Goal: Task Accomplishment & Management: Use online tool/utility

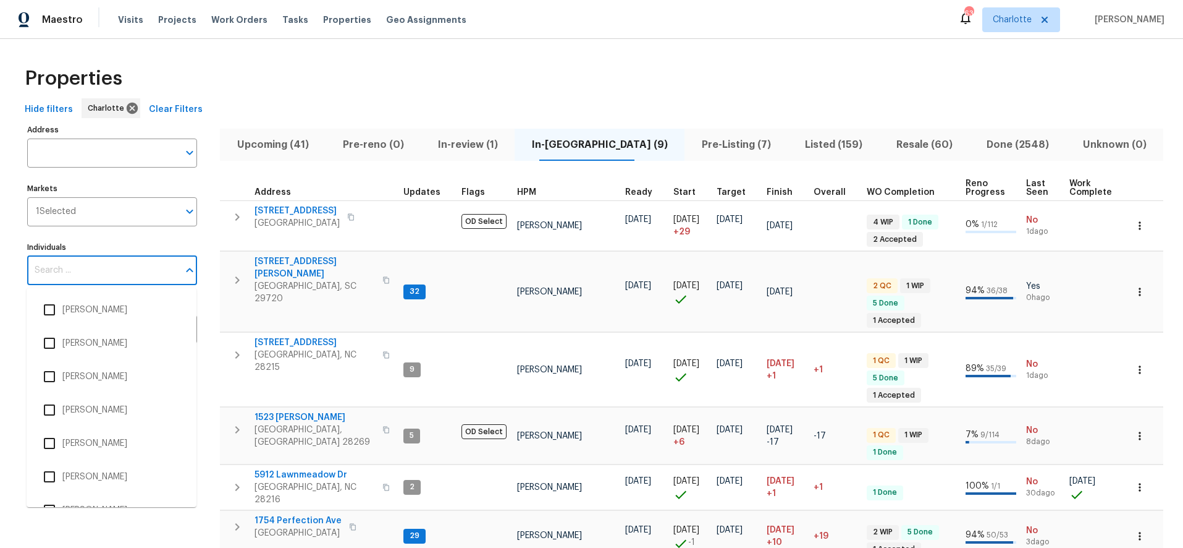
click at [108, 274] on input "Individuals" at bounding box center [102, 270] width 151 height 29
type input "ryan carder"
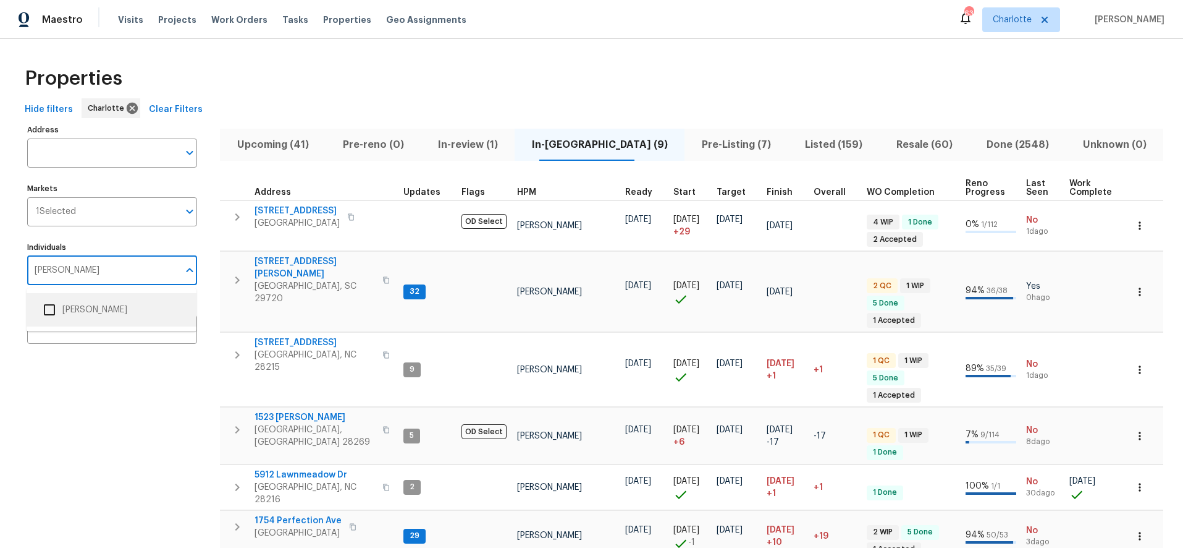
click at [96, 308] on li "[PERSON_NAME]" at bounding box center [111, 310] width 150 height 26
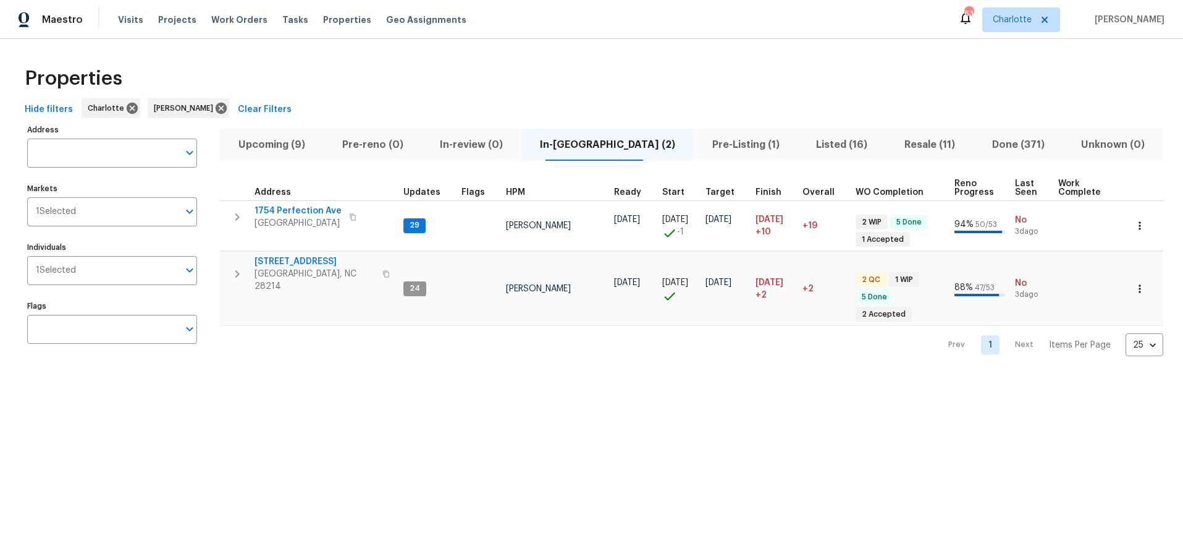
click at [460, 61] on div "Properties" at bounding box center [592, 79] width 1144 height 40
click at [509, 54] on div "Properties Hide filters Charlotte Ryan Carder Clear Filters Address Address Mar…" at bounding box center [591, 207] width 1183 height 337
click at [401, 66] on div "Properties" at bounding box center [592, 79] width 1144 height 40
click at [286, 146] on span "Upcoming (9)" at bounding box center [271, 144] width 89 height 17
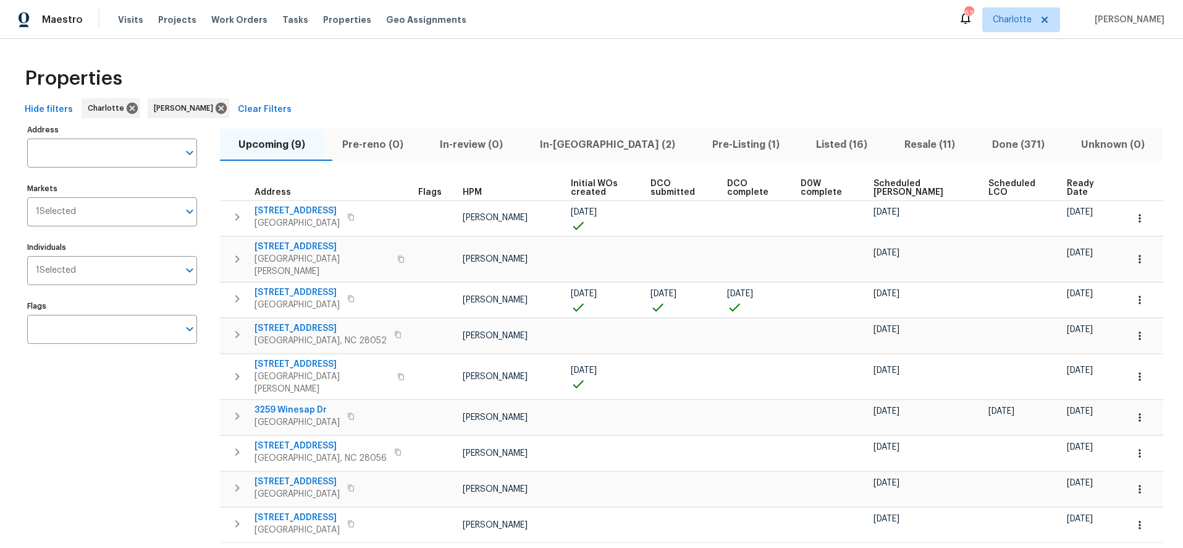
drag, startPoint x: 722, startPoint y: 65, endPoint x: 729, endPoint y: 7, distance: 57.9
click at [722, 60] on div "Properties" at bounding box center [592, 79] width 1144 height 40
click at [214, 104] on icon at bounding box center [221, 108] width 14 height 14
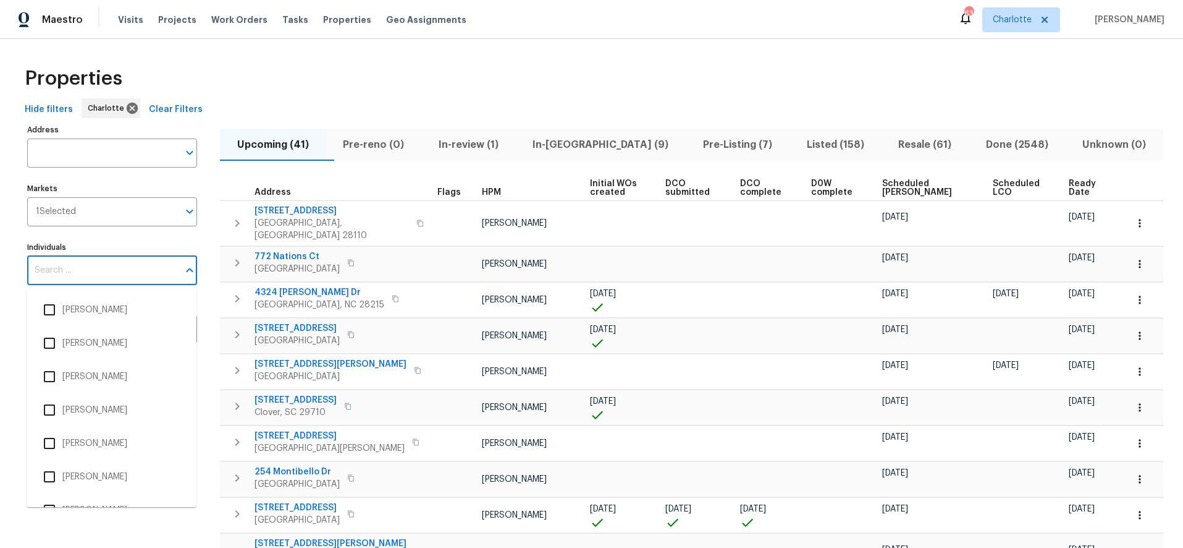
click at [89, 279] on input "Individuals" at bounding box center [102, 270] width 151 height 29
type input "dan baquero"
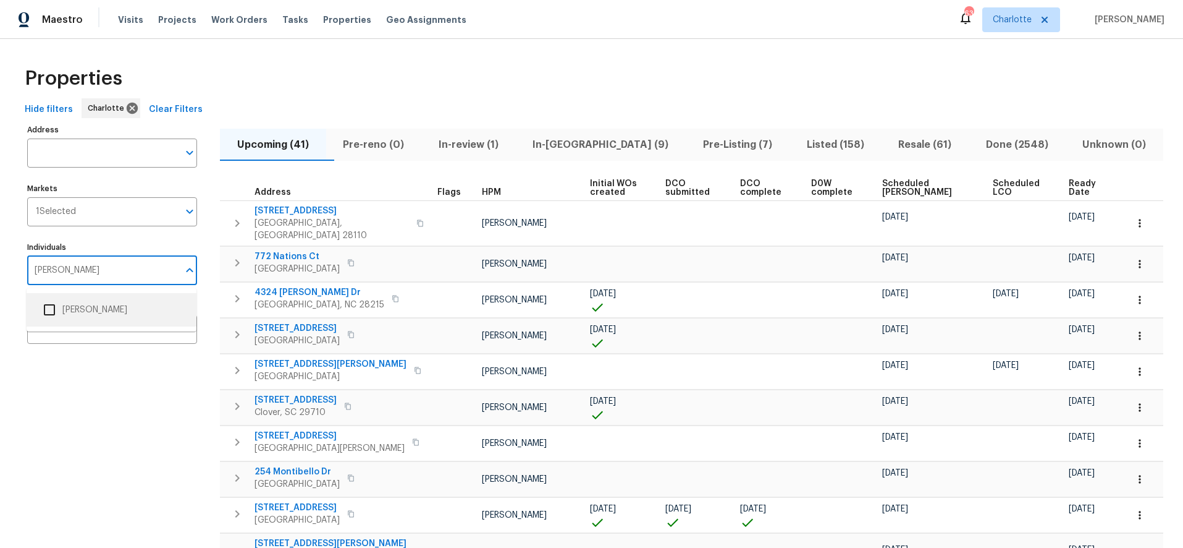
click at [85, 310] on li "Dan Baquero" at bounding box center [111, 310] width 150 height 26
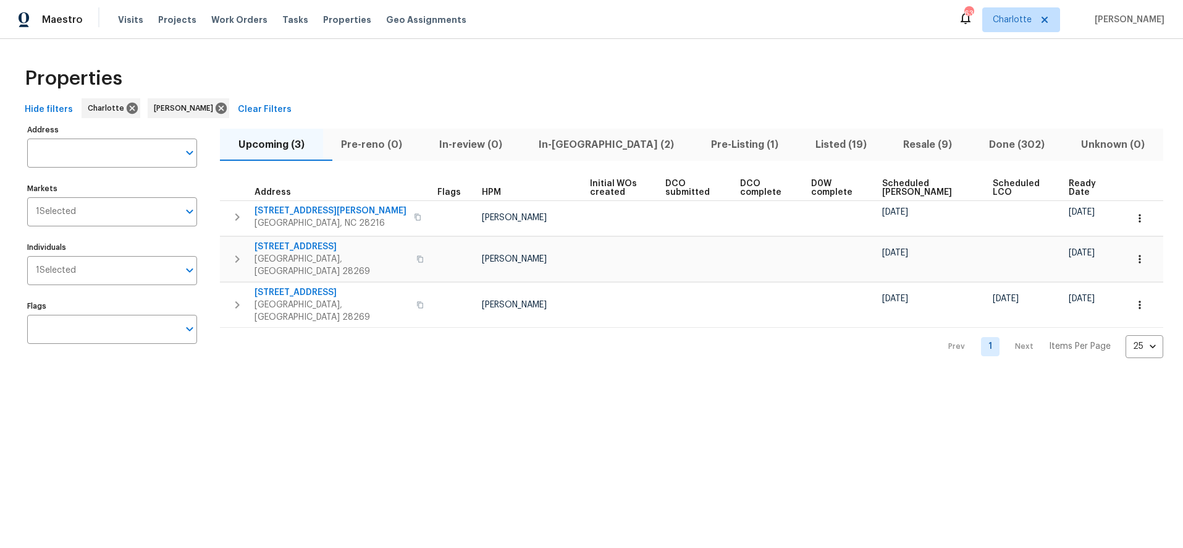
click at [277, 57] on div "Properties Hide filters Charlotte Dan Baquero Clear Filters Address Address Mar…" at bounding box center [591, 208] width 1183 height 339
click at [620, 144] on span "In-reno (2)" at bounding box center [607, 144] width 158 height 17
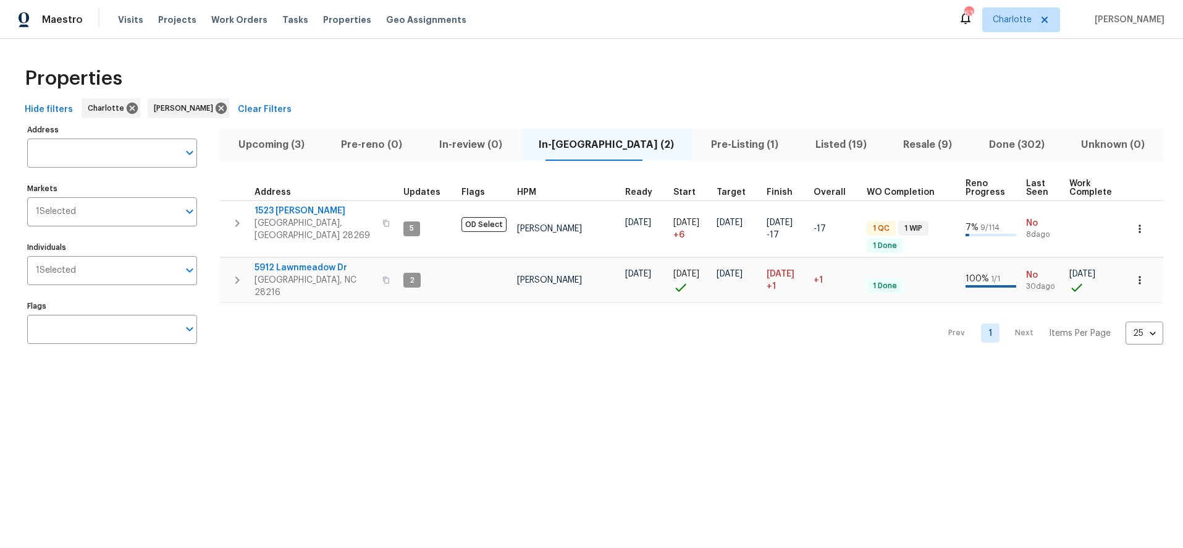
click at [258, 334] on div "Prev 1 Next Items Per Page 25 25 ​" at bounding box center [692, 329] width 944 height 53
click at [308, 159] on button "Upcoming (3)" at bounding box center [271, 145] width 103 height 32
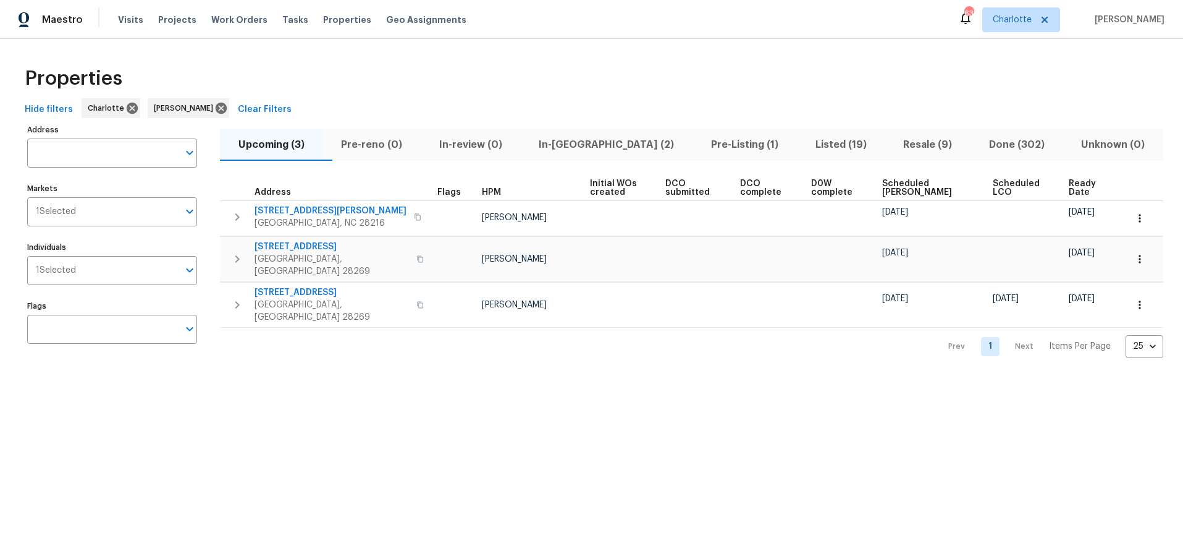
click at [902, 186] on span "Scheduled COE" at bounding box center [926, 187] width 89 height 17
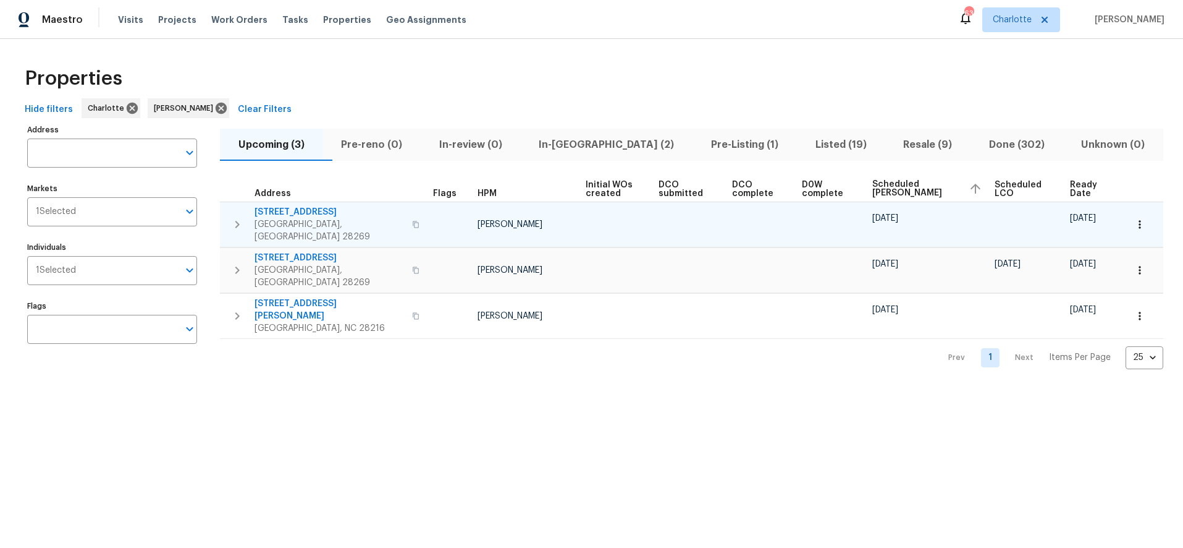
click at [1134, 218] on icon "button" at bounding box center [1140, 224] width 12 height 12
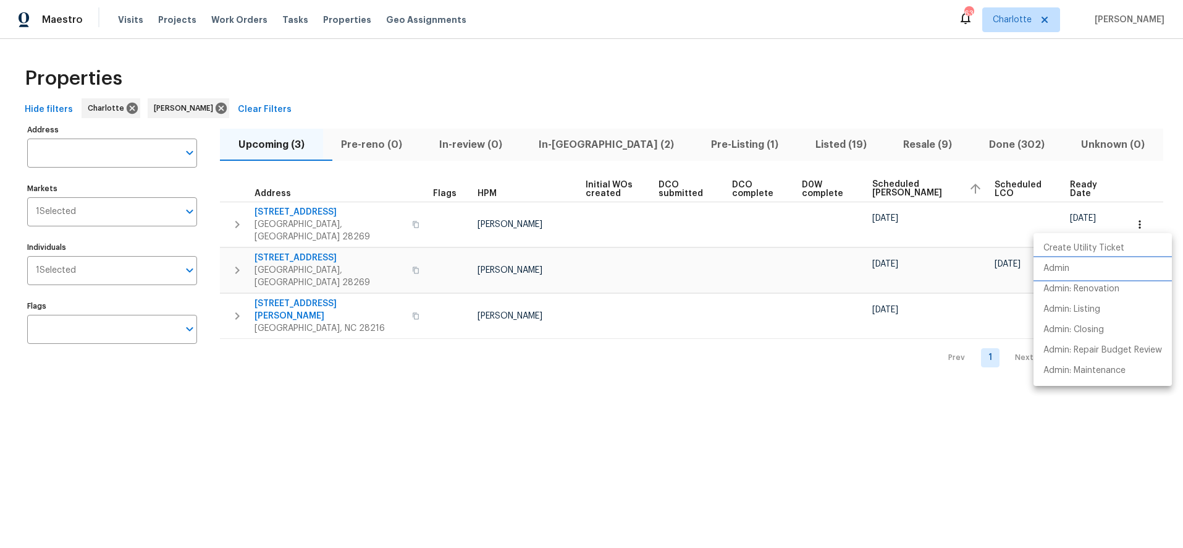
click at [1068, 266] on p "Admin" at bounding box center [1057, 268] width 26 height 13
drag, startPoint x: 477, startPoint y: 38, endPoint x: 470, endPoint y: 39, distance: 6.9
click at [477, 38] on div at bounding box center [591, 274] width 1183 height 548
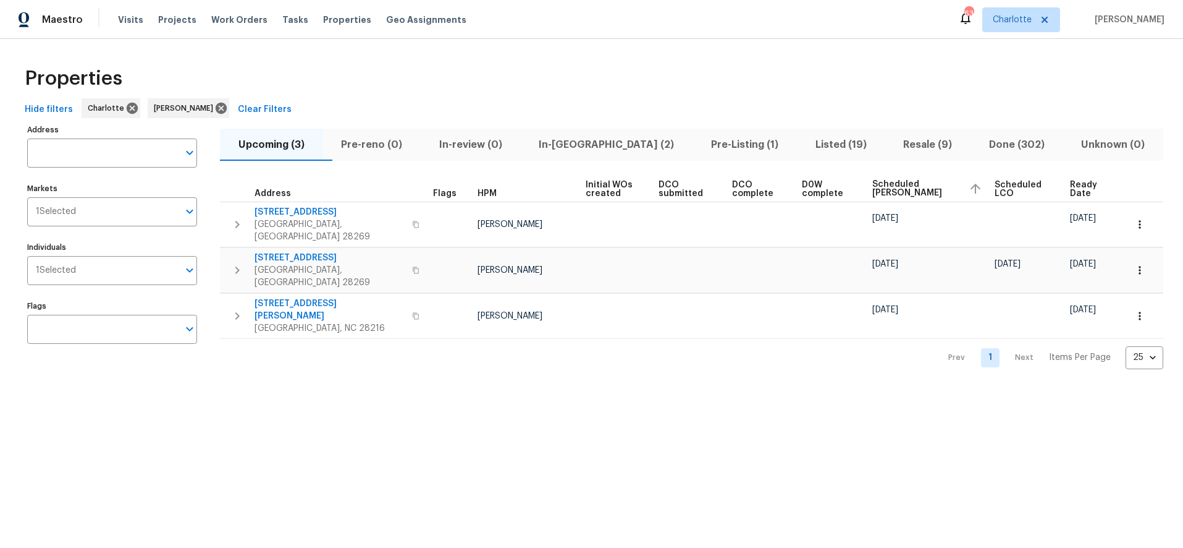
click at [441, 95] on div "Properties" at bounding box center [592, 79] width 1144 height 40
click at [450, 83] on div "Properties" at bounding box center [592, 79] width 1144 height 40
drag, startPoint x: 853, startPoint y: 44, endPoint x: 832, endPoint y: 49, distance: 22.1
click at [853, 44] on div "Properties Hide filters Charlotte Dan Baquero Clear Filters Address Address Mar…" at bounding box center [591, 214] width 1183 height 350
drag, startPoint x: 268, startPoint y: 355, endPoint x: 336, endPoint y: 258, distance: 118.0
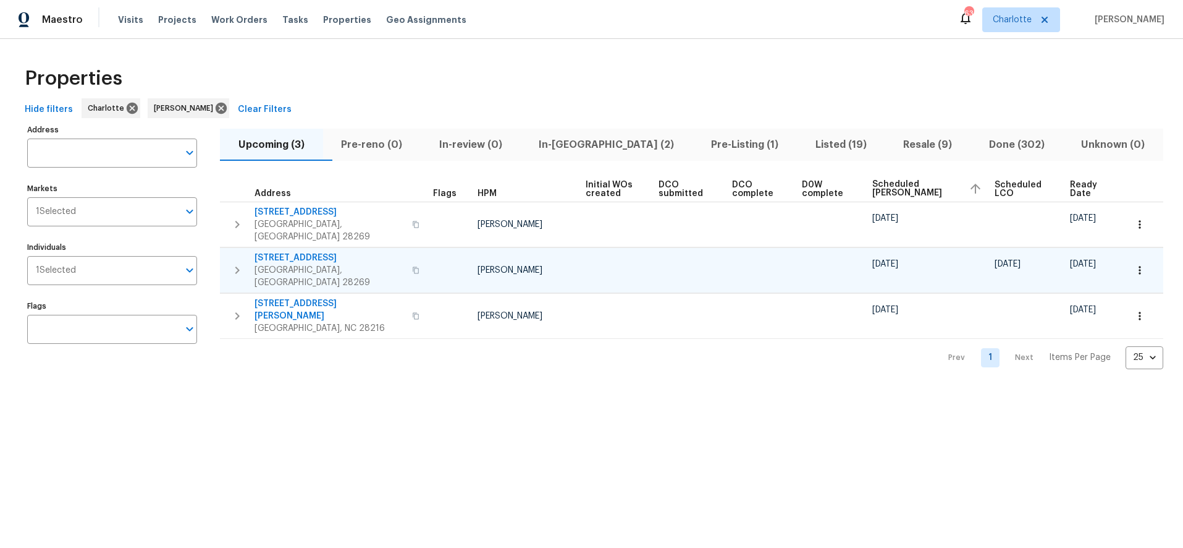
click at [268, 352] on div "Prev 1 Next Items Per Page 25 25 ​" at bounding box center [692, 354] width 944 height 30
click at [496, 42] on div "Properties Hide filters Charlotte Dan Baquero Clear Filters Address Address Mar…" at bounding box center [591, 214] width 1183 height 350
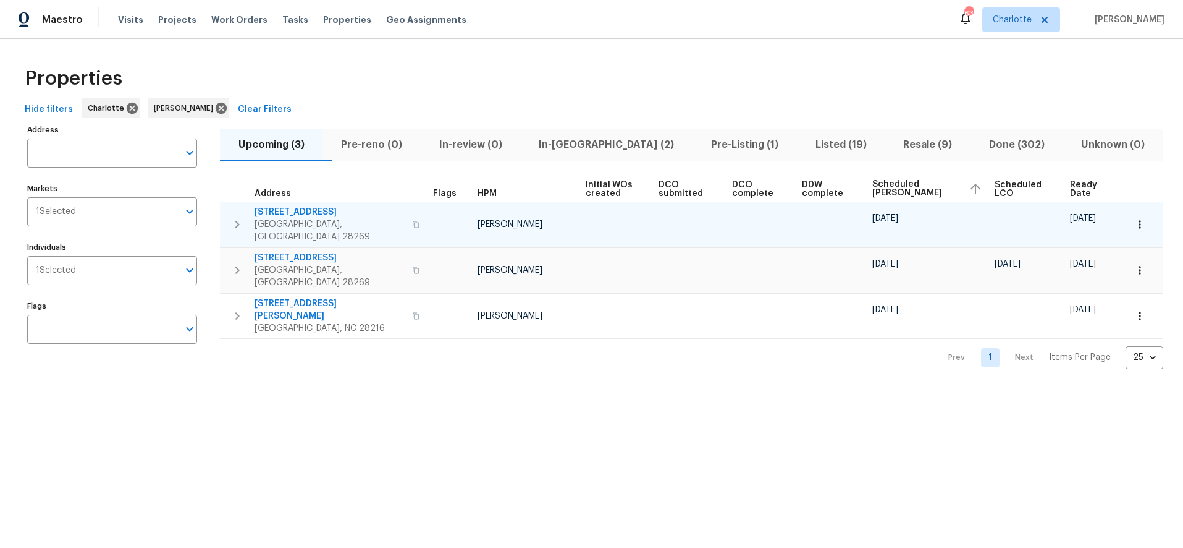
click at [296, 213] on span "2220 Brandybuck Ln" at bounding box center [330, 212] width 150 height 12
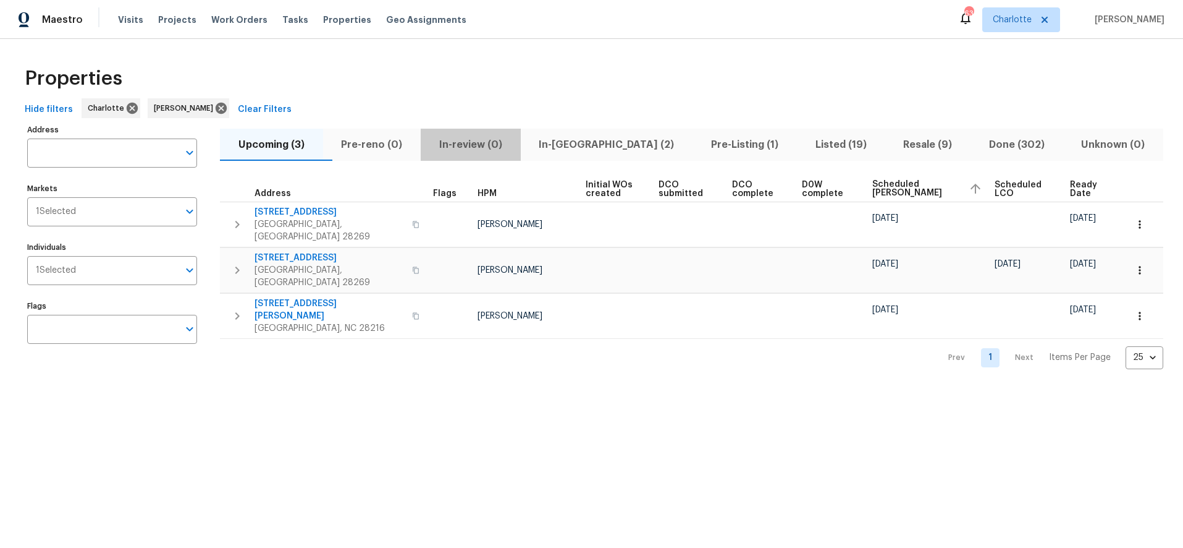
click at [479, 140] on span "In-review (0)" at bounding box center [470, 144] width 85 height 17
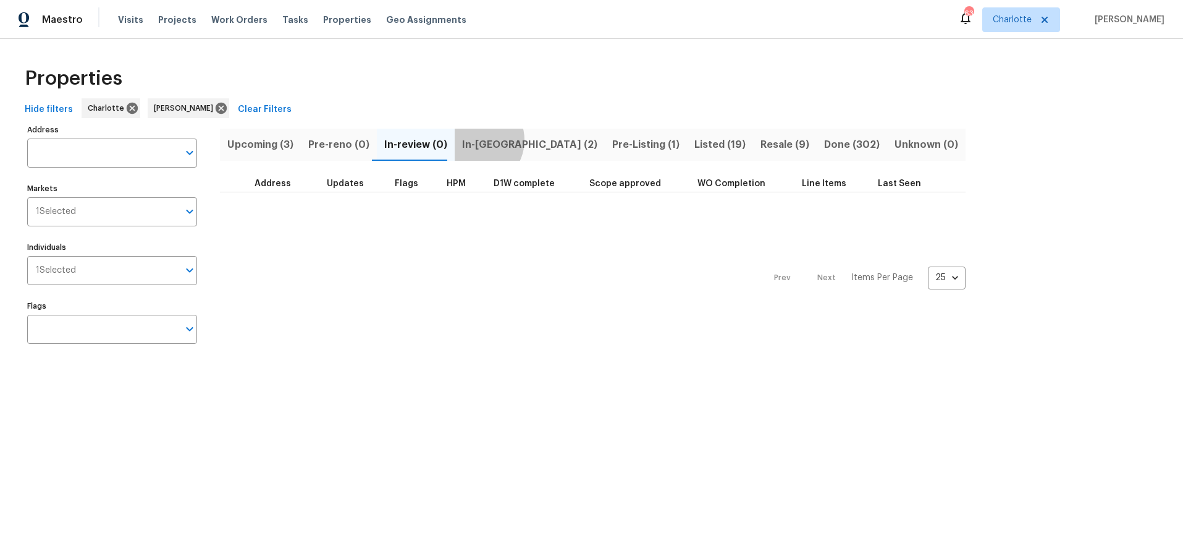
click at [467, 140] on span "In-reno (2)" at bounding box center [529, 144] width 135 height 17
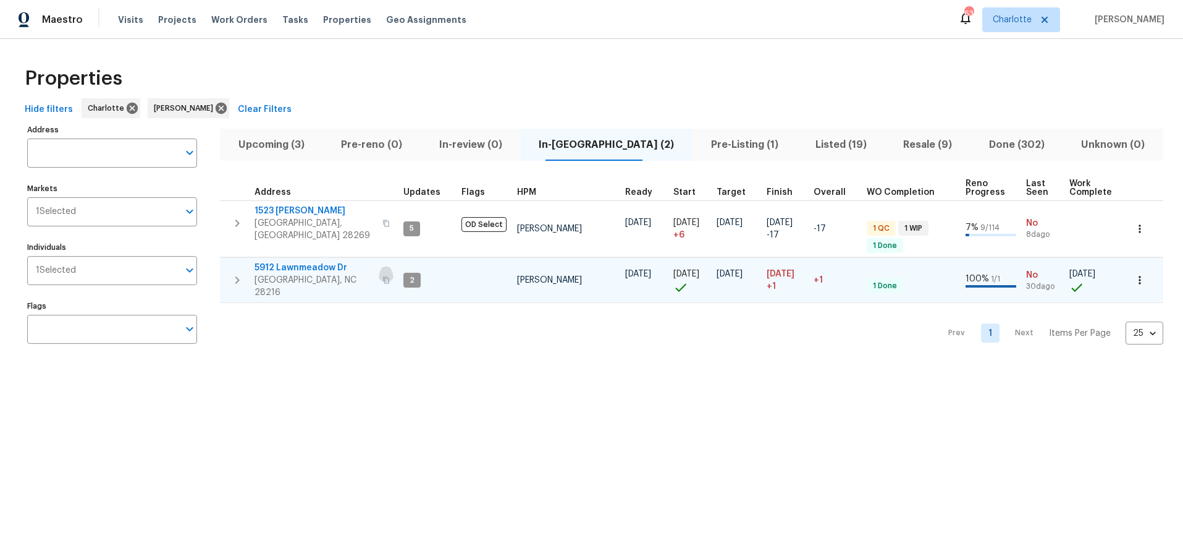
click at [383, 276] on icon "button" at bounding box center [386, 279] width 7 height 7
click at [127, 142] on input "Address" at bounding box center [102, 152] width 151 height 29
click at [220, 66] on div "Properties" at bounding box center [592, 79] width 1144 height 40
click at [182, 17] on span "Projects" at bounding box center [177, 20] width 38 height 12
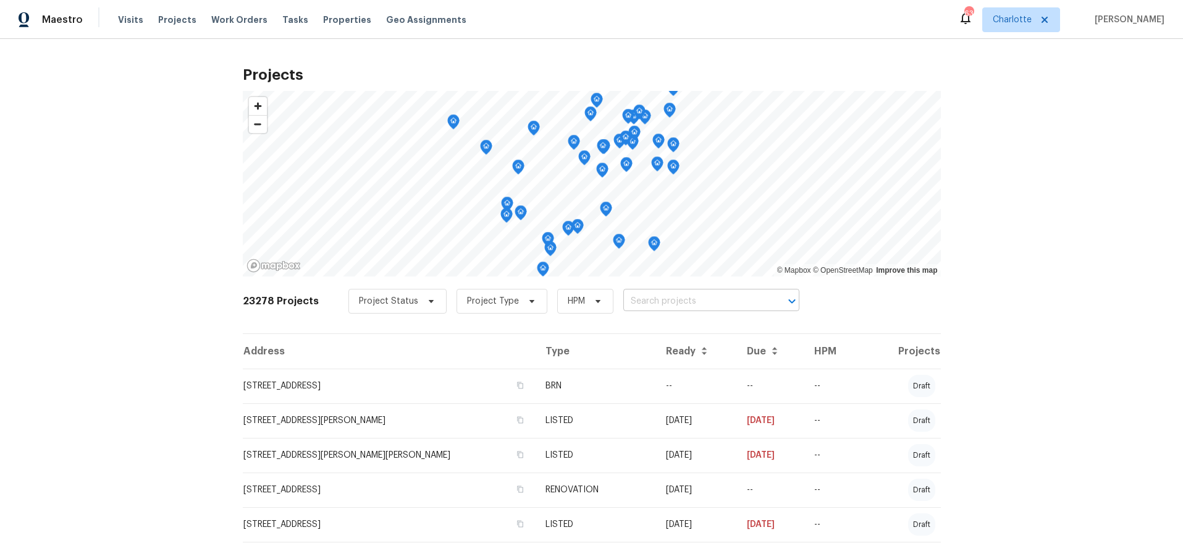
click at [654, 306] on input "text" at bounding box center [695, 301] width 142 height 19
click at [124, 17] on span "Visits" at bounding box center [130, 20] width 25 height 12
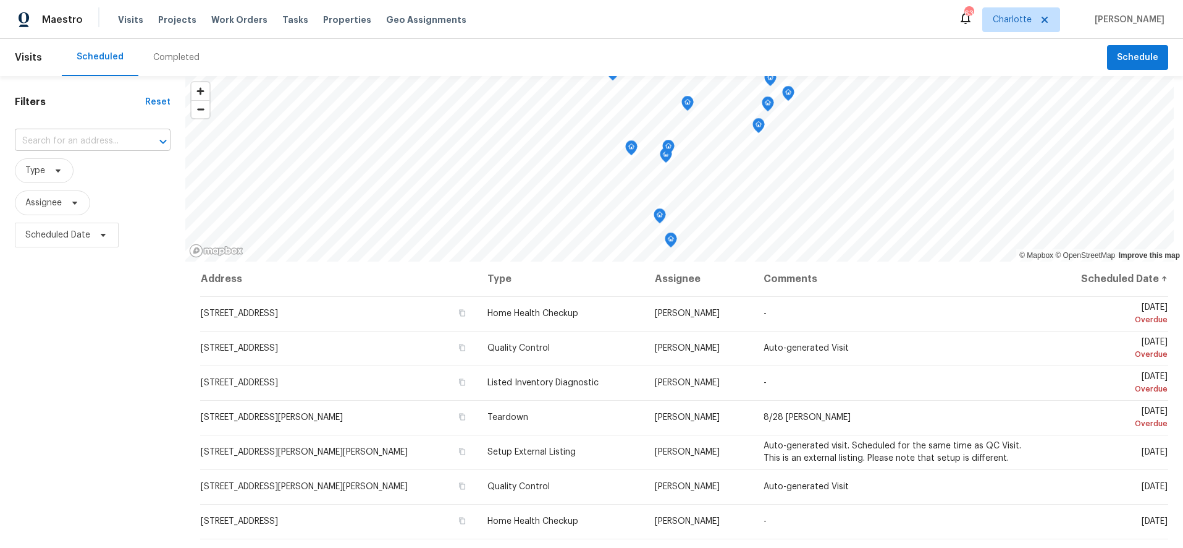
click at [113, 140] on input "text" at bounding box center [75, 141] width 121 height 19
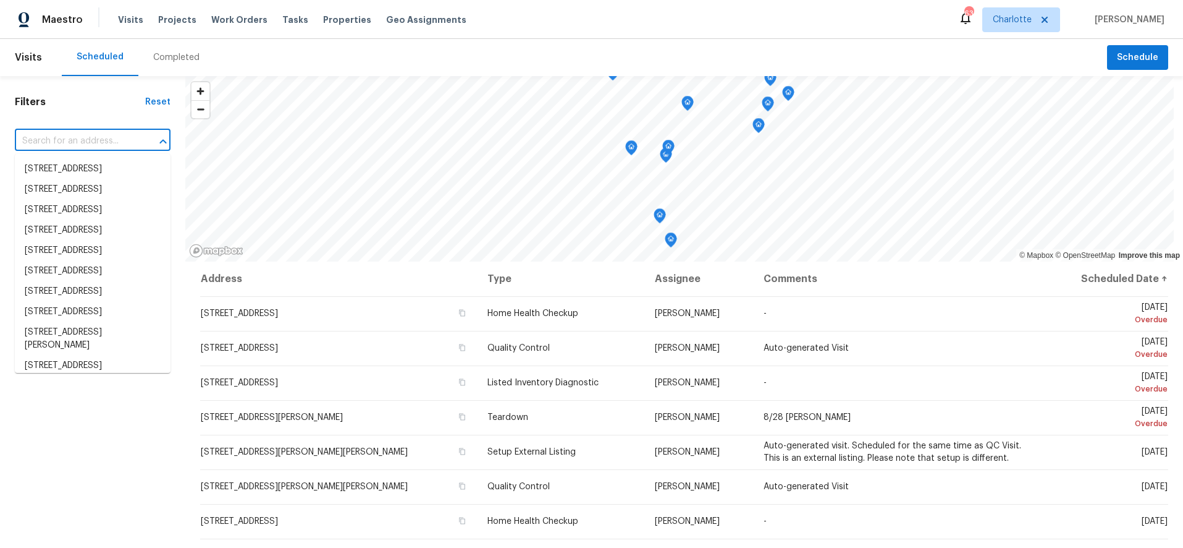
paste input "133 Devynn Ridge Ct Mount Holly, NC 28120"
type input "133 Devynn Ridge Ct Mount Holly, NC 28120"
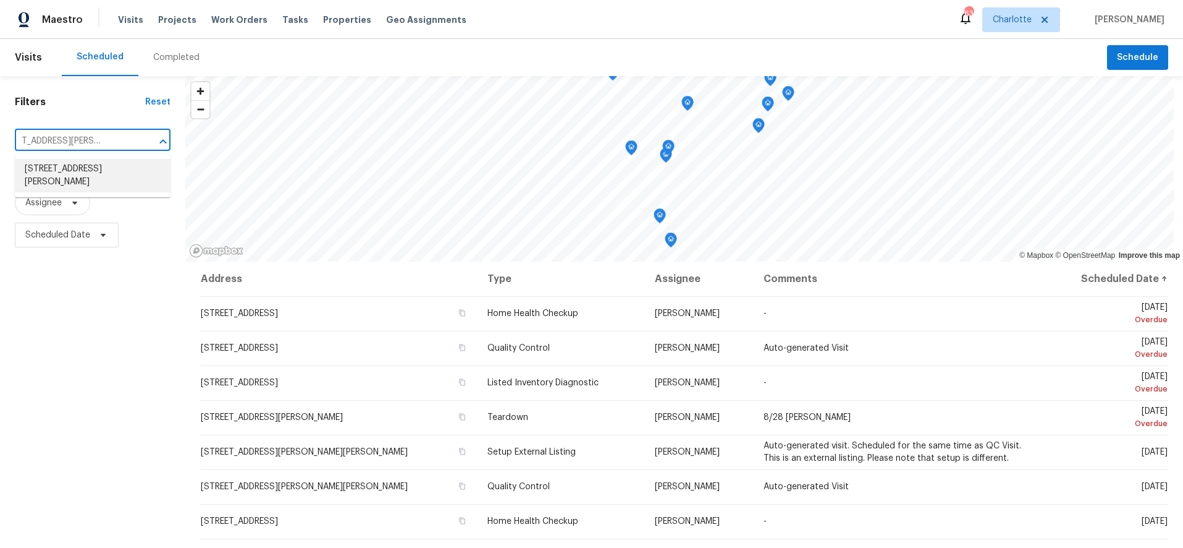
click at [98, 172] on li "133 Devynn Ridge Ct, Mount Holly, NC 28120" at bounding box center [93, 175] width 156 height 33
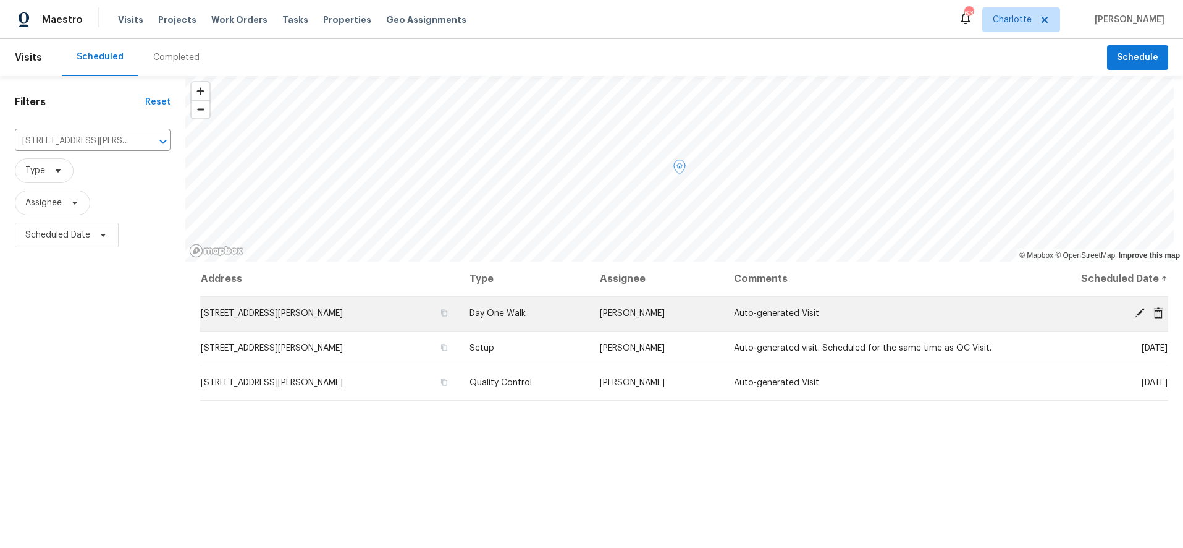
click at [1135, 307] on icon at bounding box center [1140, 312] width 11 height 11
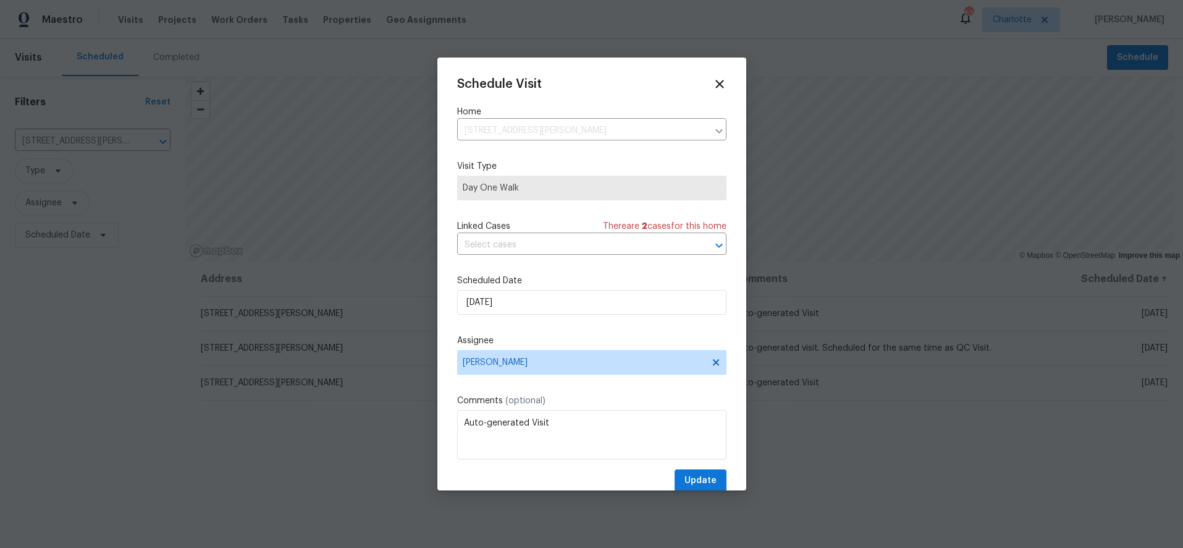
drag, startPoint x: 548, startPoint y: 284, endPoint x: 541, endPoint y: 310, distance: 26.8
click at [548, 284] on label "Scheduled Date" at bounding box center [591, 280] width 269 height 12
click at [528, 363] on span "Ryan Carder" at bounding box center [584, 362] width 242 height 10
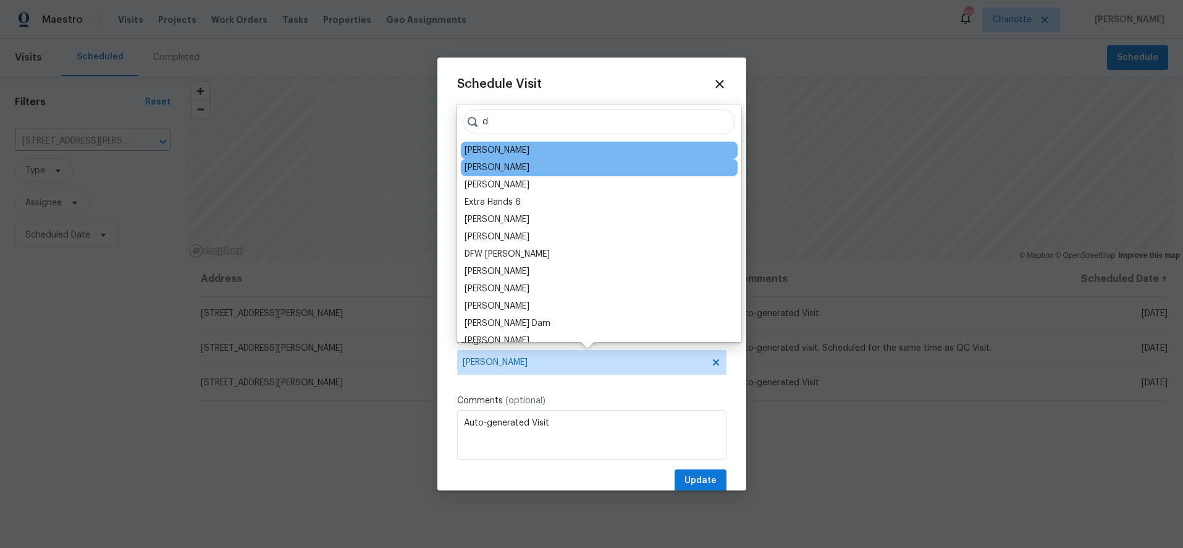
type input "d"
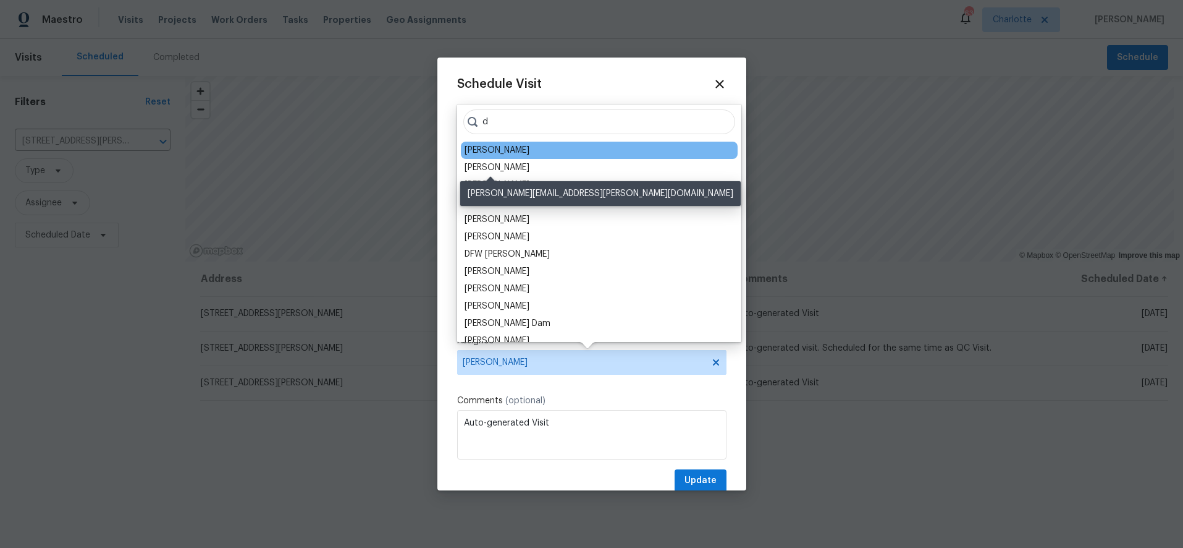
click at [506, 166] on div "Dan Baquero" at bounding box center [497, 167] width 65 height 12
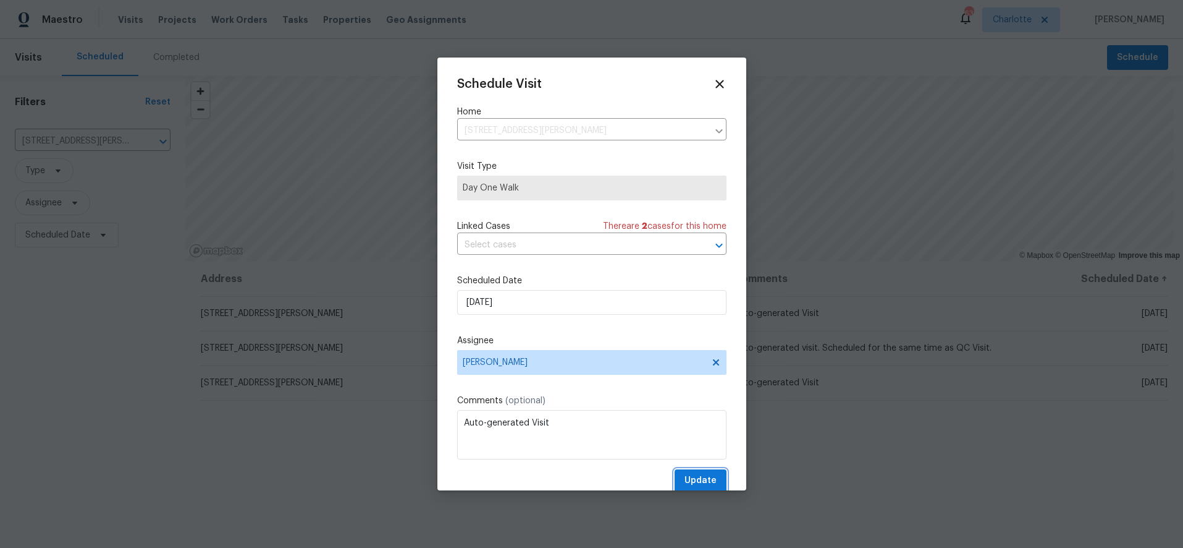
click at [693, 480] on span "Update" at bounding box center [701, 480] width 32 height 15
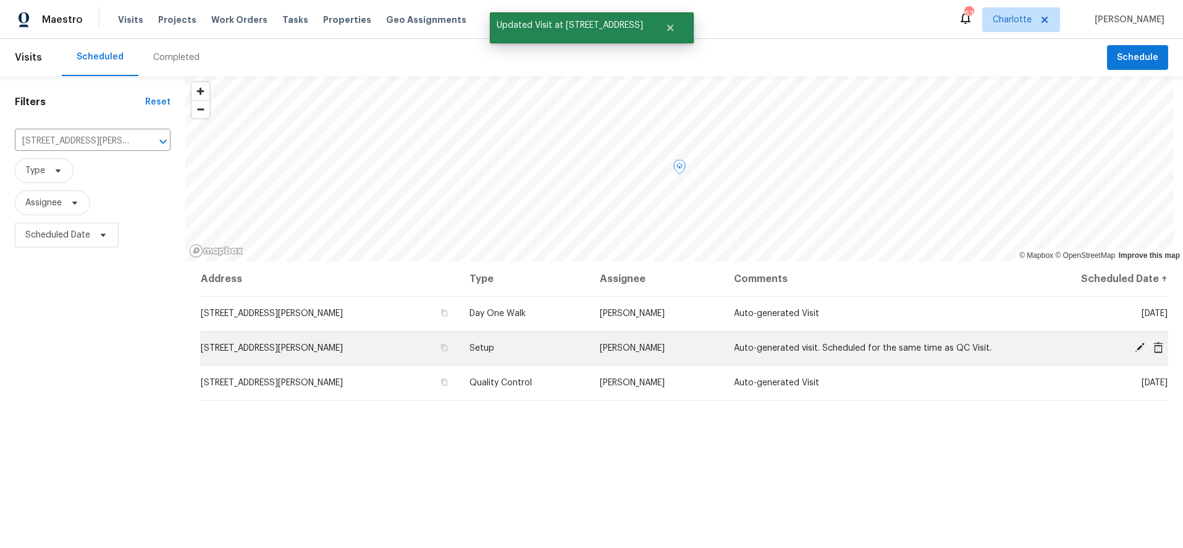
click at [1137, 343] on span at bounding box center [1140, 347] width 19 height 11
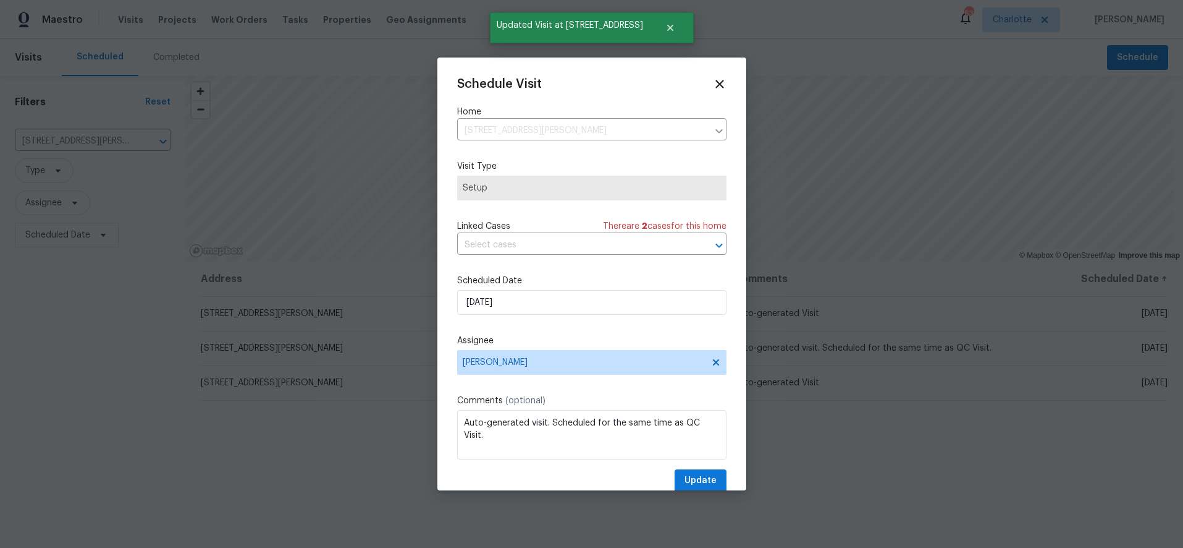
click at [627, 337] on label "Assignee" at bounding box center [591, 340] width 269 height 12
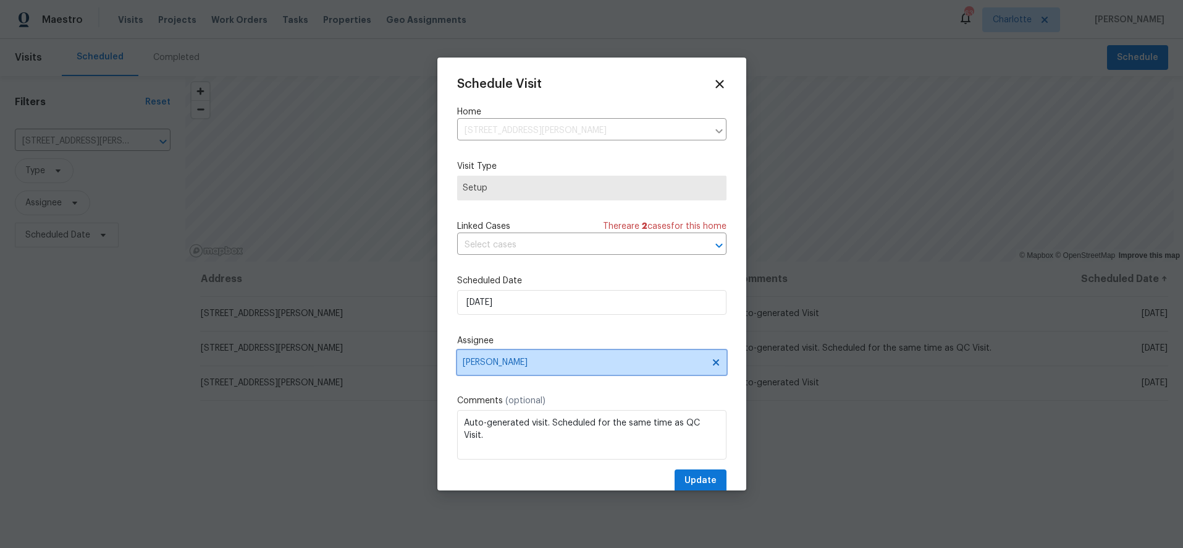
click at [513, 374] on span "Ryan Carder" at bounding box center [591, 362] width 269 height 25
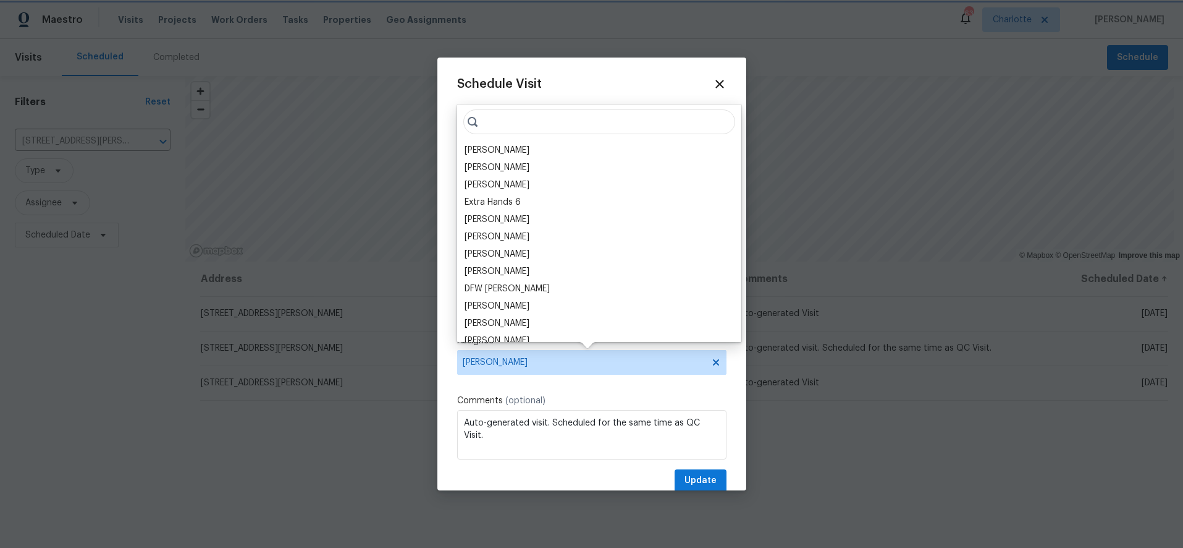
click at [513, 370] on span "Ryan Carder" at bounding box center [591, 362] width 269 height 25
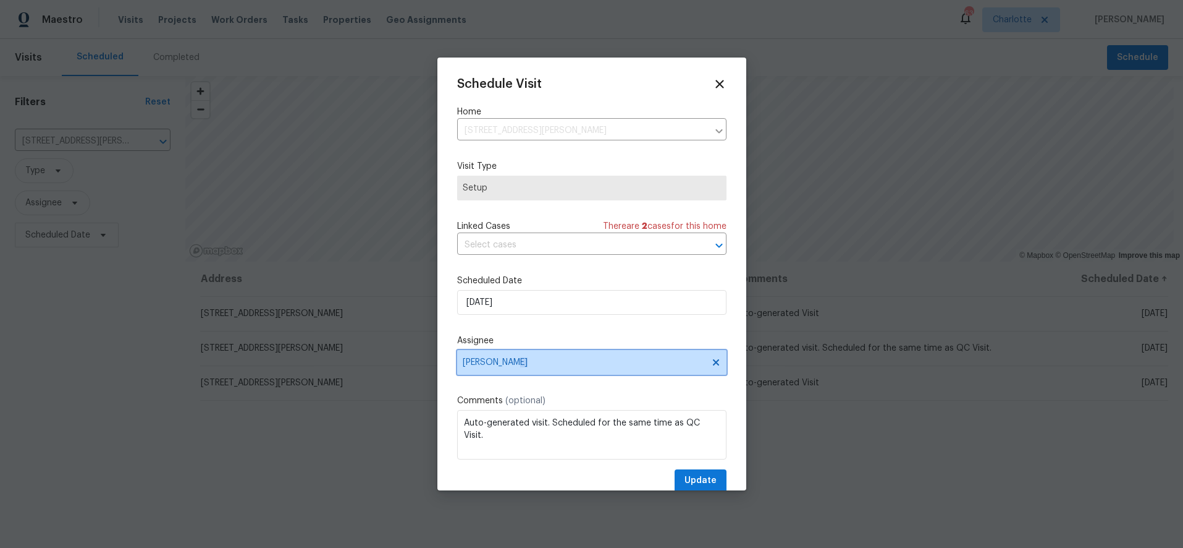
click at [513, 370] on span "Ryan Carder" at bounding box center [591, 362] width 269 height 25
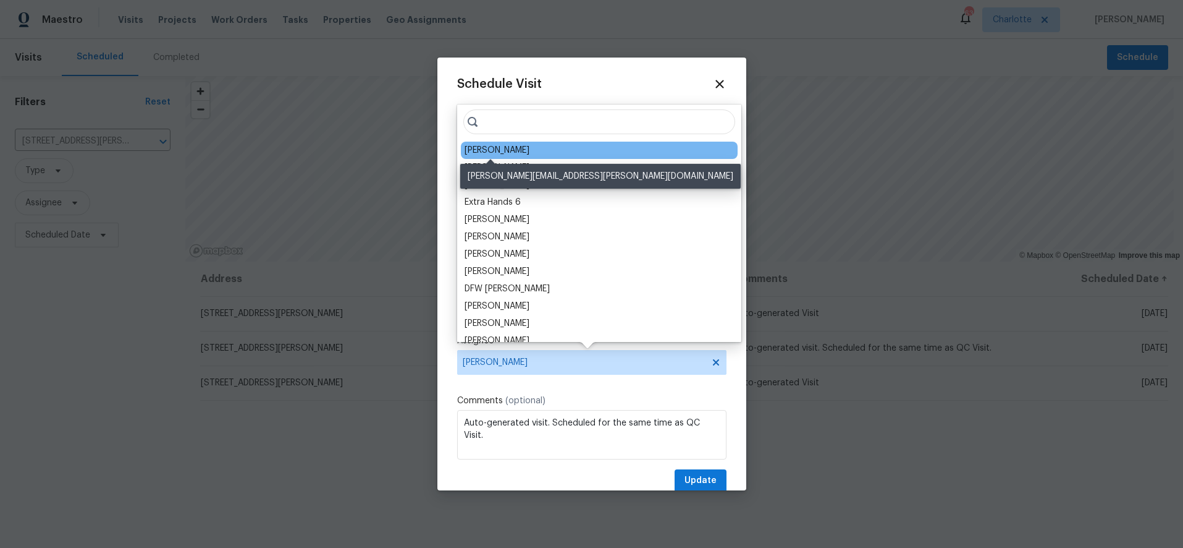
click at [485, 154] on div "Dan Baquero" at bounding box center [497, 150] width 65 height 12
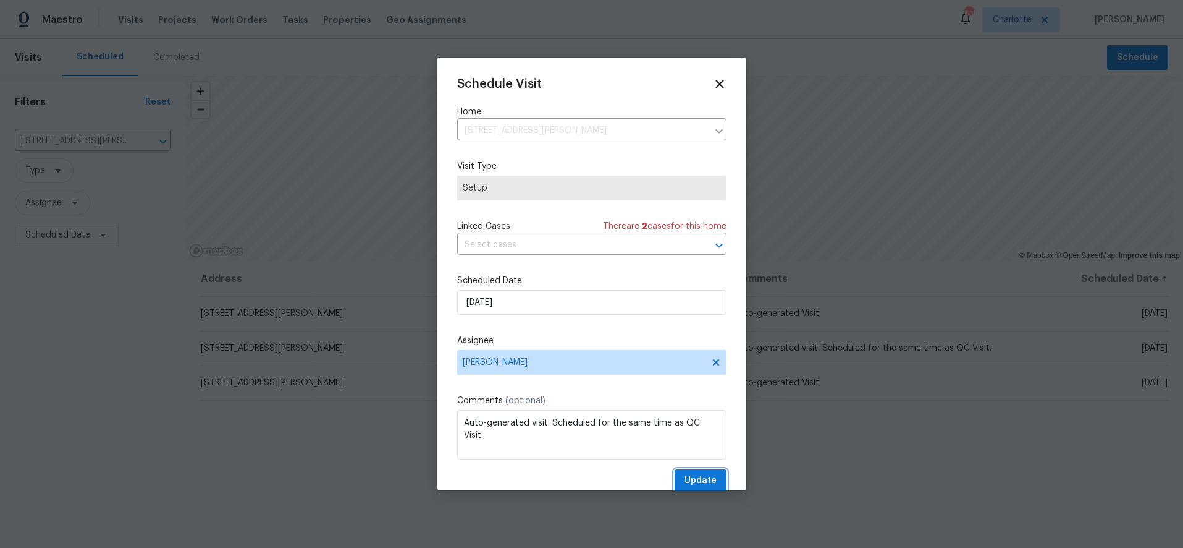
click at [685, 479] on span "Update" at bounding box center [701, 480] width 32 height 15
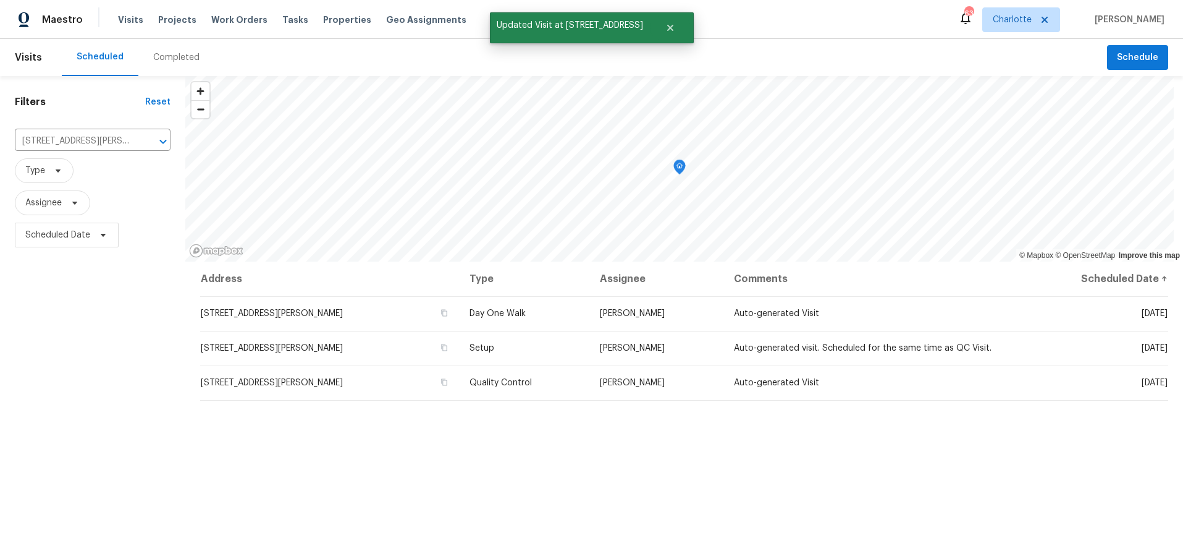
drag, startPoint x: 1115, startPoint y: 444, endPoint x: 1136, endPoint y: 417, distance: 34.5
click at [1115, 444] on div "Address Type Assignee Comments Scheduled Date ↑ 133 Devynn Ridge Ct, Mount Holl…" at bounding box center [684, 480] width 998 height 438
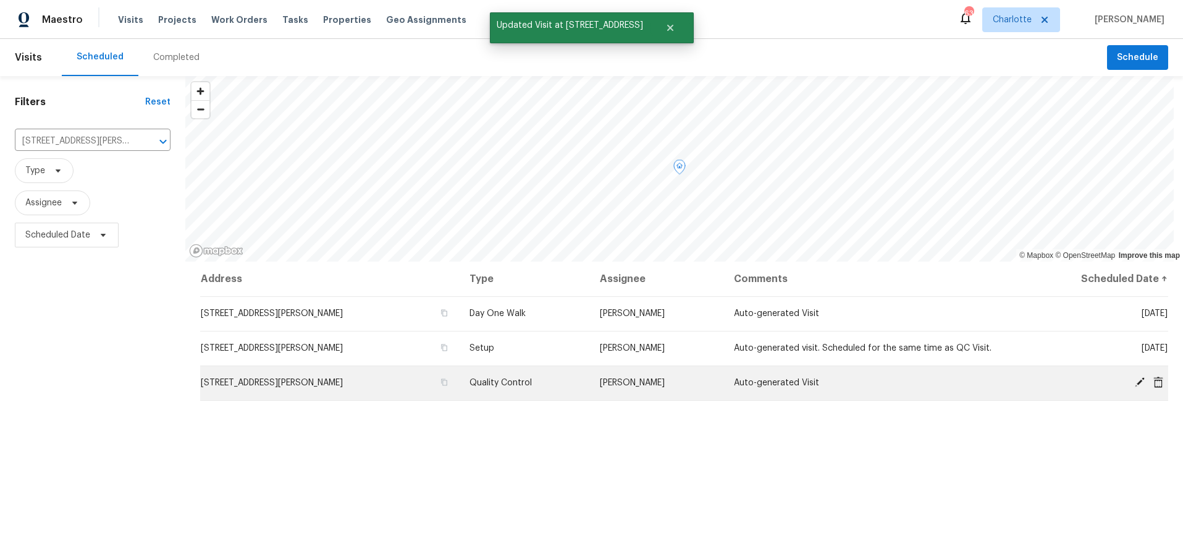
click at [1131, 379] on span at bounding box center [1140, 381] width 19 height 11
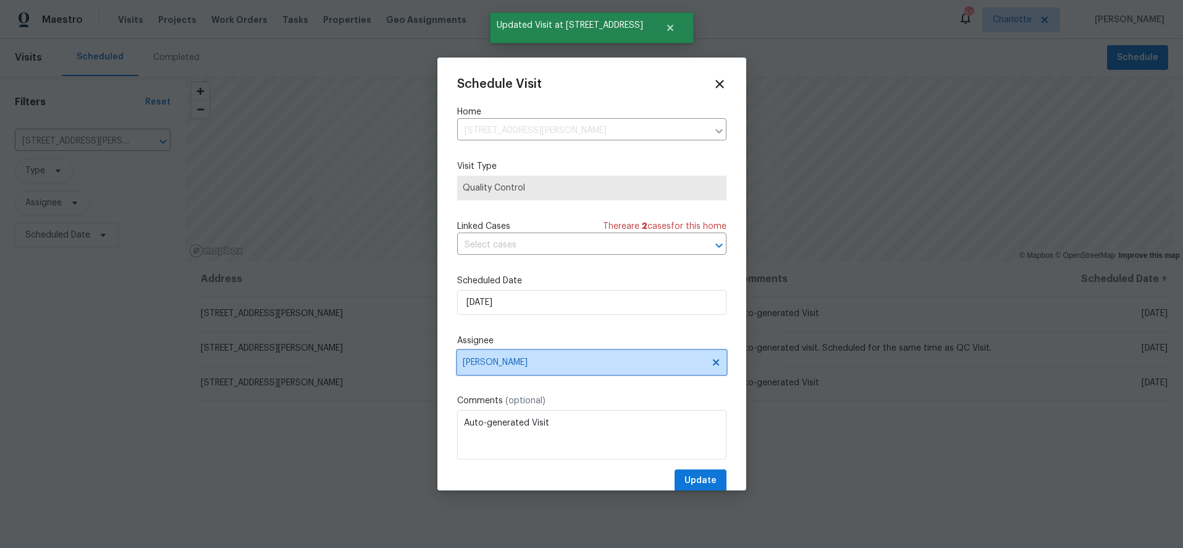
click at [510, 365] on span "Ryan Carder" at bounding box center [584, 362] width 242 height 10
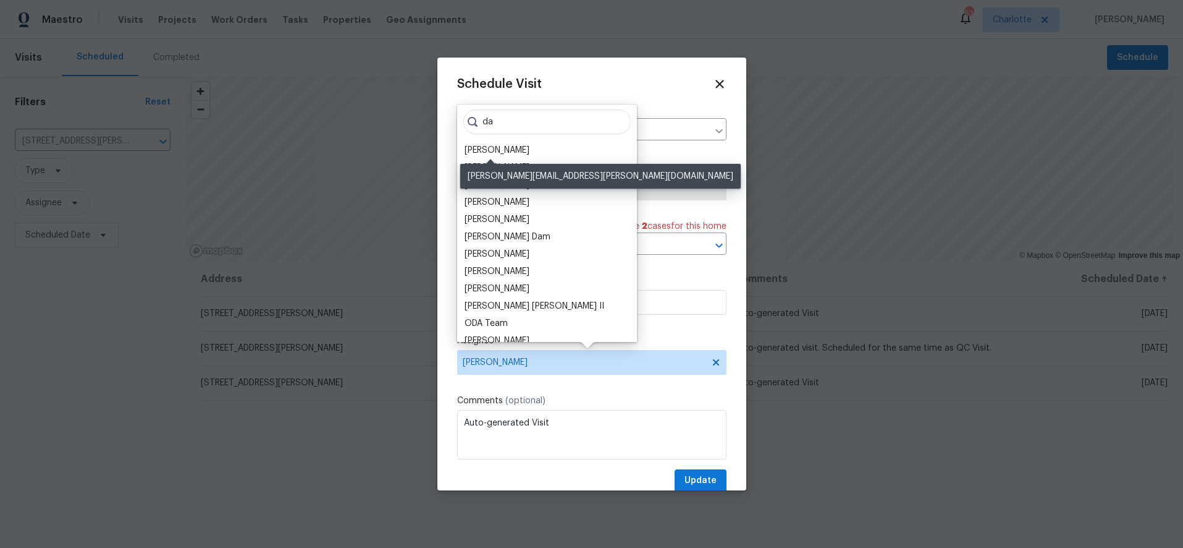
type input "da"
click at [509, 150] on div "Dan Baquero" at bounding box center [497, 150] width 65 height 12
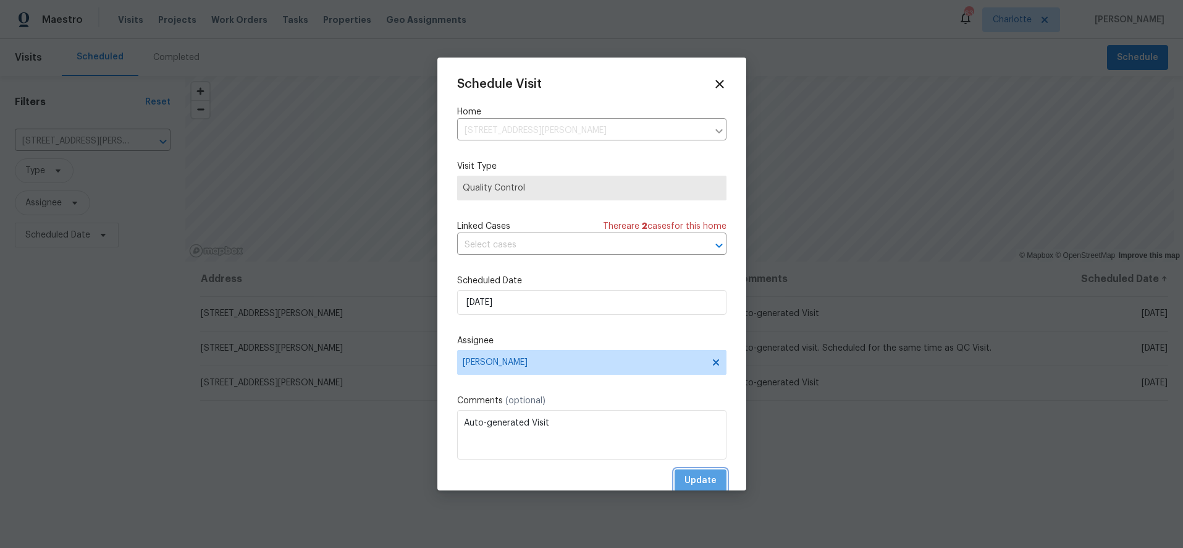
click at [697, 478] on span "Update" at bounding box center [701, 480] width 32 height 15
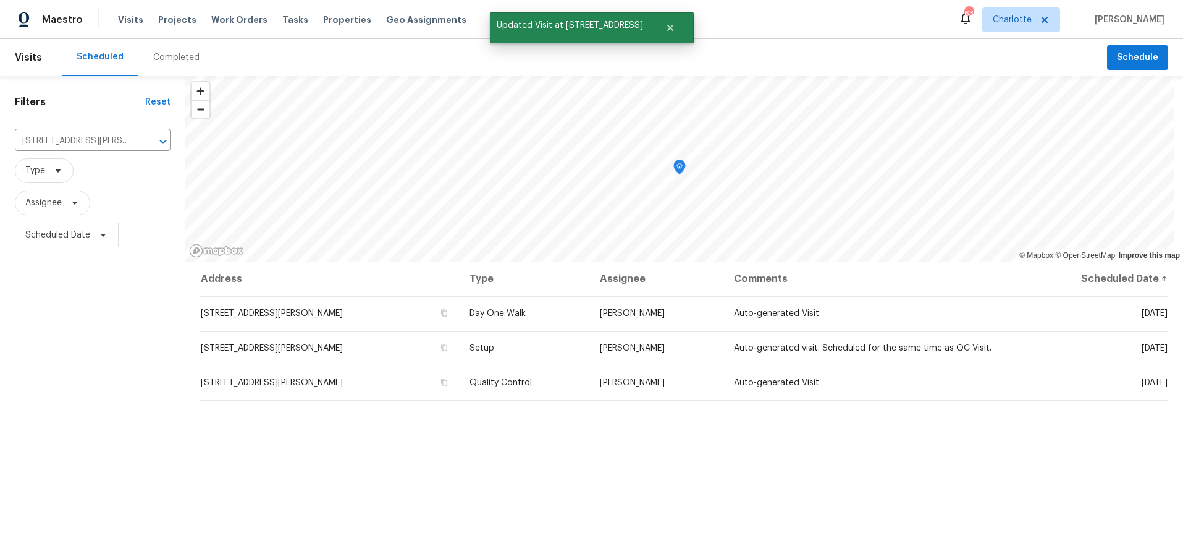
click at [440, 470] on div "Address Type Assignee Comments Scheduled Date ↑ 133 Devynn Ridge Ct, Mount Holl…" at bounding box center [684, 480] width 998 height 438
click at [152, 145] on icon "Clear" at bounding box center [147, 141] width 12 height 12
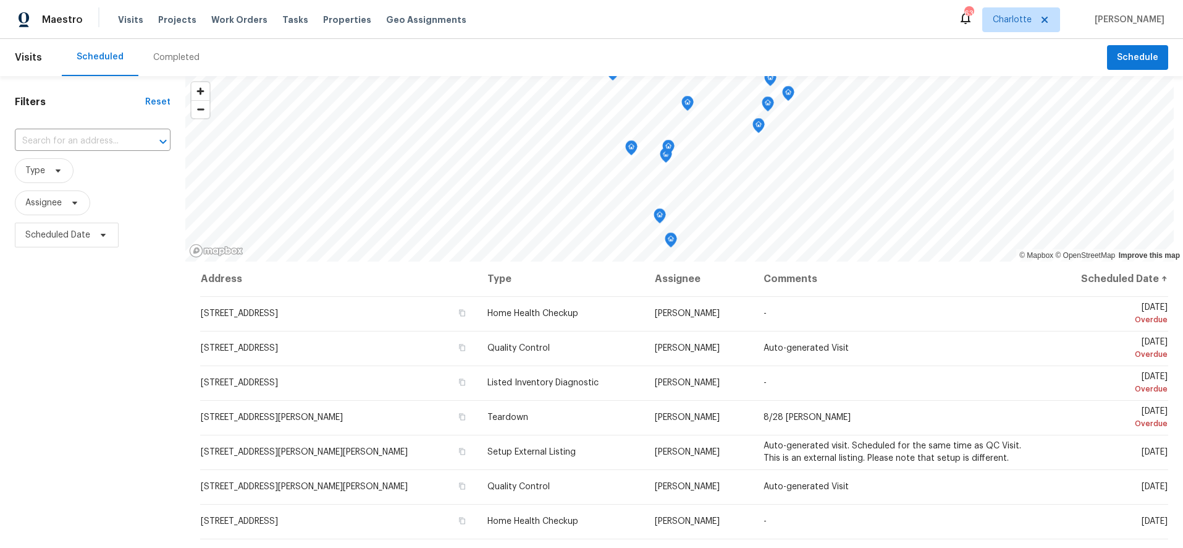
click at [53, 354] on div "Filters Reset ​ Type Assignee Scheduled Date" at bounding box center [92, 388] width 185 height 624
click at [130, 18] on span "Visits" at bounding box center [130, 20] width 25 height 12
click at [146, 52] on div "Completed" at bounding box center [176, 57] width 76 height 37
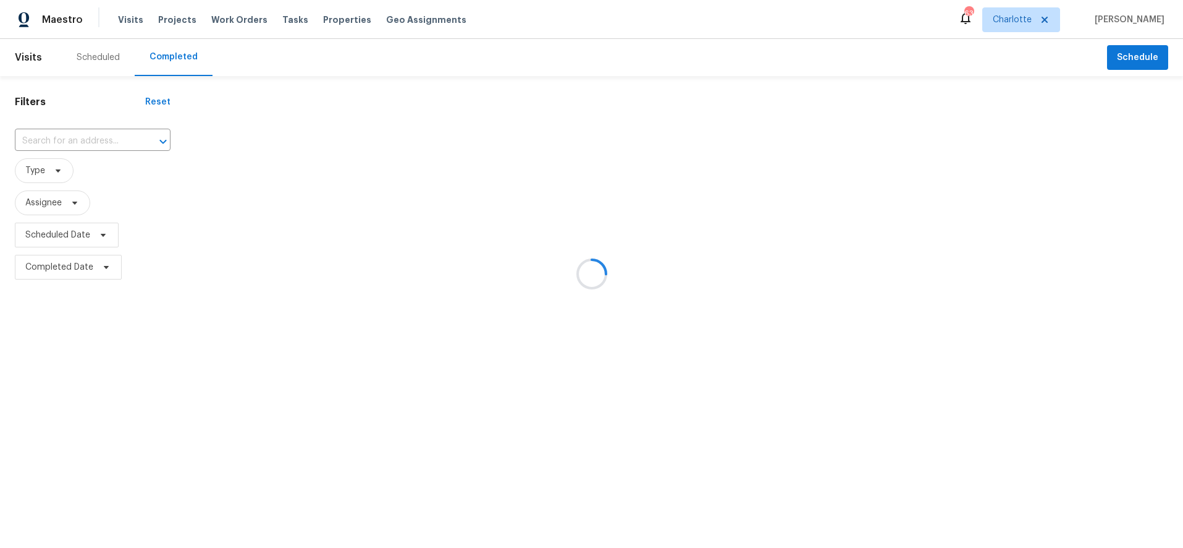
click at [74, 214] on div at bounding box center [591, 274] width 1183 height 548
click at [153, 192] on div at bounding box center [591, 274] width 1183 height 548
click at [143, 153] on div "​" at bounding box center [93, 141] width 156 height 27
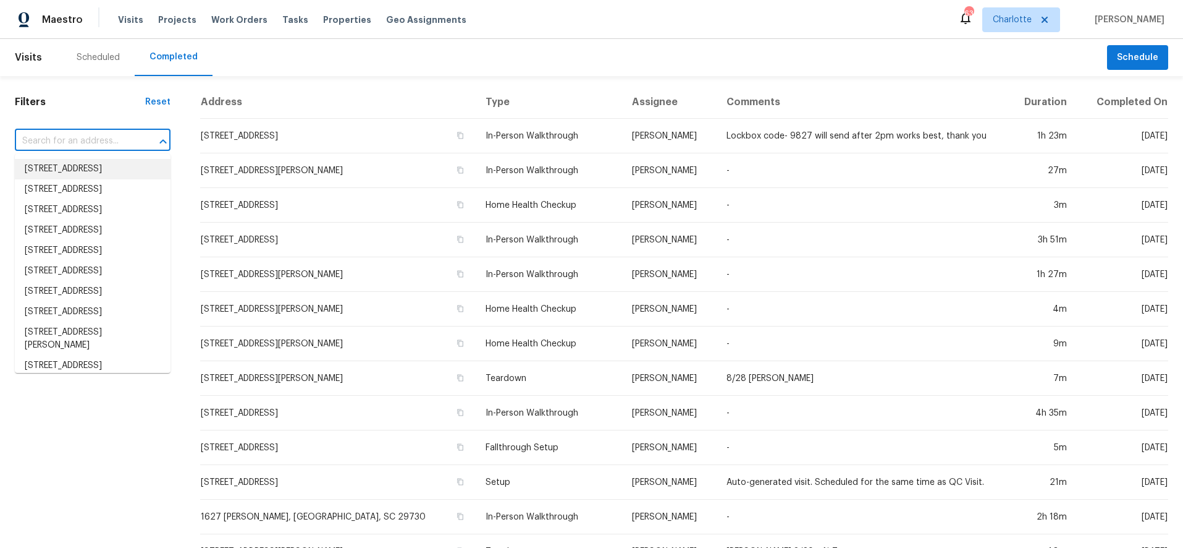
click at [99, 88] on div "Filters Reset ​ Type Assignee Scheduled Date Completed Date" at bounding box center [92, 460] width 185 height 768
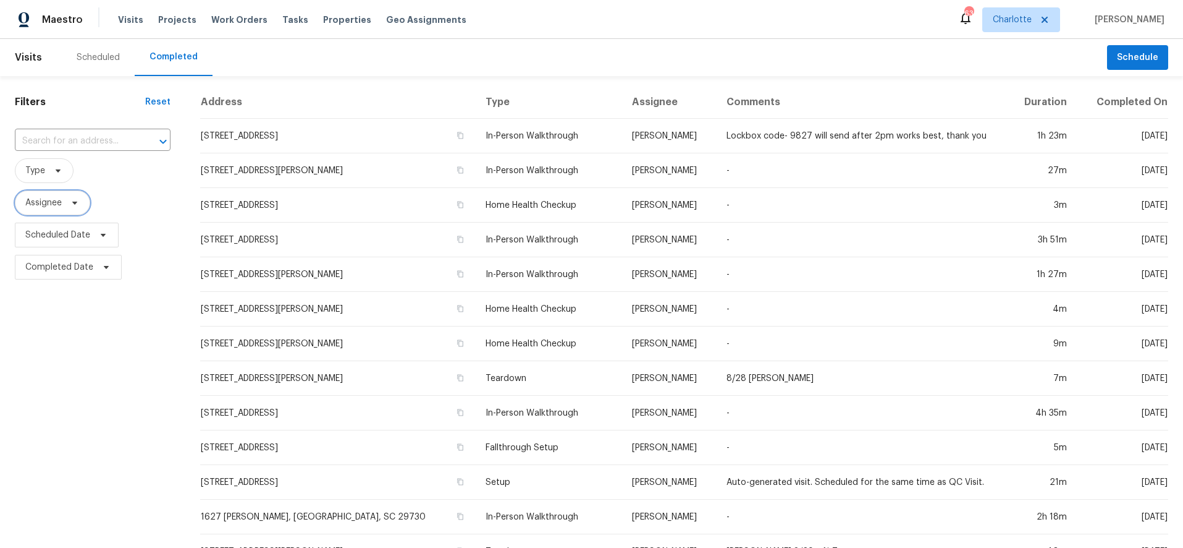
click at [73, 203] on icon at bounding box center [75, 203] width 10 height 10
click at [109, 171] on span "Type" at bounding box center [93, 170] width 156 height 25
click at [80, 248] on span "Scheduled Date" at bounding box center [93, 235] width 156 height 32
click at [80, 240] on span "Scheduled Date" at bounding box center [57, 235] width 65 height 12
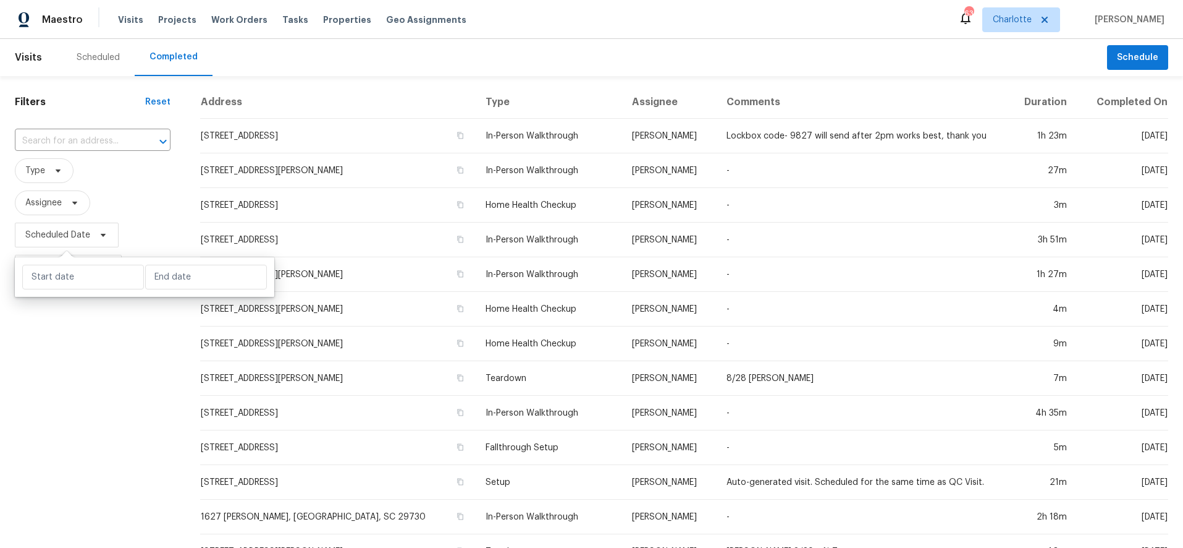
drag, startPoint x: 108, startPoint y: 172, endPoint x: 95, endPoint y: 171, distance: 13.0
click at [104, 172] on span "Type" at bounding box center [93, 170] width 156 height 25
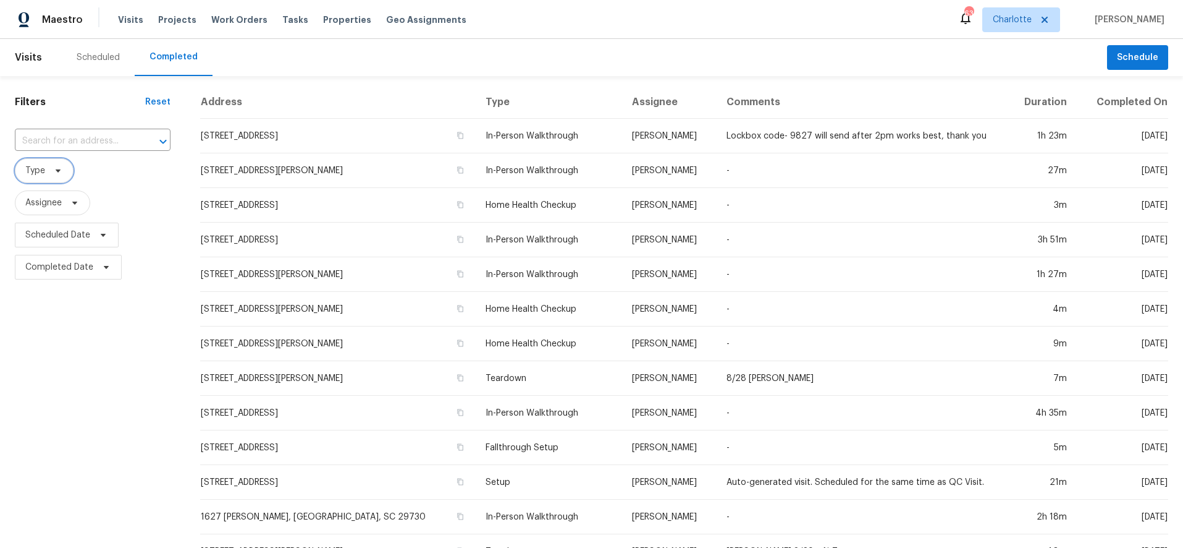
click at [56, 171] on icon at bounding box center [58, 170] width 5 height 3
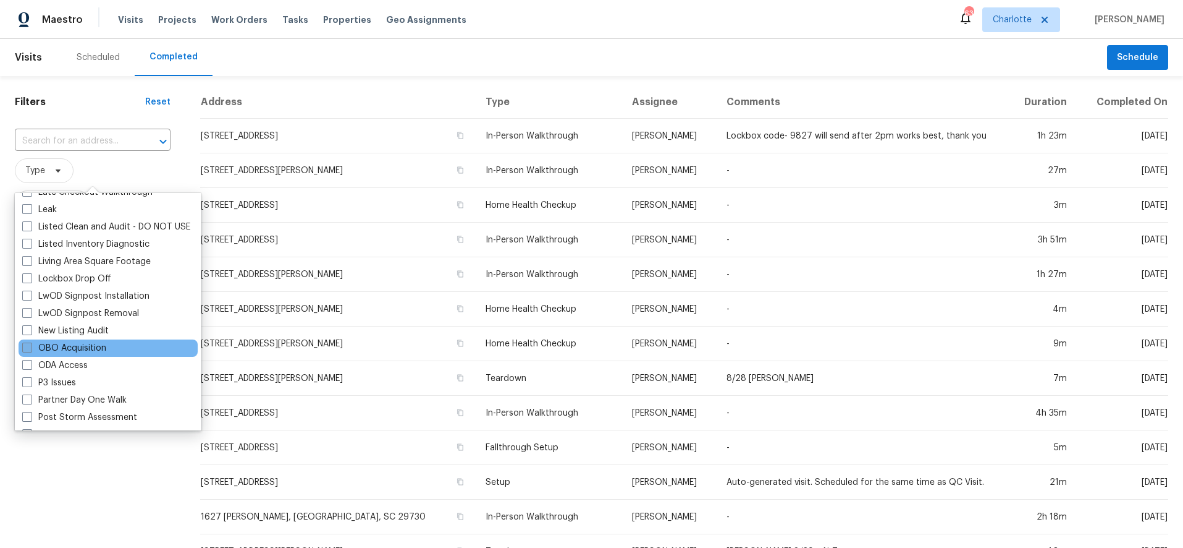
scroll to position [585, 0]
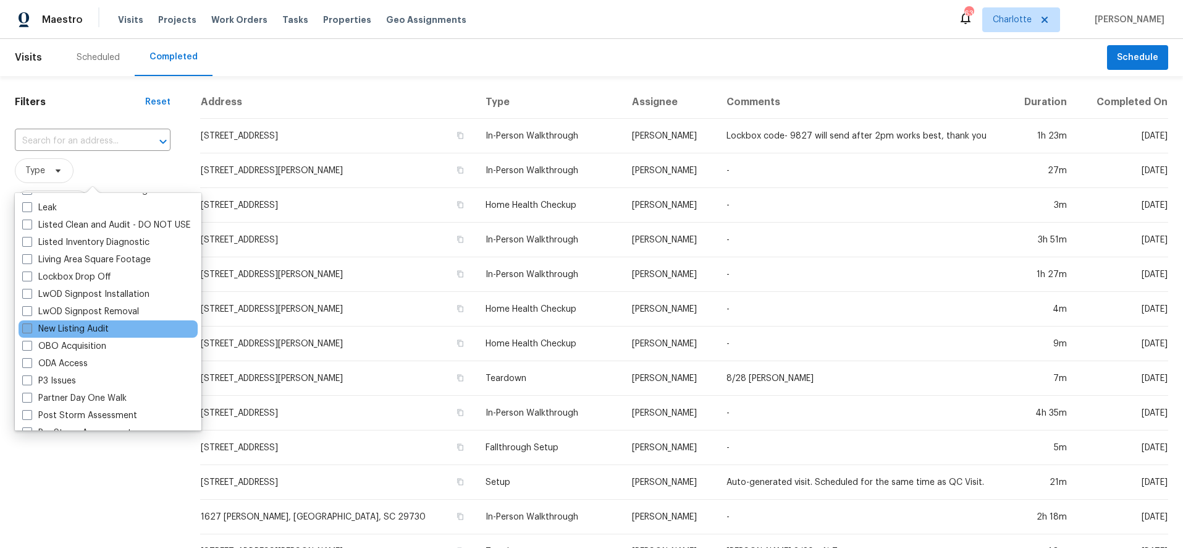
click at [67, 329] on label "New Listing Audit" at bounding box center [65, 329] width 87 height 12
click at [30, 329] on input "New Listing Audit" at bounding box center [26, 327] width 8 height 8
checkbox input "true"
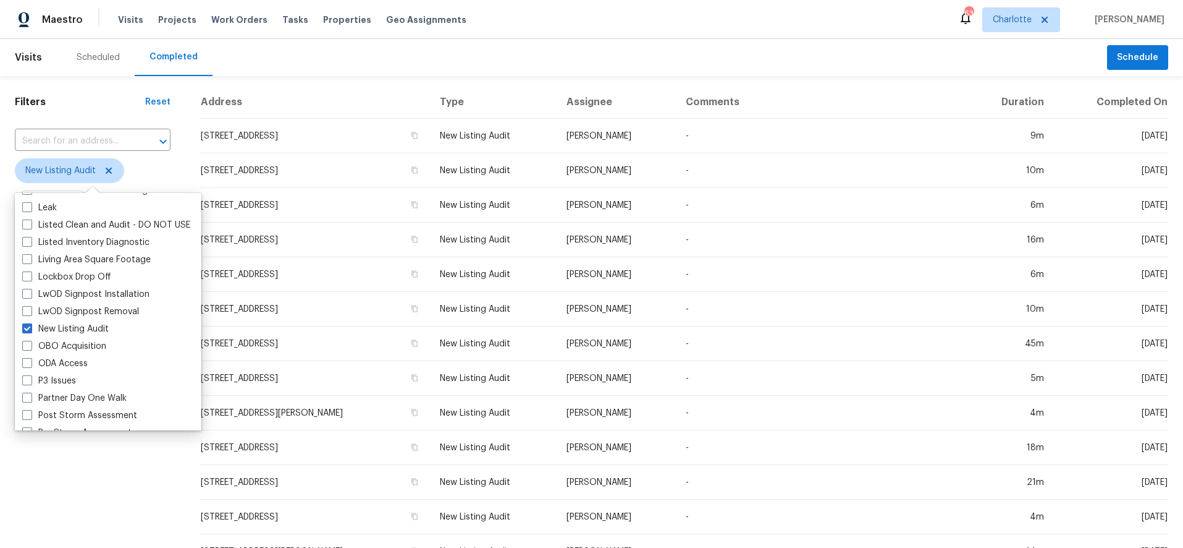
drag, startPoint x: 292, startPoint y: 51, endPoint x: 287, endPoint y: 62, distance: 11.6
click at [292, 51] on div "Scheduled Completed" at bounding box center [585, 57] width 1046 height 37
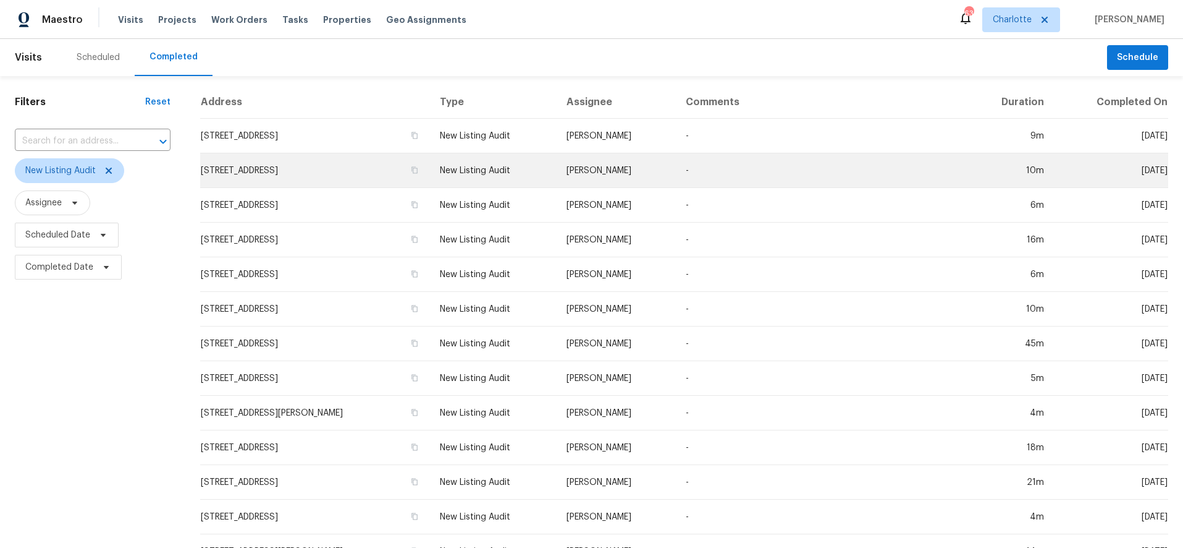
click at [324, 167] on td "5204 Grass Ridge Dr, Charlotte, NC 28216" at bounding box center [315, 170] width 230 height 35
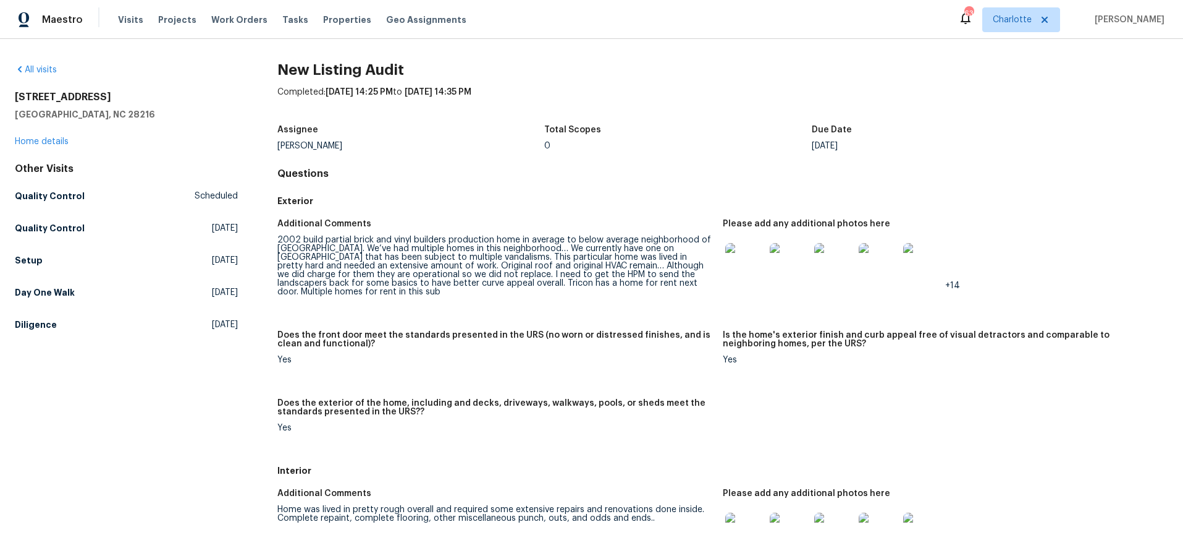
click at [462, 271] on div "2002 build partial brick and vinyl builders production home in average to below…" at bounding box center [495, 265] width 436 height 61
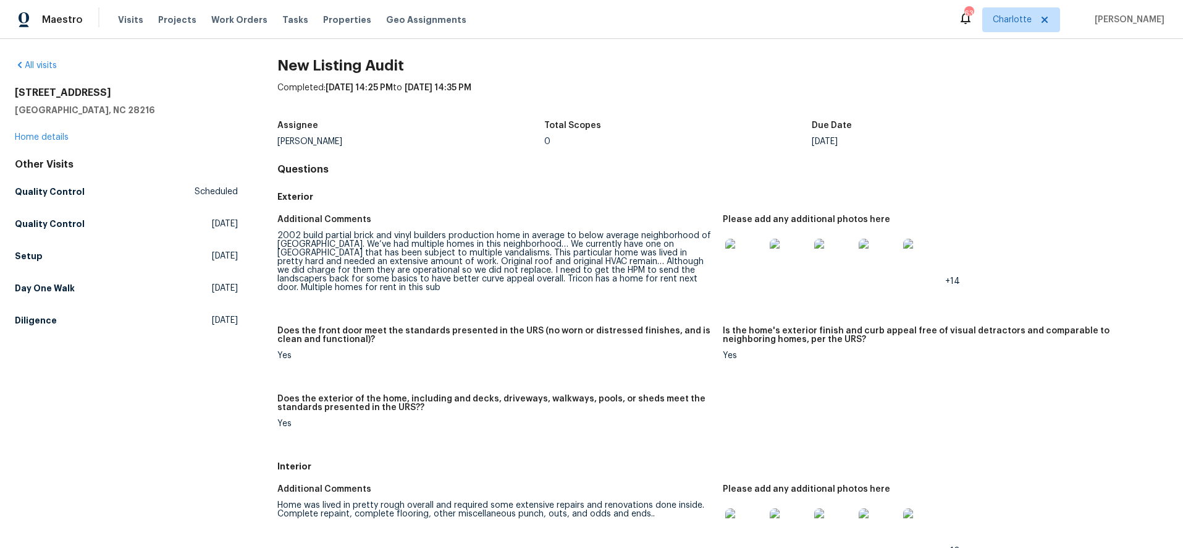
scroll to position [4, 0]
click at [732, 263] on img at bounding box center [746, 259] width 40 height 40
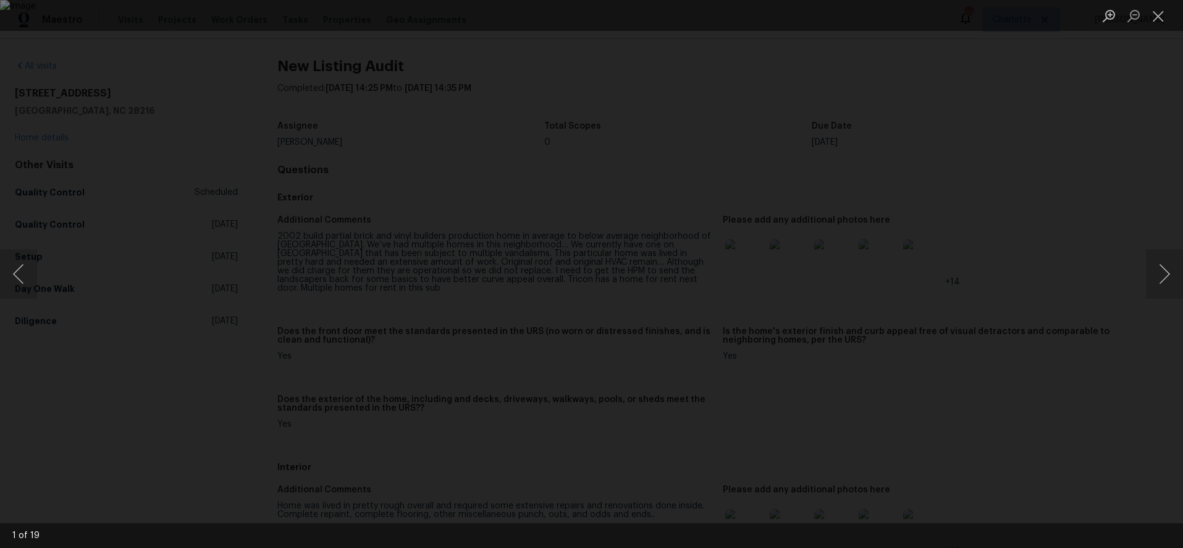
drag, startPoint x: 973, startPoint y: 146, endPoint x: 958, endPoint y: 142, distance: 15.4
click at [973, 146] on div "Lightbox" at bounding box center [591, 274] width 1183 height 548
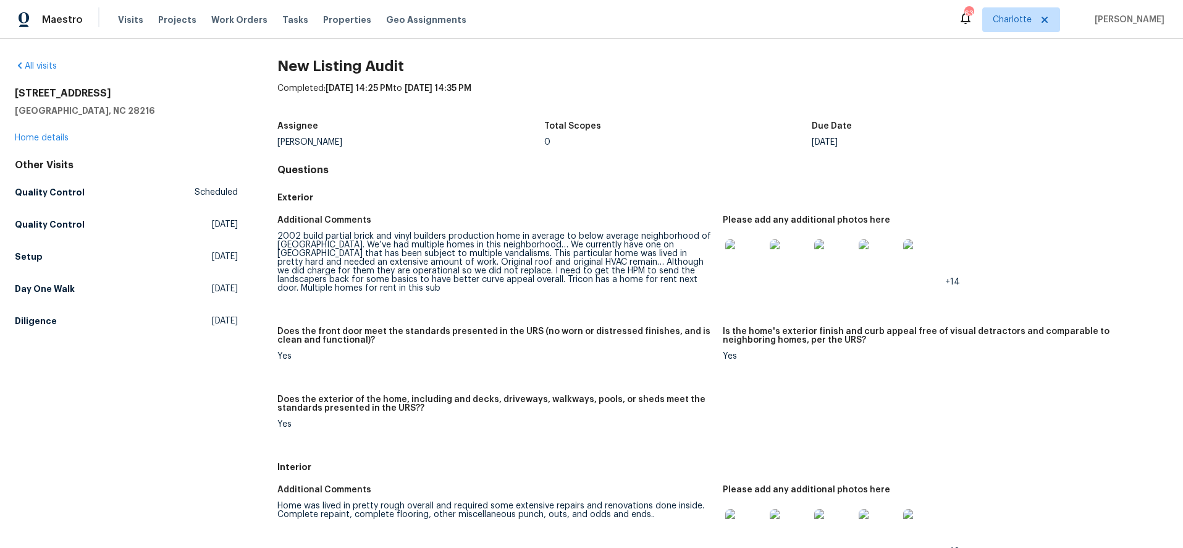
click at [423, 153] on div "Assignee Brian Fudge Total Scopes 0 Due Date Mon, Aug 25" at bounding box center [722, 134] width 891 height 40
click at [326, 13] on div "Visits Projects Work Orders Tasks Properties Geo Assignments" at bounding box center [299, 19] width 363 height 25
click at [325, 16] on span "Properties" at bounding box center [347, 20] width 48 height 12
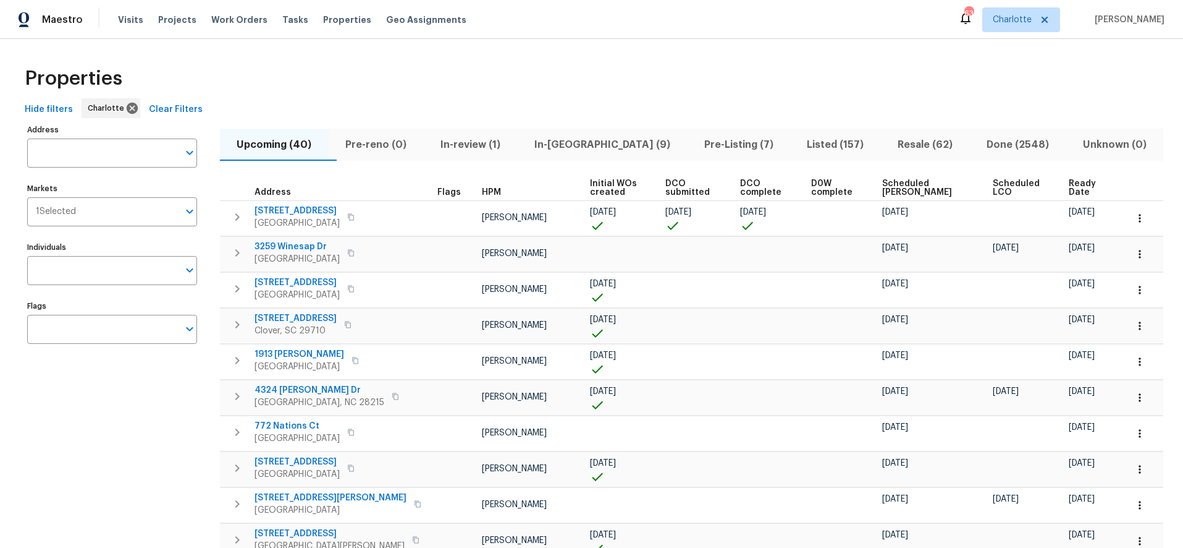
click at [315, 64] on div "Properties" at bounding box center [592, 79] width 1144 height 40
click at [70, 279] on input "Individuals" at bounding box center [102, 270] width 151 height 29
type input "dan baquero"
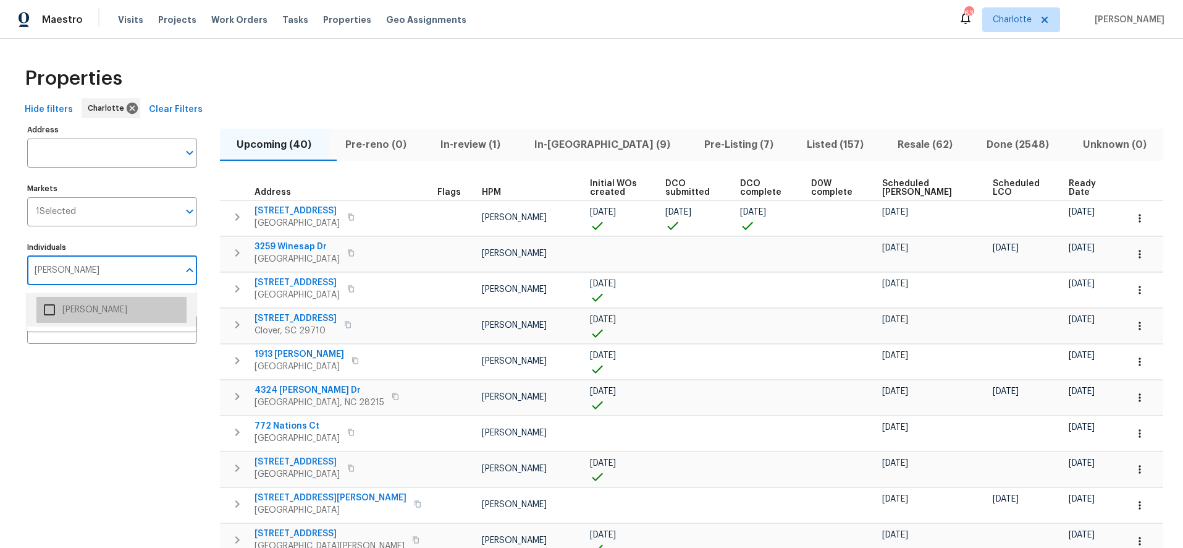
click at [97, 308] on li "Dan Baquero" at bounding box center [111, 310] width 150 height 26
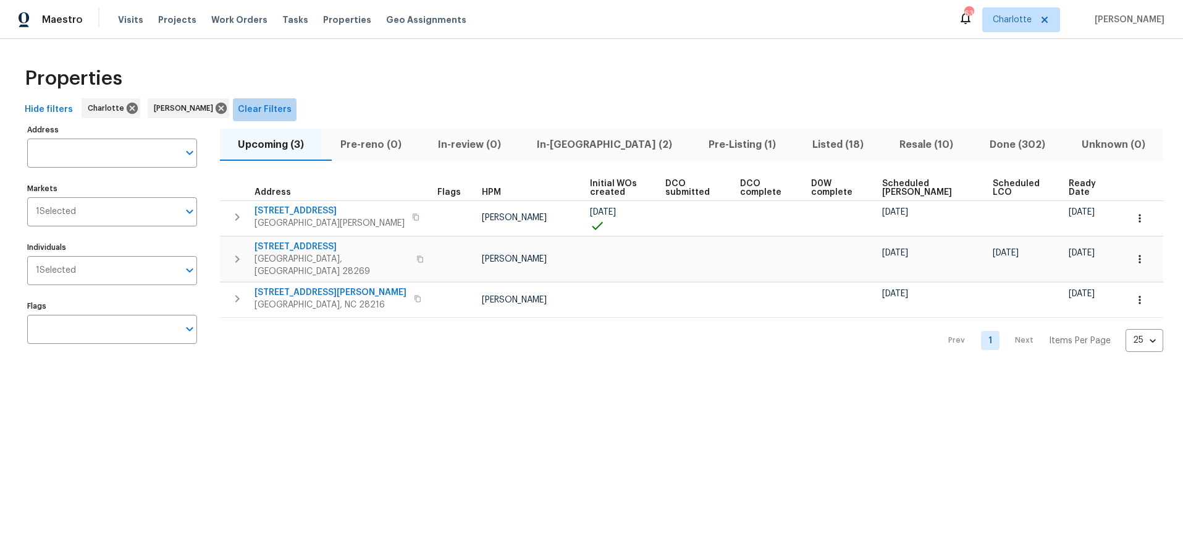
drag, startPoint x: 260, startPoint y: 99, endPoint x: 586, endPoint y: 124, distance: 327.3
click at [261, 99] on button "Clear Filters" at bounding box center [265, 109] width 64 height 23
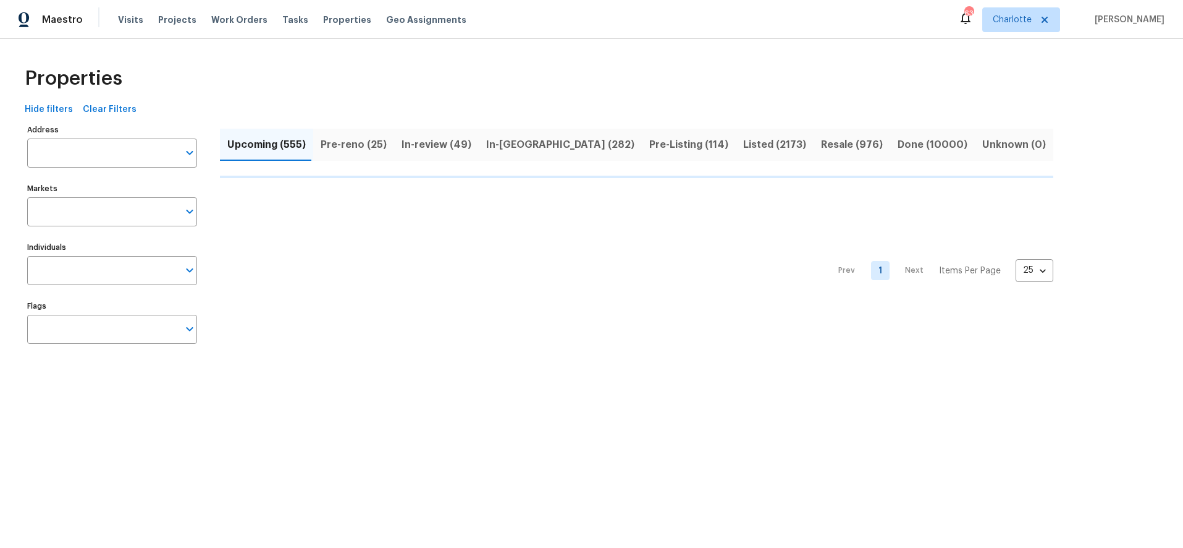
click at [556, 94] on div "Properties" at bounding box center [592, 79] width 1144 height 40
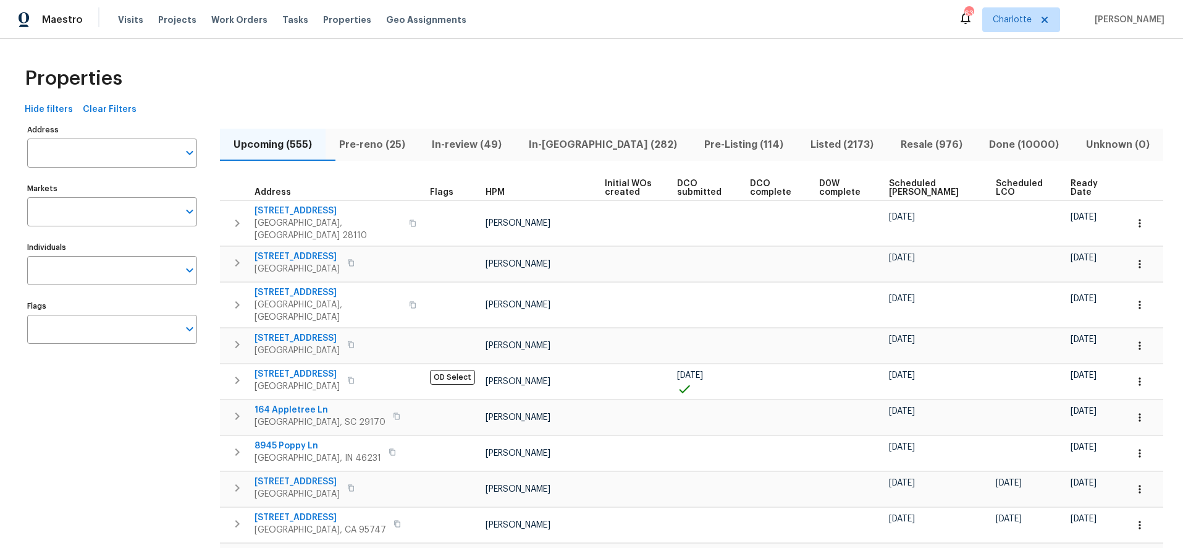
click at [646, 61] on div "Properties" at bounding box center [592, 79] width 1144 height 40
drag, startPoint x: 568, startPoint y: 69, endPoint x: 318, endPoint y: 89, distance: 251.1
click at [565, 69] on div "Properties" at bounding box center [592, 79] width 1144 height 40
click at [374, 72] on div "Properties" at bounding box center [592, 79] width 1144 height 40
click at [80, 217] on input "Markets" at bounding box center [102, 211] width 151 height 29
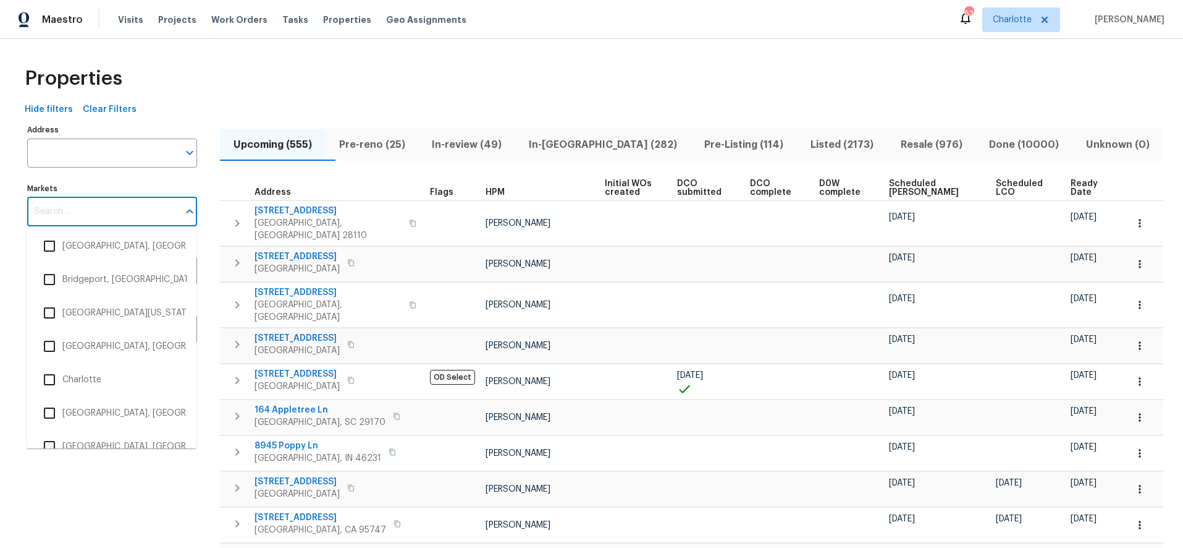
scroll to position [408, 0]
click at [75, 277] on li "Charlotte" at bounding box center [111, 276] width 150 height 26
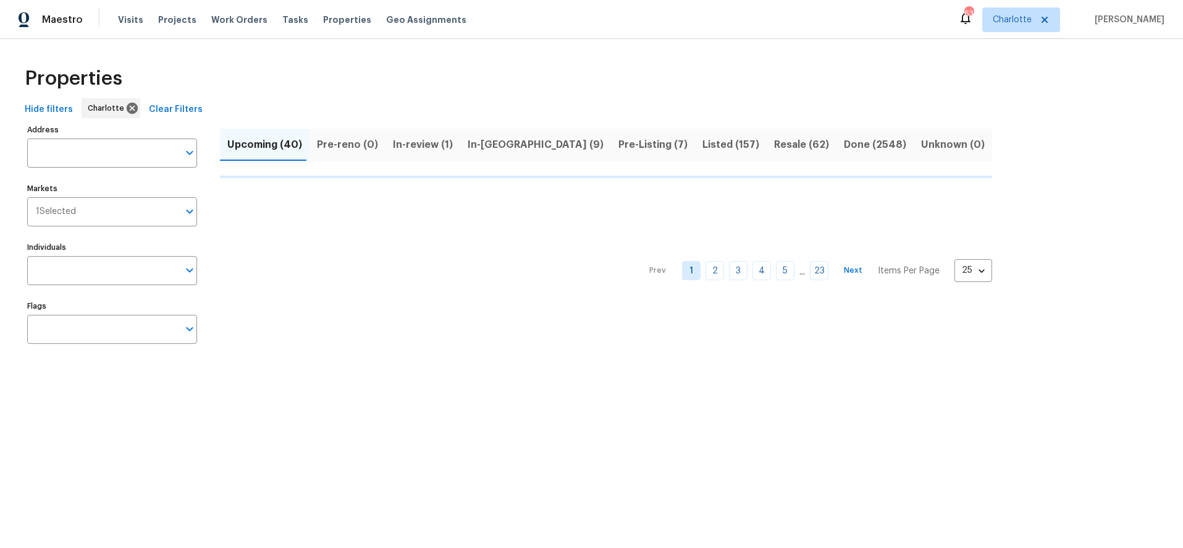
click at [277, 64] on div "Properties" at bounding box center [592, 79] width 1144 height 40
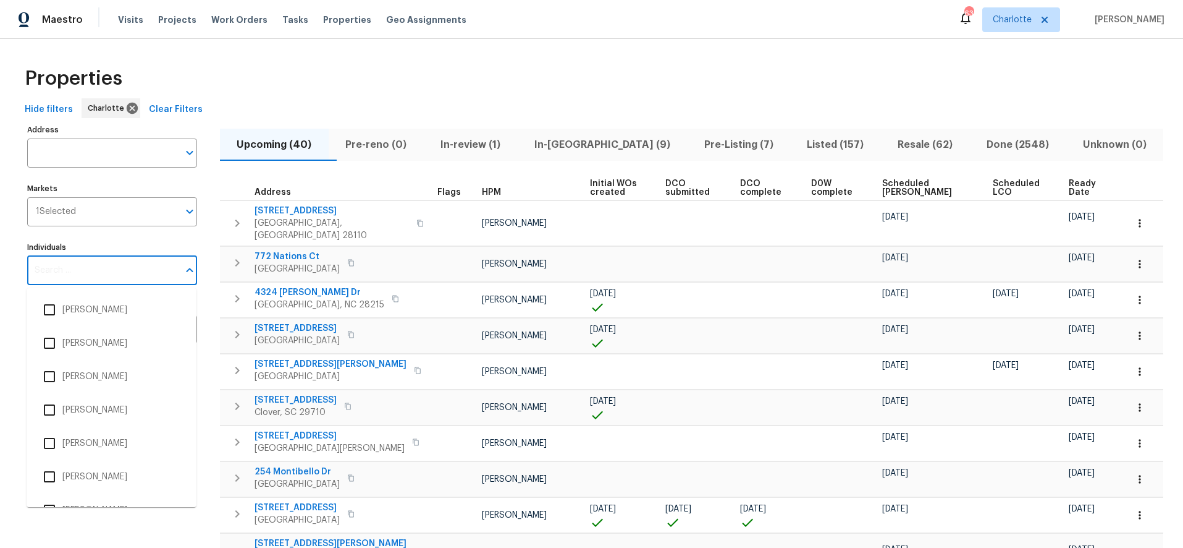
click at [79, 272] on input "Individuals" at bounding box center [102, 270] width 151 height 29
type input "dan baquero"
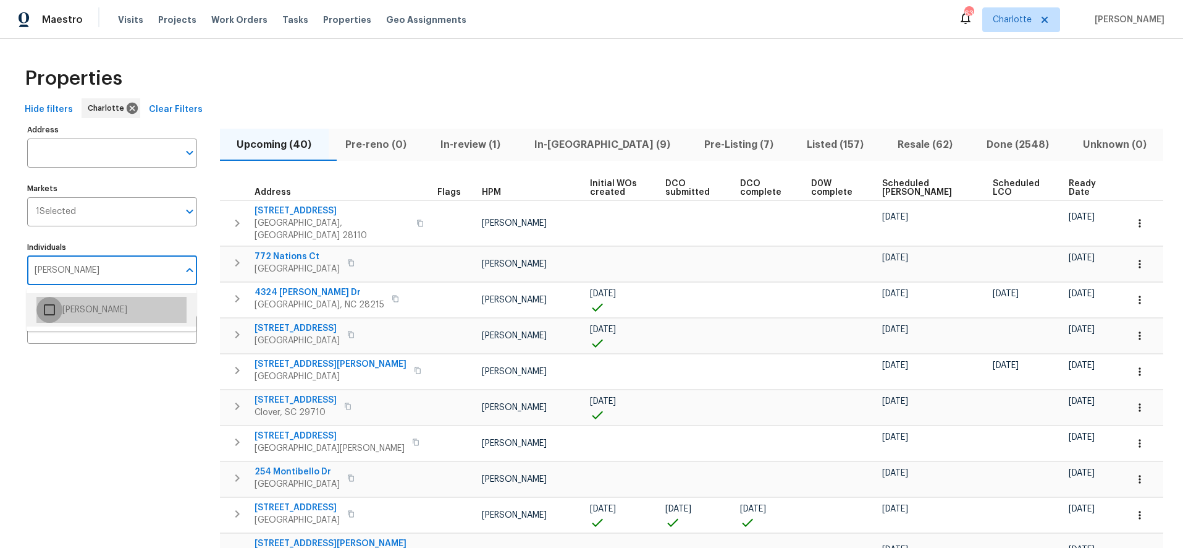
click at [51, 308] on input "checkbox" at bounding box center [49, 310] width 26 height 26
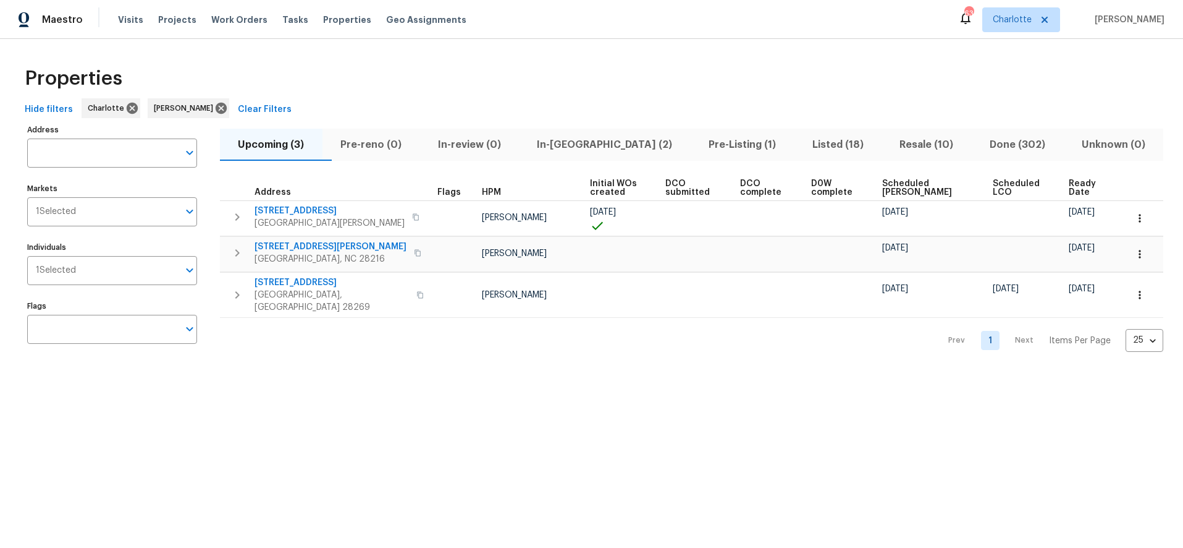
click at [354, 79] on div "Properties" at bounding box center [592, 79] width 1144 height 40
click at [797, 132] on button "Listed (18)" at bounding box center [838, 145] width 88 height 32
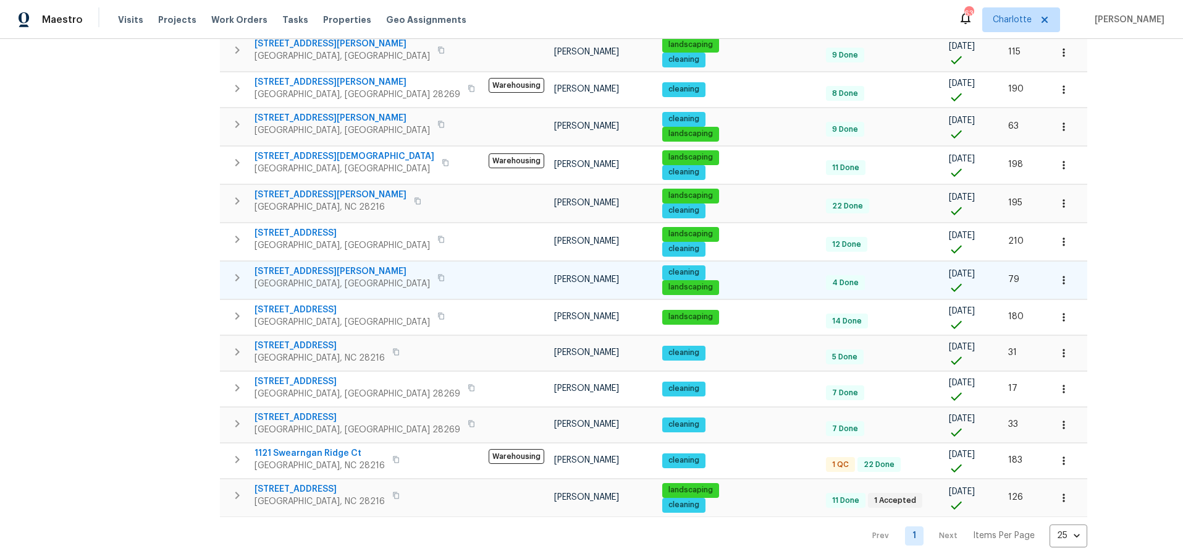
scroll to position [375, 0]
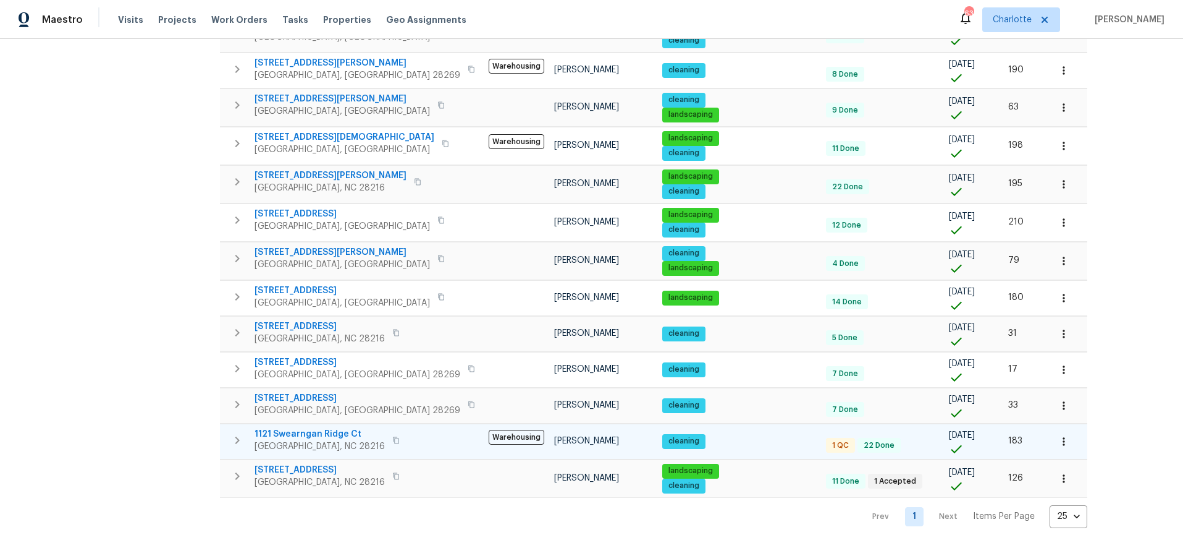
click at [310, 428] on span "1121 Swearngan Ridge Ct" at bounding box center [320, 434] width 130 height 12
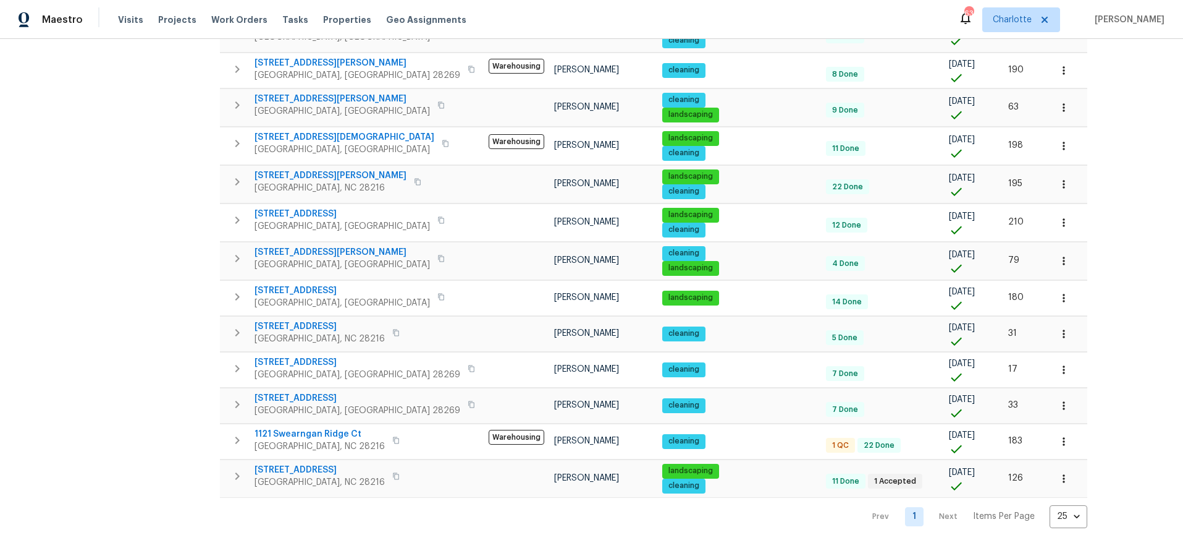
scroll to position [0, 0]
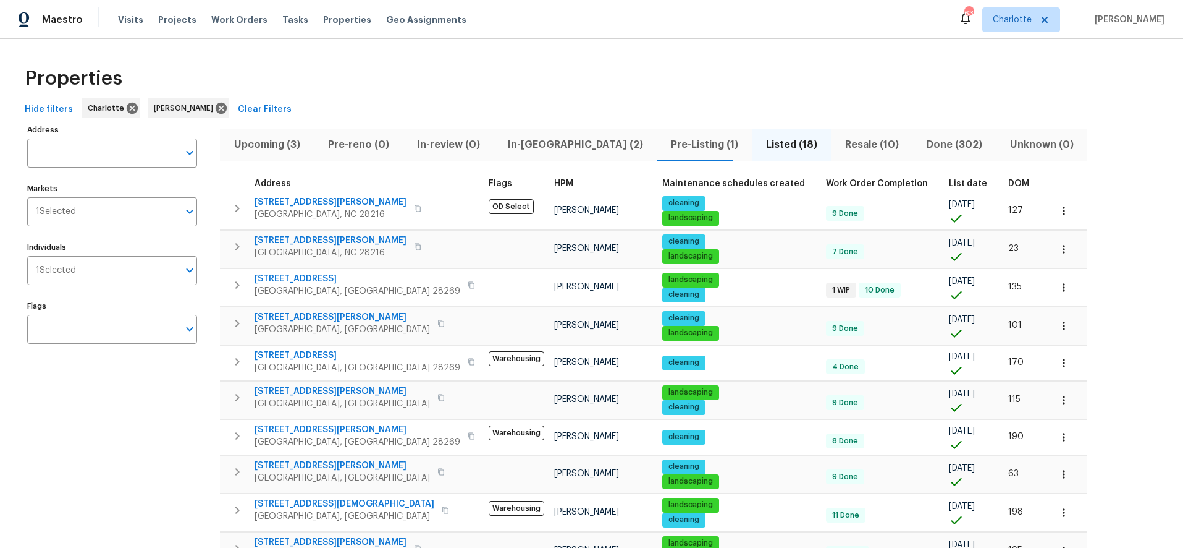
drag, startPoint x: 455, startPoint y: 105, endPoint x: 568, endPoint y: 114, distance: 113.4
click at [455, 105] on div "Hide filters Charlotte Dan Baquero Clear Filters" at bounding box center [592, 109] width 1144 height 23
click at [839, 144] on span "Resale (10)" at bounding box center [872, 144] width 67 height 17
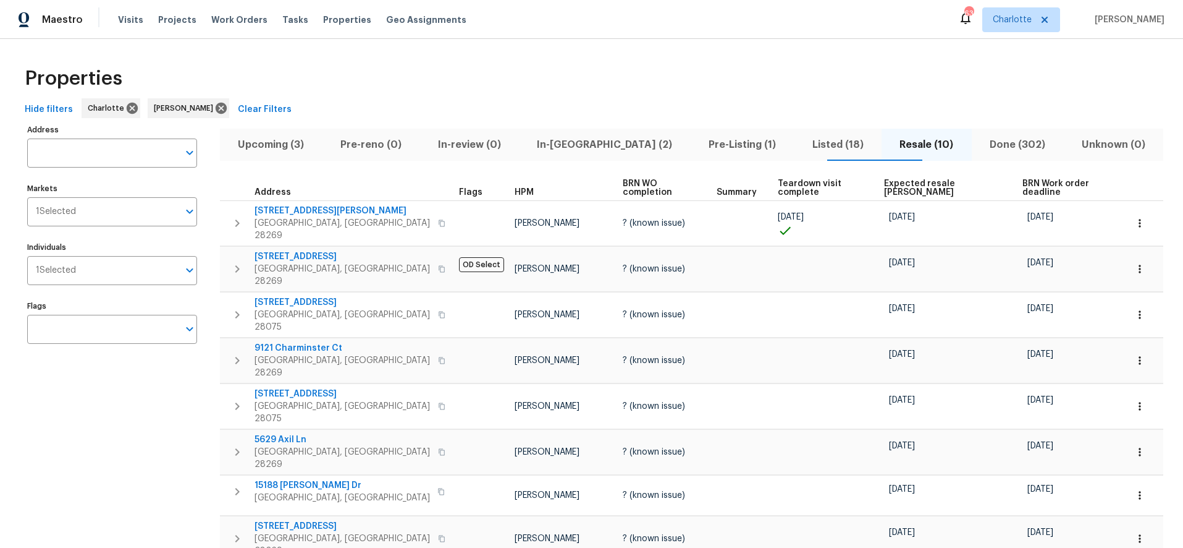
click at [883, 171] on div "Upcoming (3) Pre-reno (0) In-review (0) In-reno (2) Pre-Listing (1) Listed (18)…" at bounding box center [692, 399] width 944 height 557
click at [879, 176] on th "Expected resale COE" at bounding box center [948, 188] width 138 height 25
click at [884, 179] on span "Expected resale COE" at bounding box center [942, 187] width 117 height 17
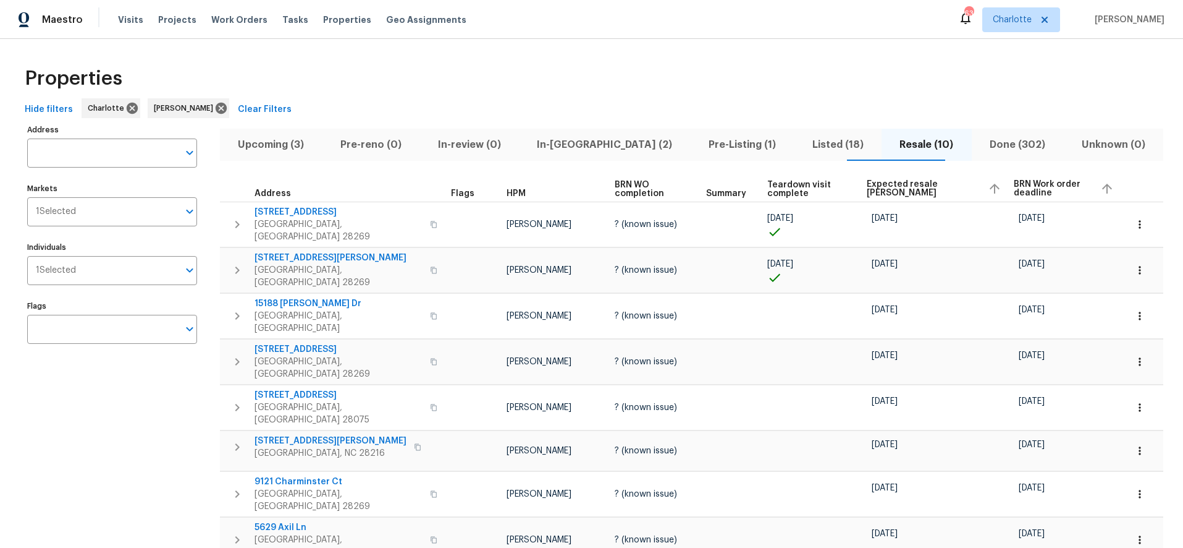
click at [896, 190] on span "Expected resale COE" at bounding box center [922, 188] width 111 height 17
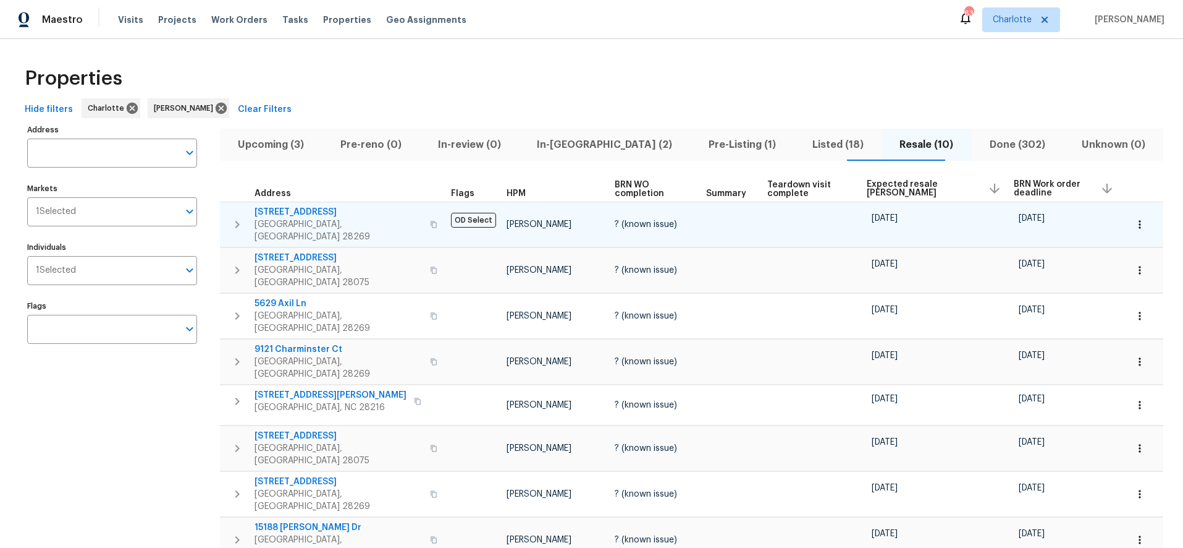
click at [1134, 219] on icon "button" at bounding box center [1140, 224] width 12 height 12
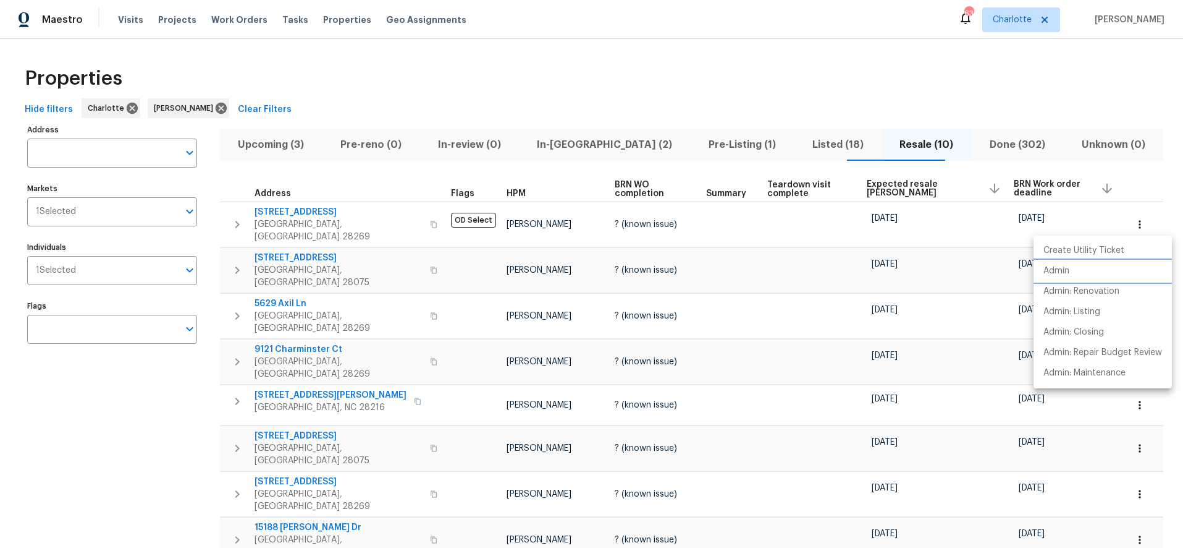
click at [1069, 269] on p "Admin" at bounding box center [1057, 270] width 26 height 13
click at [305, 208] on div at bounding box center [591, 274] width 1183 height 548
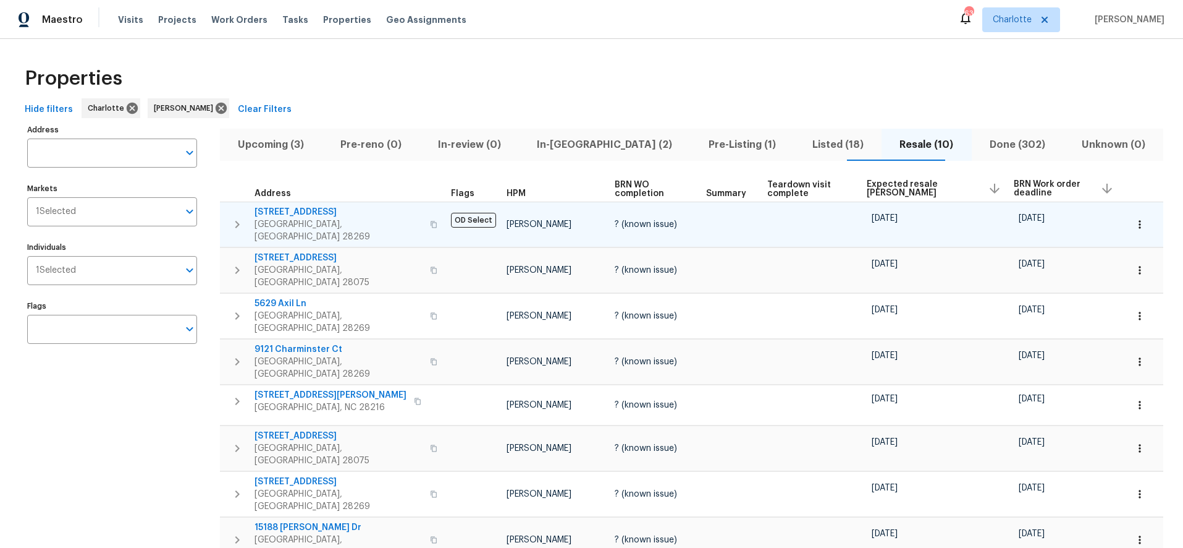
click at [301, 212] on span "9643 Whitewood Trl" at bounding box center [339, 212] width 168 height 12
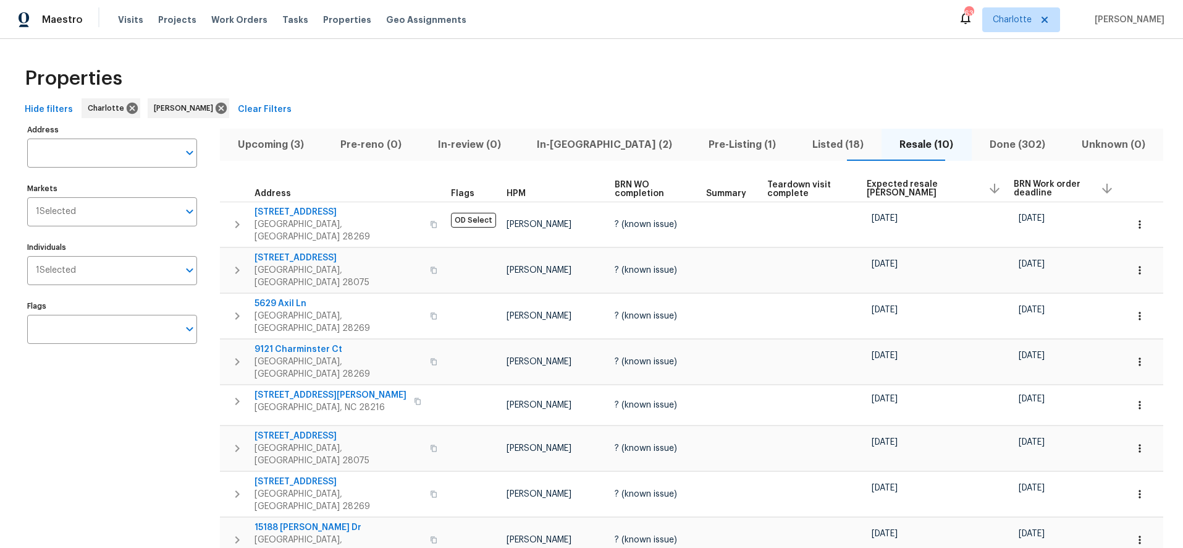
click at [824, 140] on span "Listed (18)" at bounding box center [838, 144] width 73 height 17
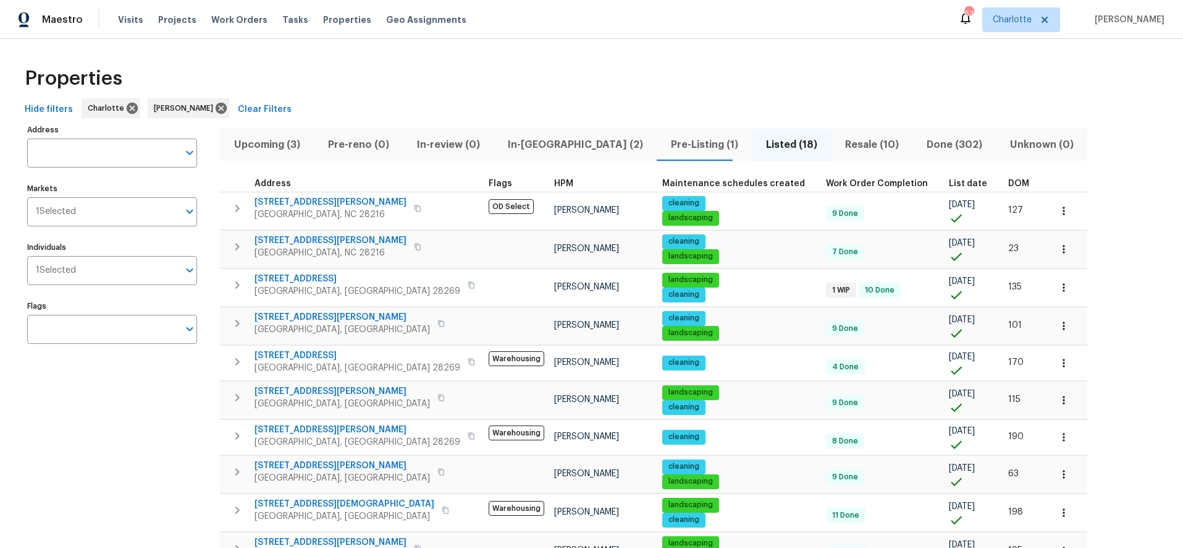
click at [1009, 184] on span "DOM" at bounding box center [1019, 183] width 21 height 9
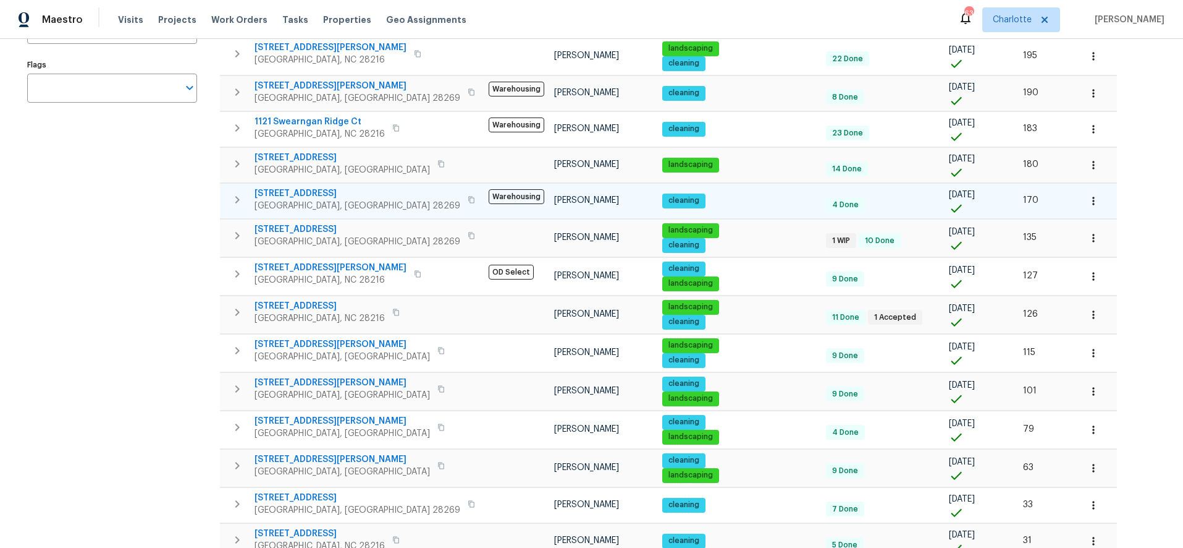
scroll to position [248, 0]
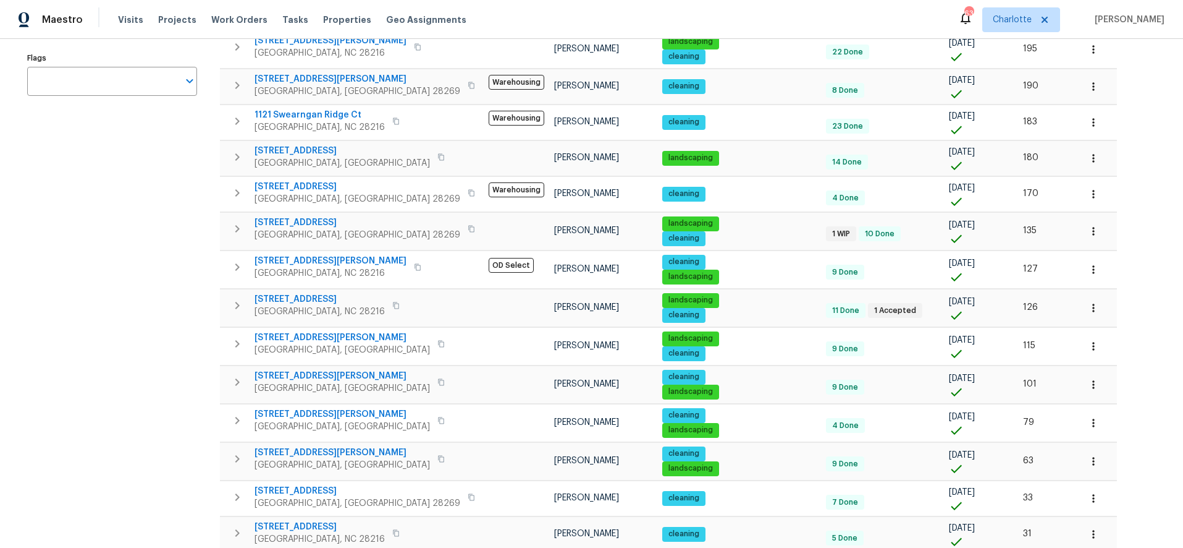
click at [146, 226] on div "Address Address Markets 1 Selected Markets Individuals 1 Selected Individuals F…" at bounding box center [119, 264] width 185 height 783
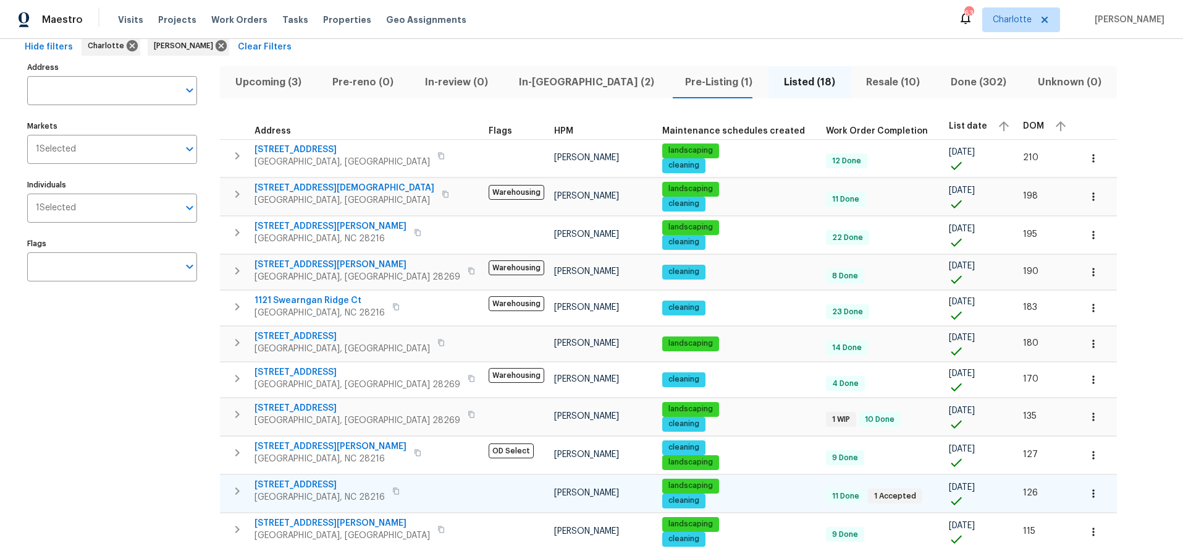
scroll to position [54, 0]
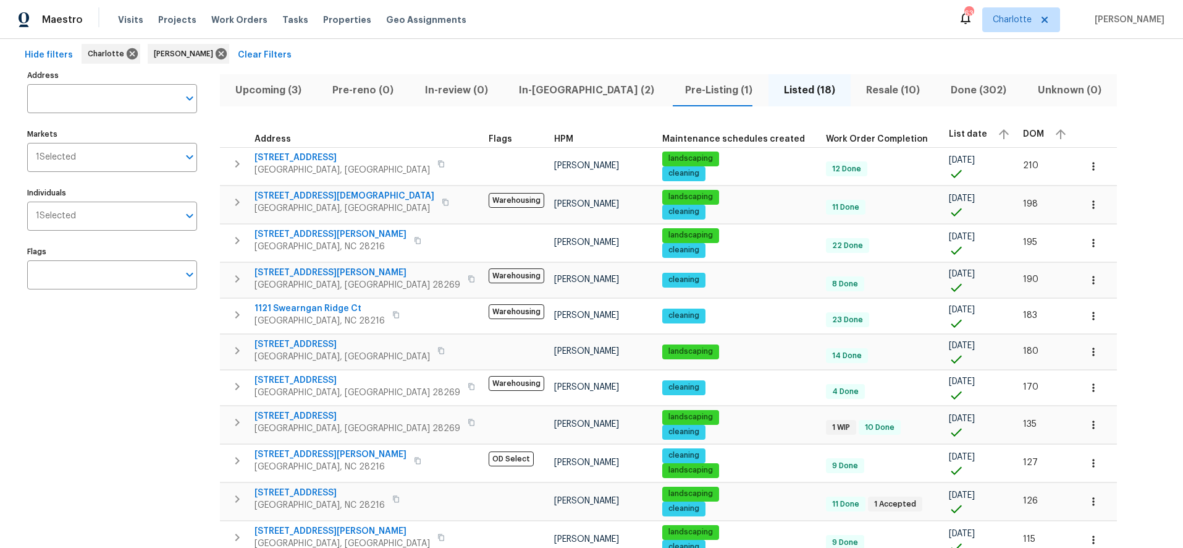
drag, startPoint x: 413, startPoint y: 57, endPoint x: 408, endPoint y: 62, distance: 6.6
click at [413, 57] on div "Hide filters Charlotte Dan Baquero Clear Filters" at bounding box center [592, 55] width 1144 height 23
click at [1091, 157] on div "Address Address Markets 1 Selected Markets Individuals 1 Selected Individuals F…" at bounding box center [592, 458] width 1144 height 783
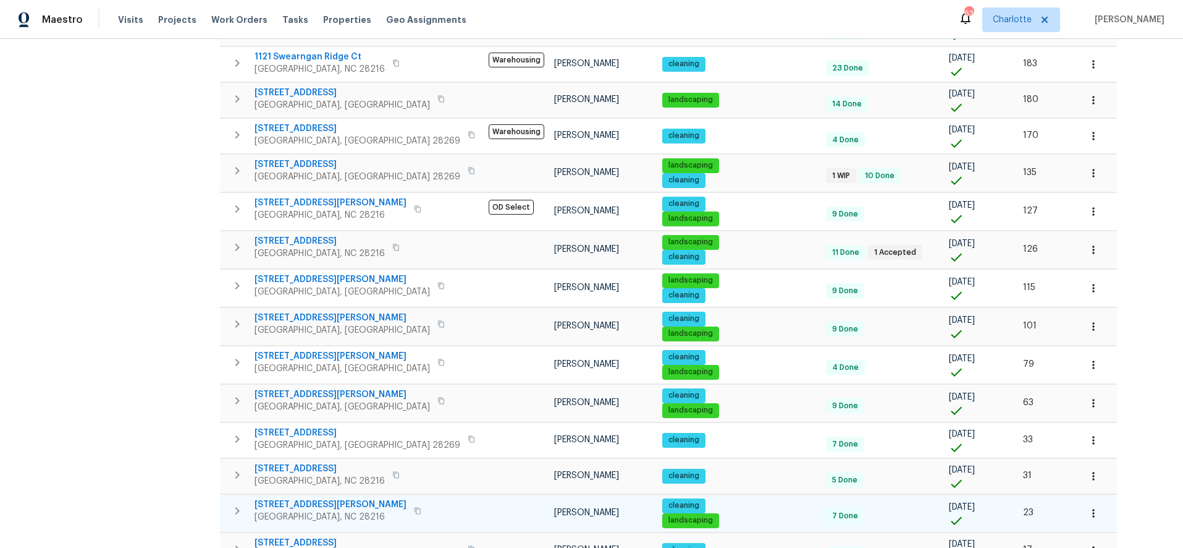
scroll to position [305, 0]
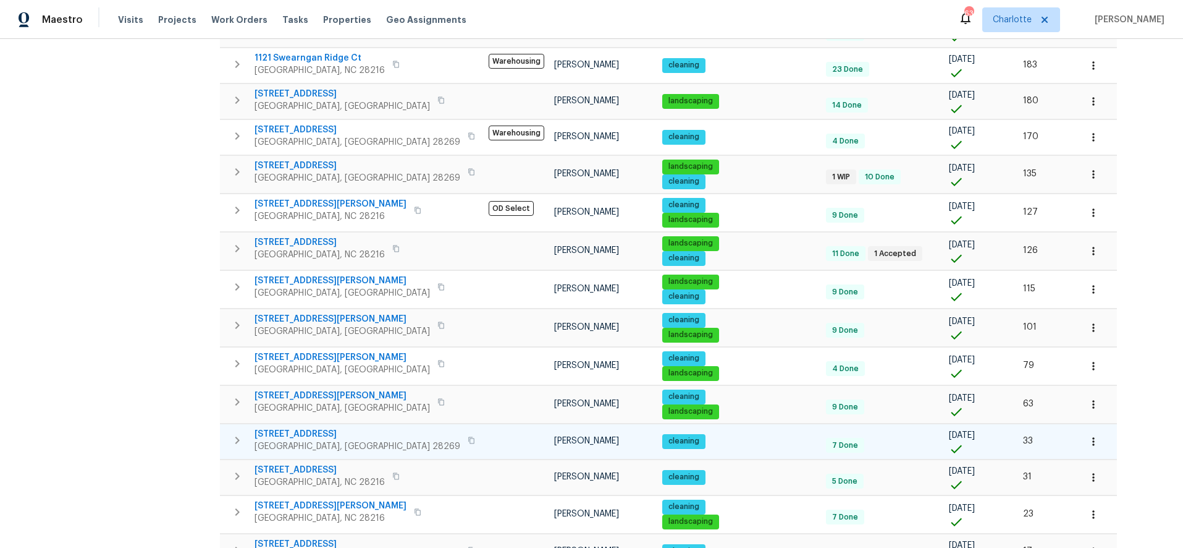
click at [1093, 437] on icon "button" at bounding box center [1094, 441] width 2 height 8
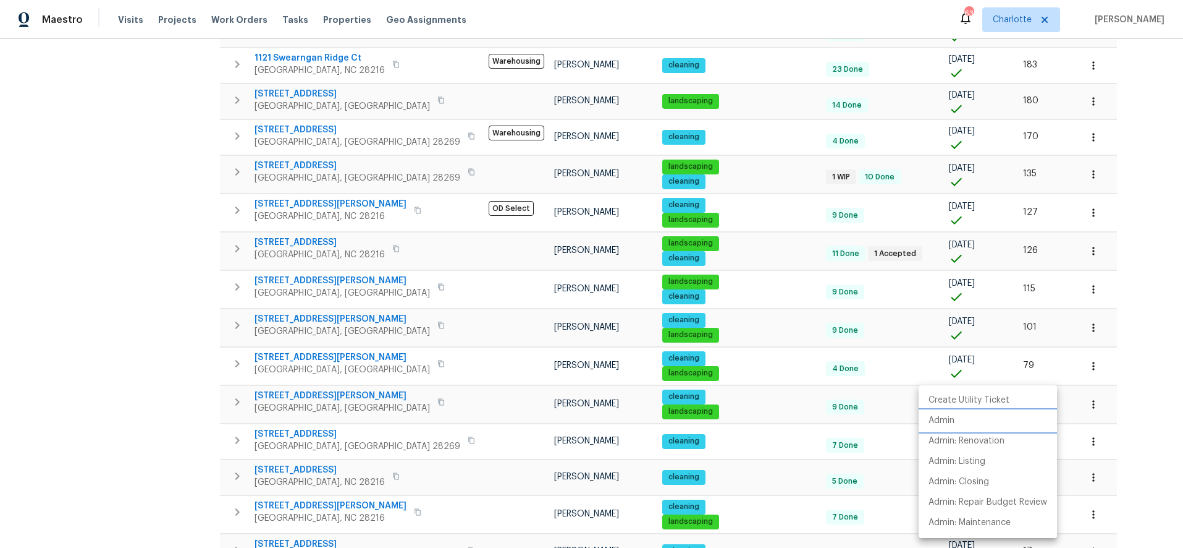
click at [953, 417] on p "Admin" at bounding box center [942, 420] width 26 height 13
click at [17, 280] on div at bounding box center [591, 274] width 1183 height 548
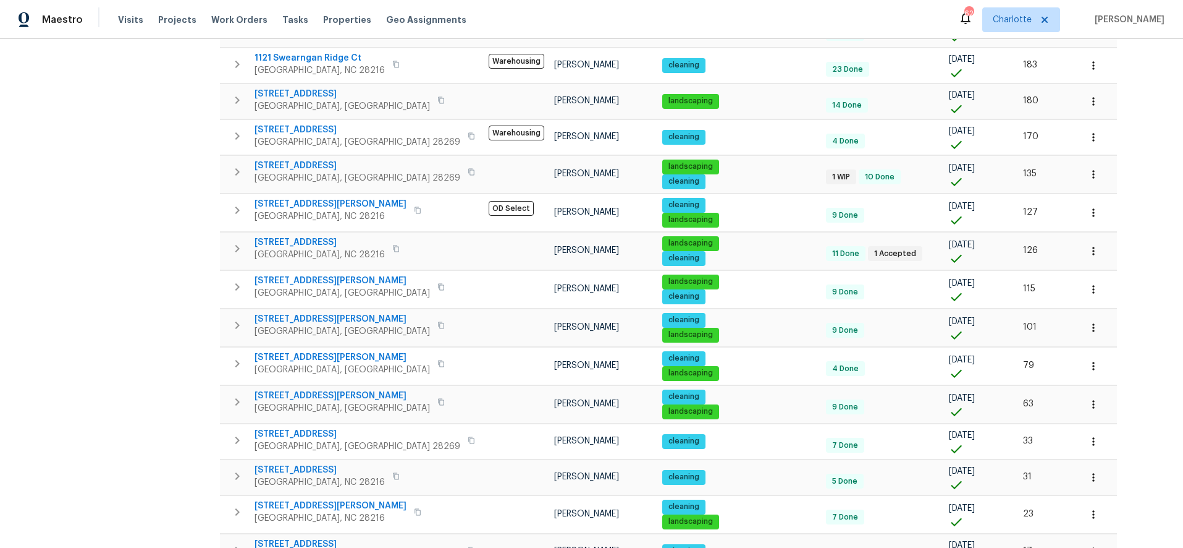
scroll to position [385, 0]
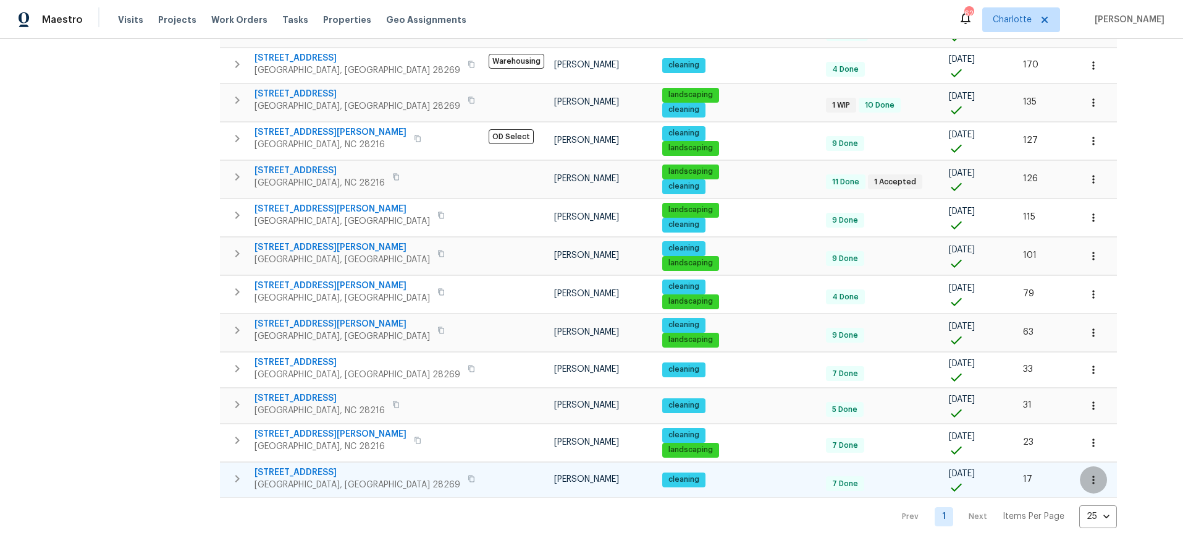
click at [1080, 471] on button "button" at bounding box center [1093, 479] width 27 height 27
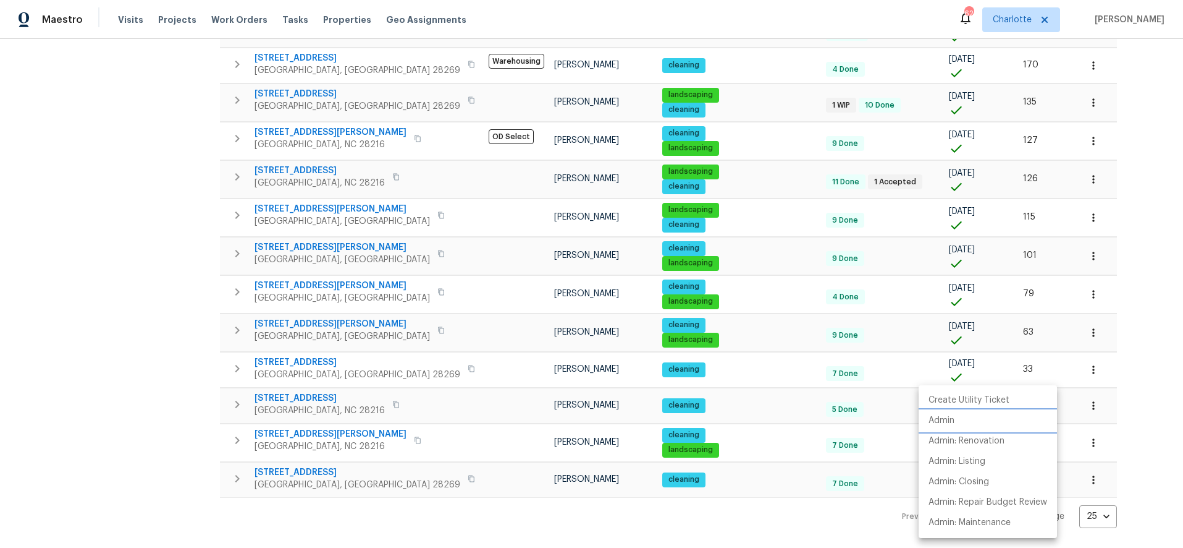
click at [957, 418] on li "Admin" at bounding box center [988, 420] width 138 height 20
click at [1073, 130] on div at bounding box center [591, 274] width 1183 height 548
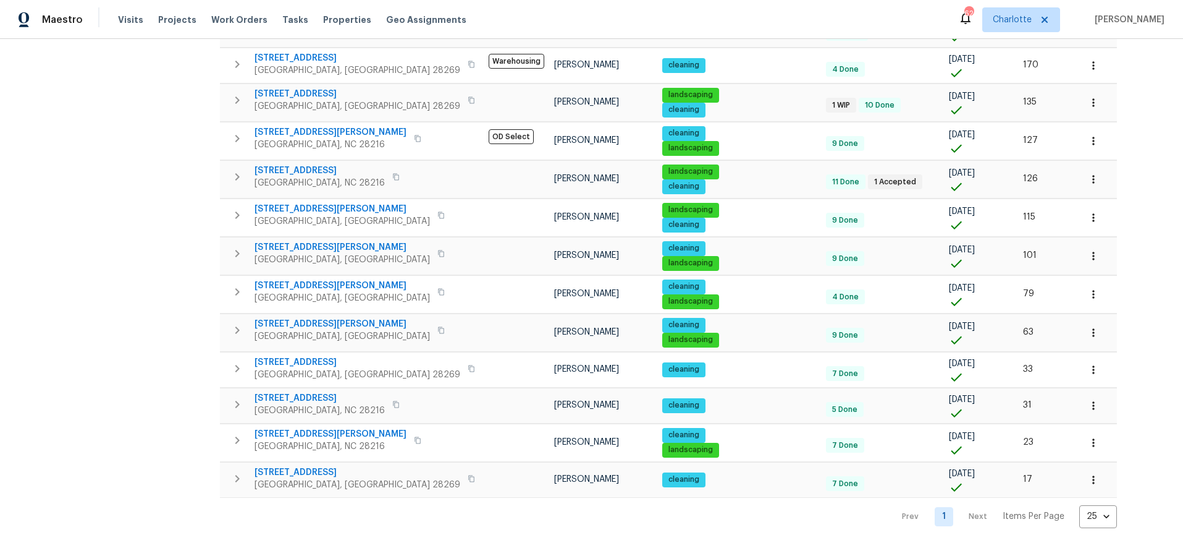
drag, startPoint x: 110, startPoint y: 339, endPoint x: 129, endPoint y: 339, distance: 18.5
click at [109, 339] on div "Address Address Markets 1 Selected Markets Individuals 1 Selected Individuals F…" at bounding box center [119, 136] width 185 height 783
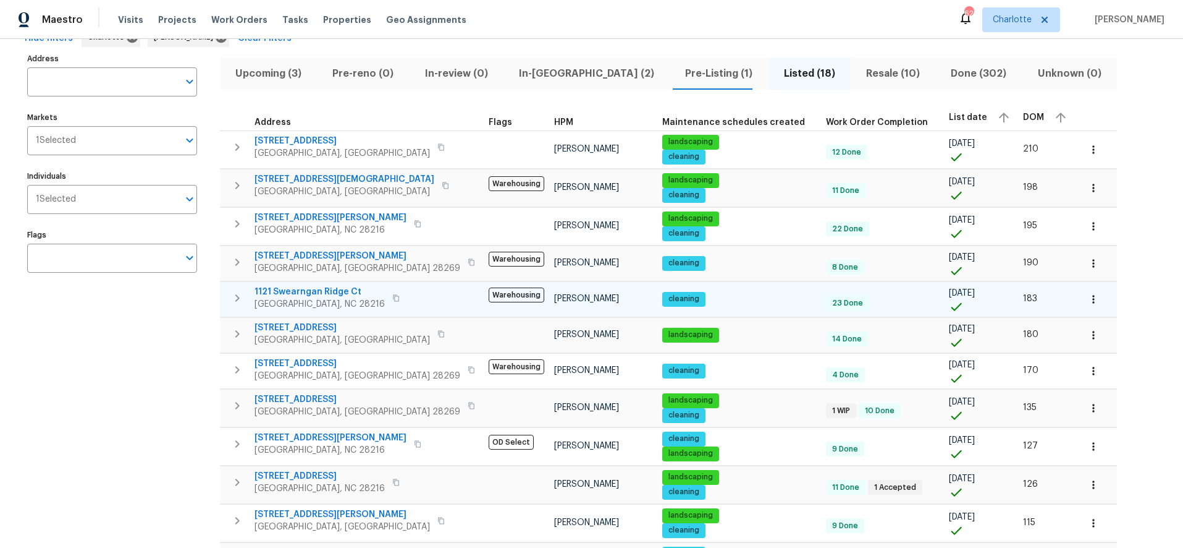
scroll to position [0, 0]
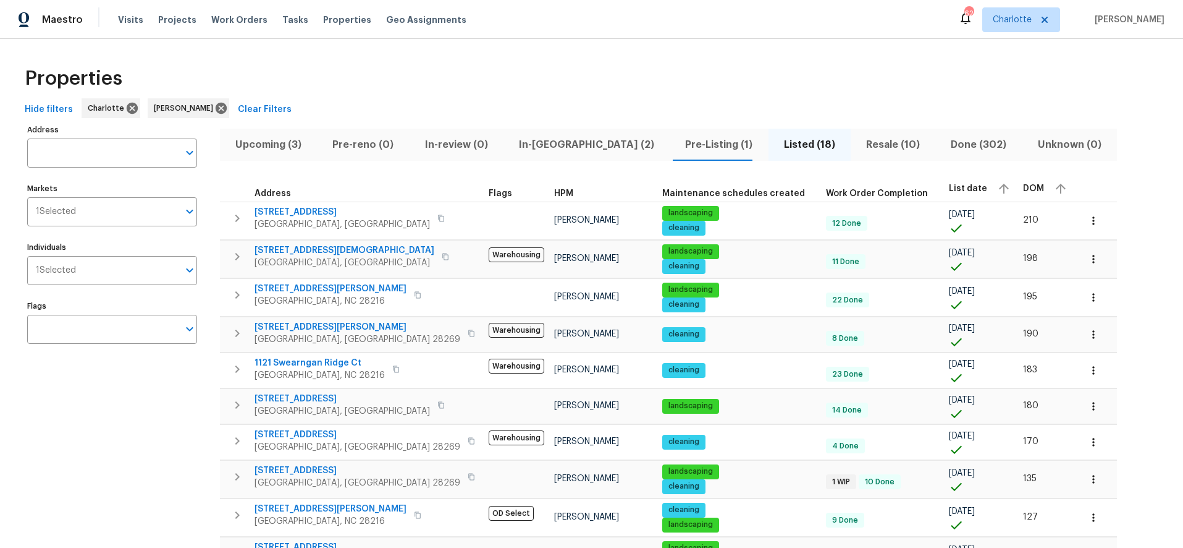
click at [1047, 190] on div "Address Address Markets 1 Selected Markets Individuals 1 Selected Individuals F…" at bounding box center [592, 512] width 1144 height 783
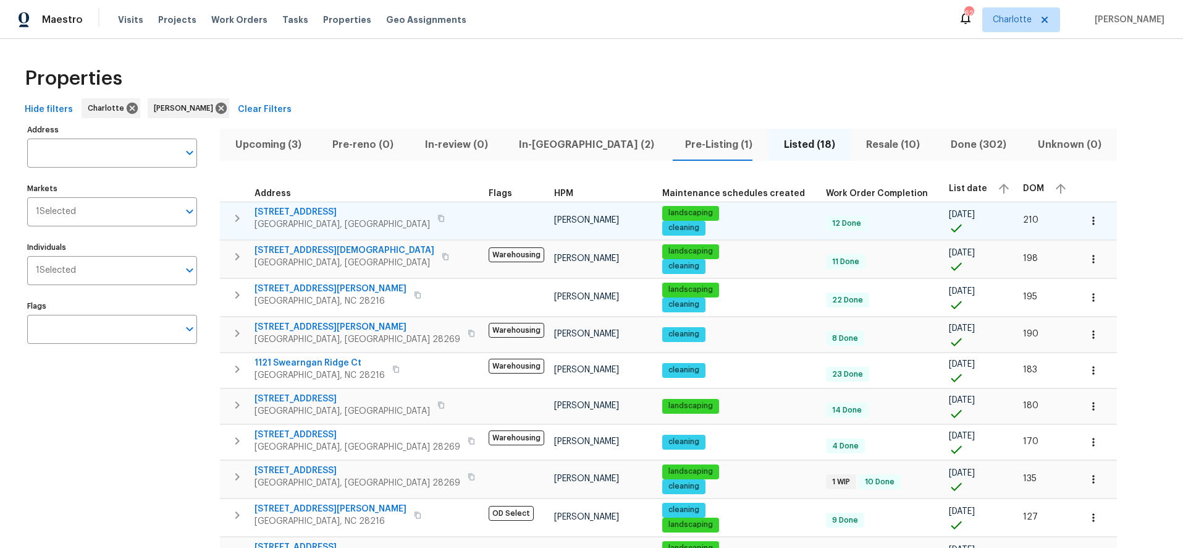
click at [1088, 219] on icon "button" at bounding box center [1094, 220] width 12 height 12
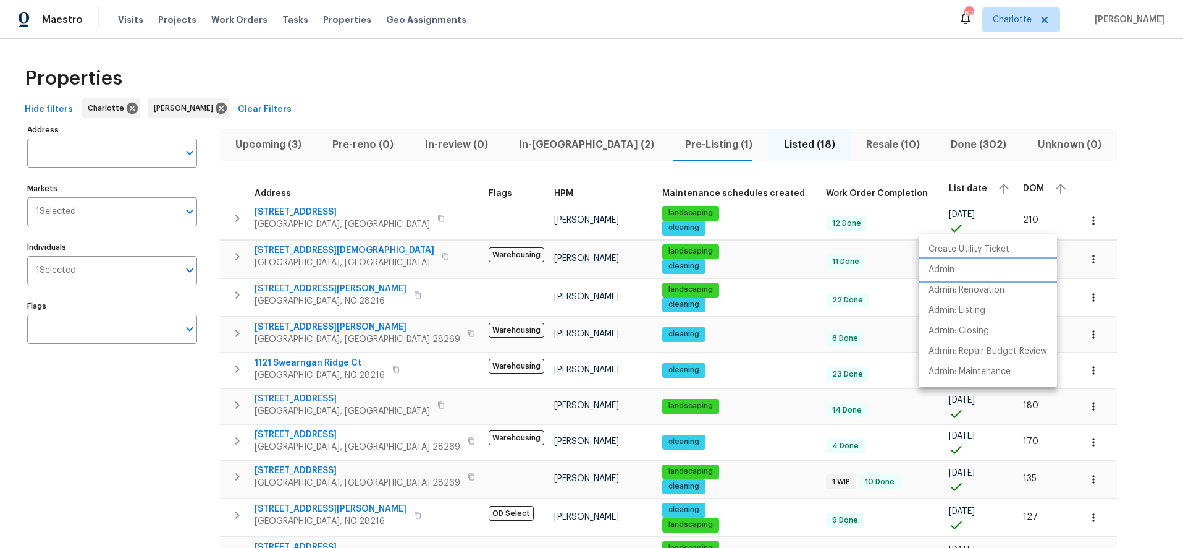
click at [949, 263] on p "Admin" at bounding box center [942, 269] width 26 height 13
click at [156, 187] on div at bounding box center [591, 274] width 1183 height 548
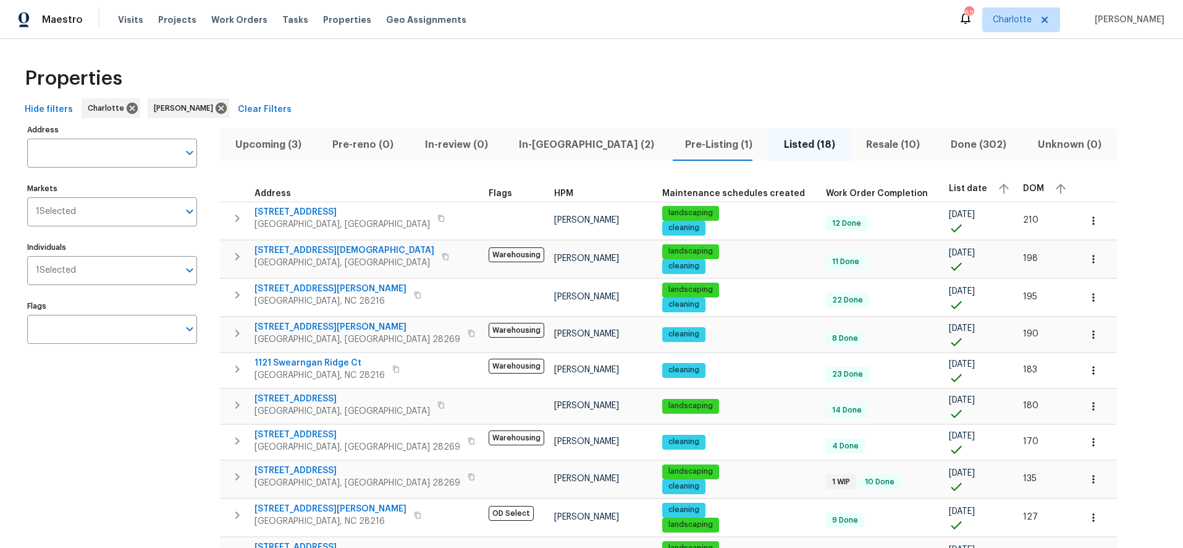
click at [419, 98] on div "Hide filters Charlotte Dan Baquero Clear Filters" at bounding box center [592, 109] width 1144 height 23
click at [216, 108] on icon at bounding box center [221, 108] width 11 height 11
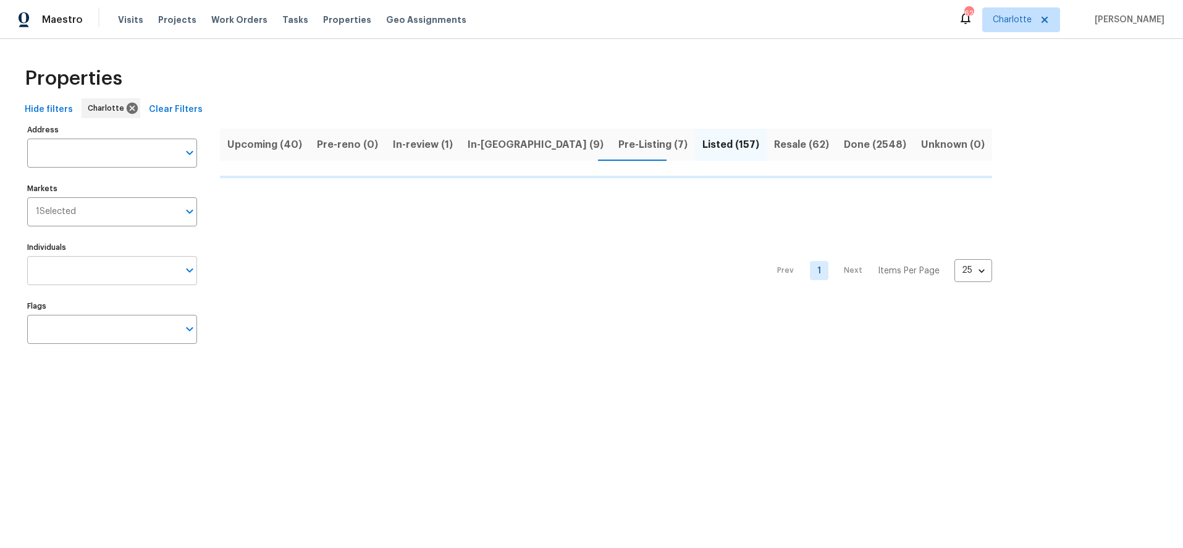
click at [102, 263] on input "Individuals" at bounding box center [102, 270] width 151 height 29
type input "greg"
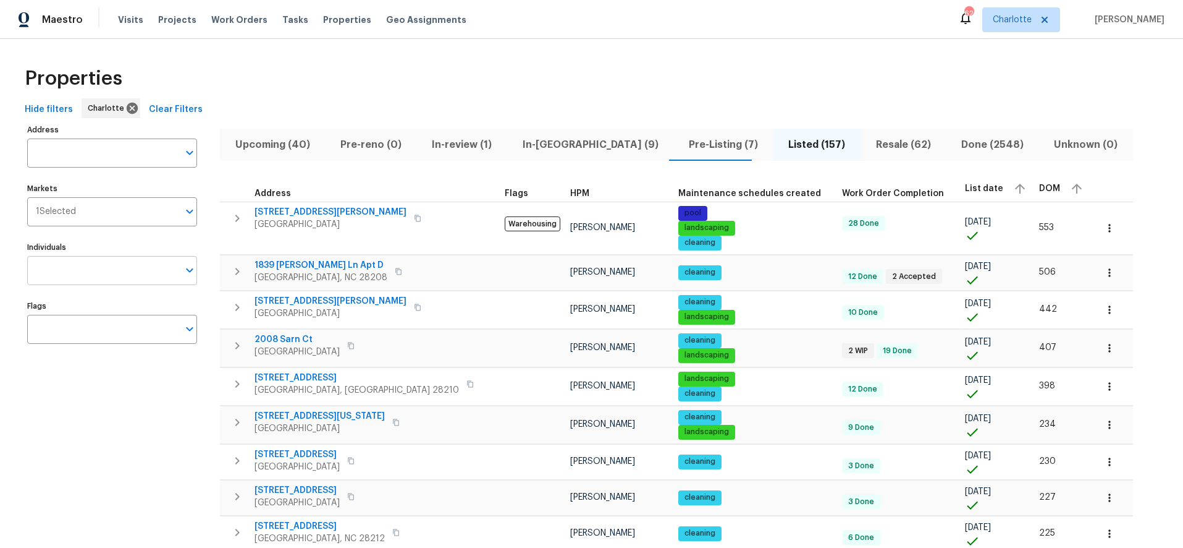
click at [90, 266] on input "Individuals" at bounding box center [102, 270] width 151 height 29
type input "greg janiak"
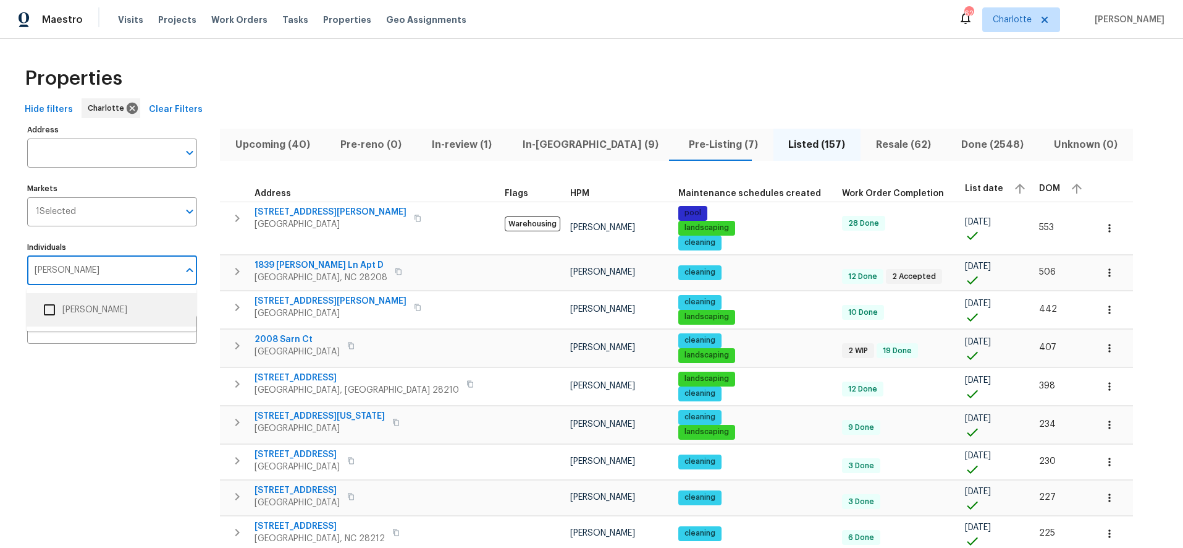
click at [101, 318] on li "Greg Janiak" at bounding box center [111, 310] width 150 height 26
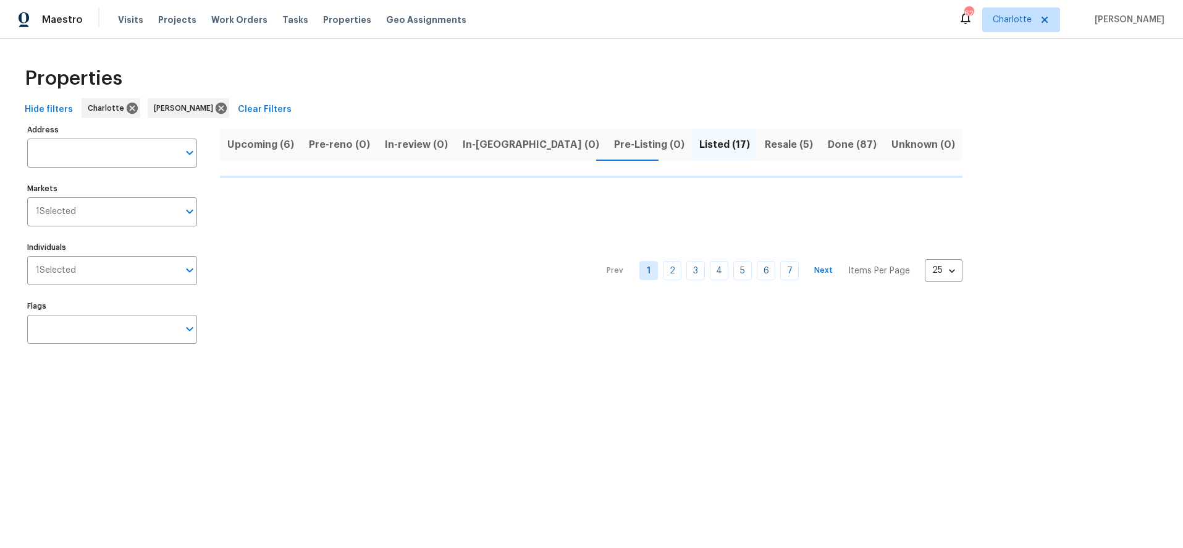
click at [603, 59] on div "Properties" at bounding box center [592, 79] width 1144 height 40
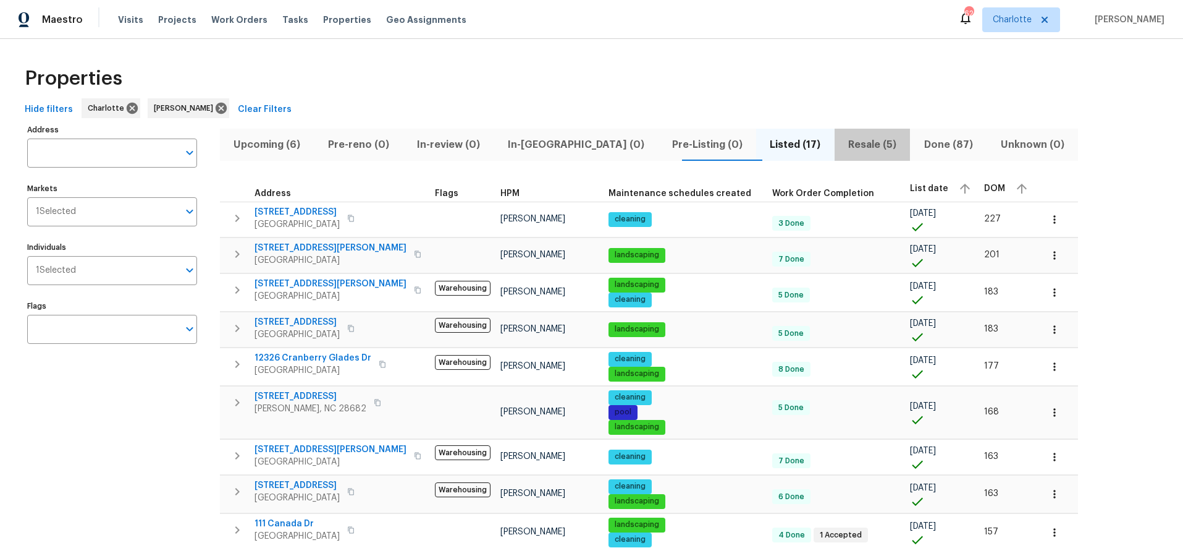
click at [842, 148] on span "Resale (5)" at bounding box center [872, 144] width 61 height 17
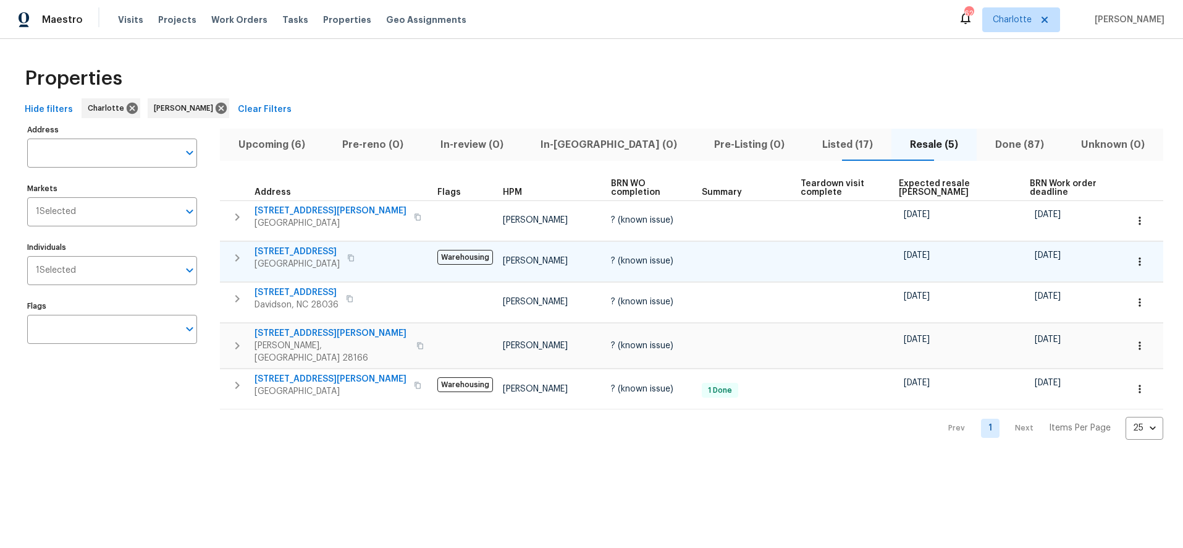
click at [1035, 259] on div "09/05/25" at bounding box center [1048, 255] width 26 height 12
click at [240, 256] on icon "button" at bounding box center [237, 257] width 15 height 15
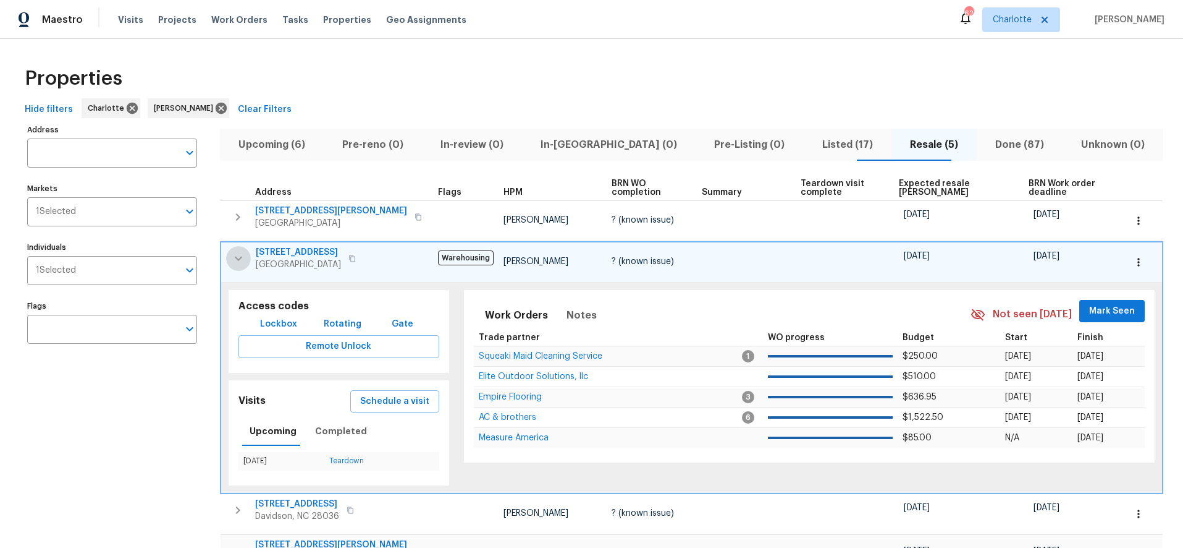
click at [228, 263] on button "button" at bounding box center [238, 258] width 25 height 25
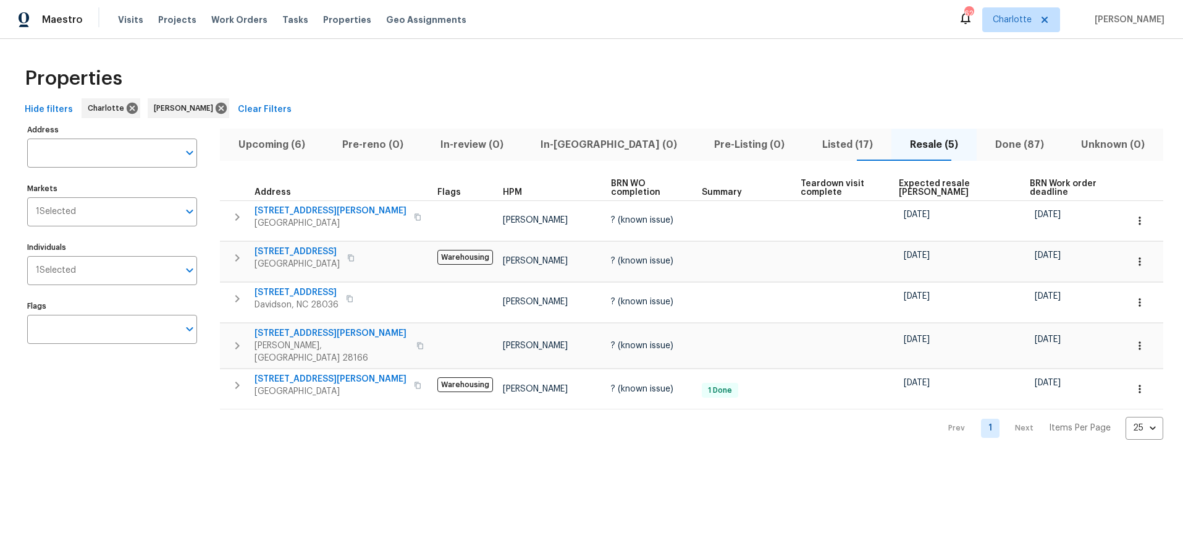
drag, startPoint x: 541, startPoint y: 61, endPoint x: 541, endPoint y: 70, distance: 9.3
click at [541, 61] on div "Properties" at bounding box center [592, 79] width 1144 height 40
click at [214, 109] on icon at bounding box center [221, 108] width 14 height 14
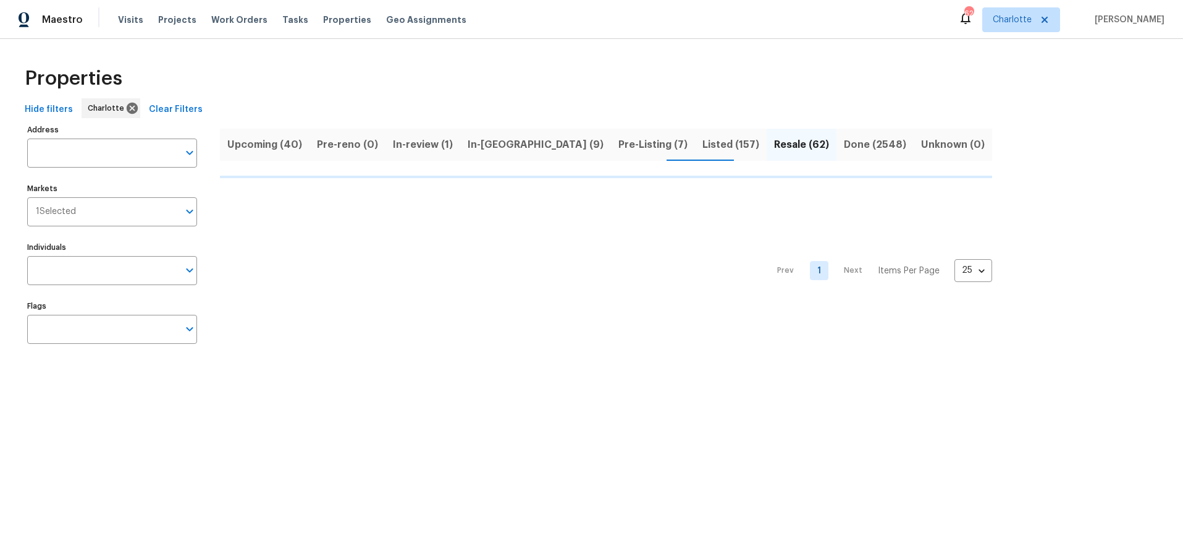
click at [444, 90] on div "Properties" at bounding box center [592, 79] width 1144 height 40
click at [144, 265] on input "Individuals" at bounding box center [102, 270] width 151 height 29
type input "da"
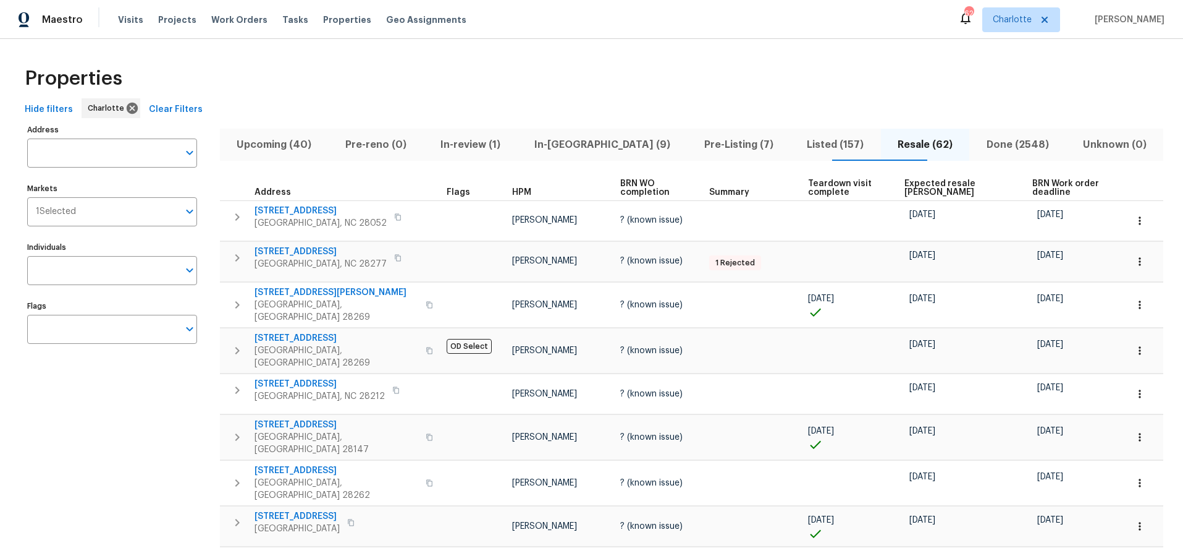
click at [106, 253] on div "Individuals Individuals" at bounding box center [112, 262] width 170 height 46
click at [102, 262] on input "Individuals" at bounding box center [102, 270] width 151 height 29
type input "dan baquero"
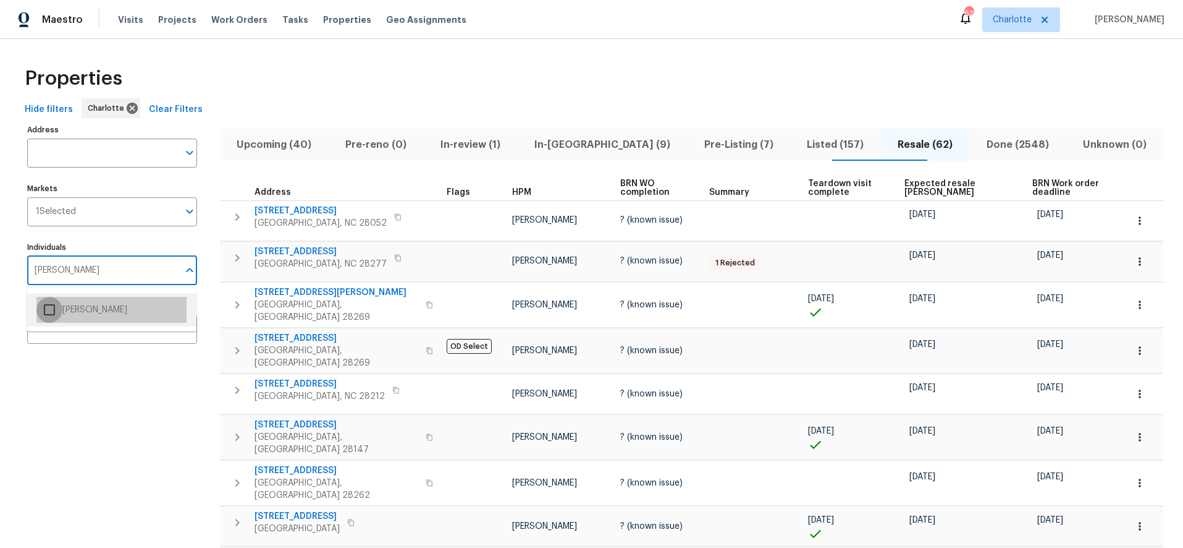
click at [56, 309] on input "checkbox" at bounding box center [49, 310] width 26 height 26
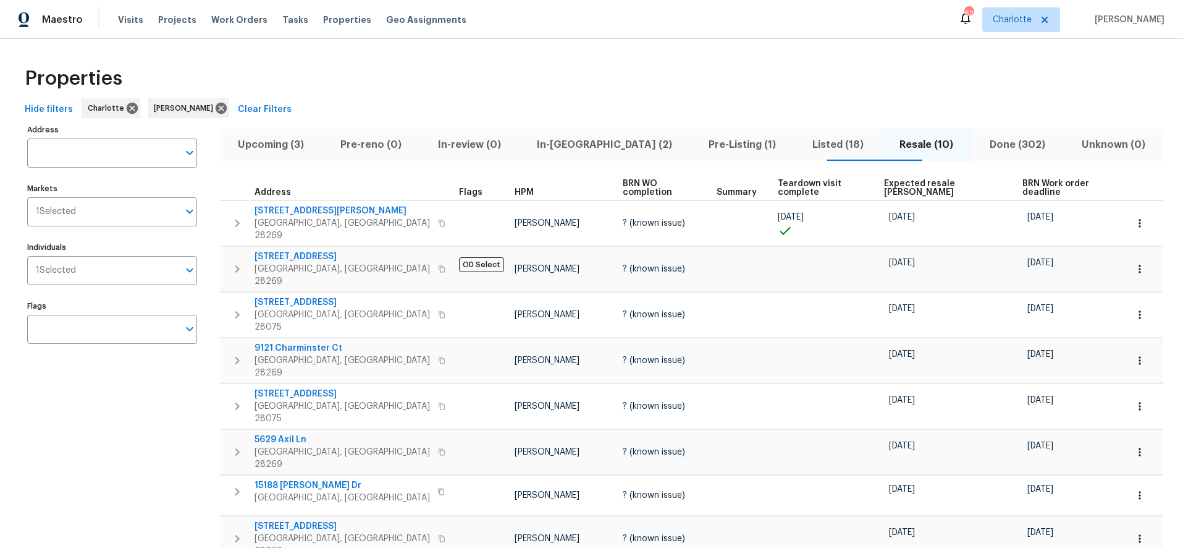
click at [412, 62] on div "Properties" at bounding box center [592, 79] width 1144 height 40
click at [446, 66] on div "Properties" at bounding box center [592, 79] width 1144 height 40
click at [492, 61] on div "Properties" at bounding box center [592, 79] width 1144 height 40
drag, startPoint x: 114, startPoint y: 491, endPoint x: 183, endPoint y: 417, distance: 100.6
click at [114, 491] on div "Address Address Markets 1 Selected Markets Individuals 1 Selected Individuals F…" at bounding box center [119, 399] width 185 height 557
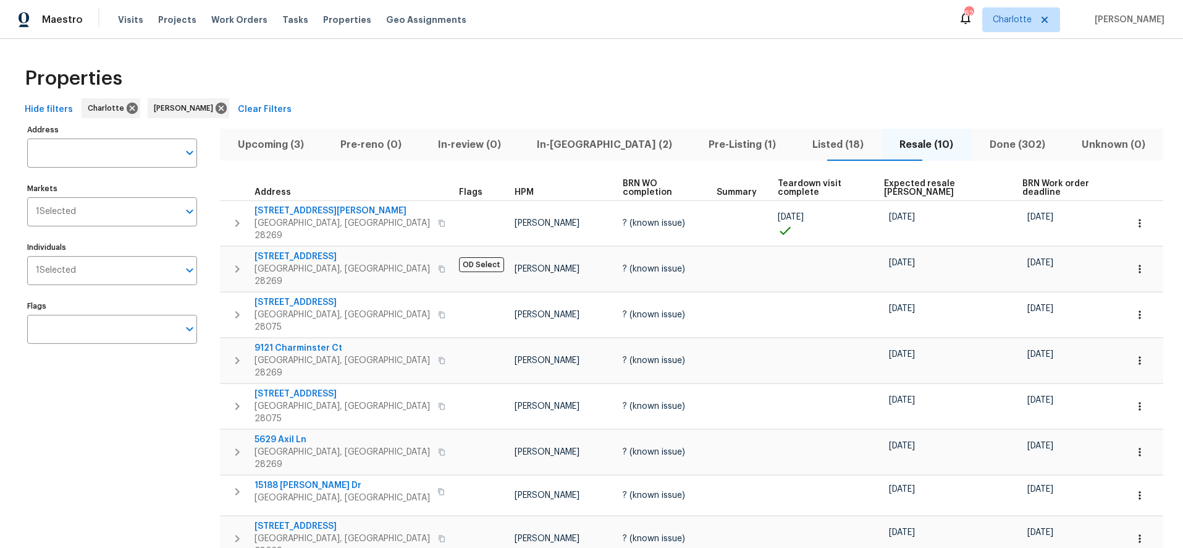
click at [455, 82] on div "Properties" at bounding box center [592, 79] width 1144 height 40
drag, startPoint x: 184, startPoint y: 395, endPoint x: 373, endPoint y: 239, distance: 245.4
click at [184, 394] on div "Address Address Markets 1 Selected Markets Individuals 1 Selected Individuals F…" at bounding box center [119, 399] width 185 height 557
click at [575, 68] on div "Properties" at bounding box center [592, 79] width 1144 height 40
click at [607, 71] on div "Properties" at bounding box center [592, 79] width 1144 height 40
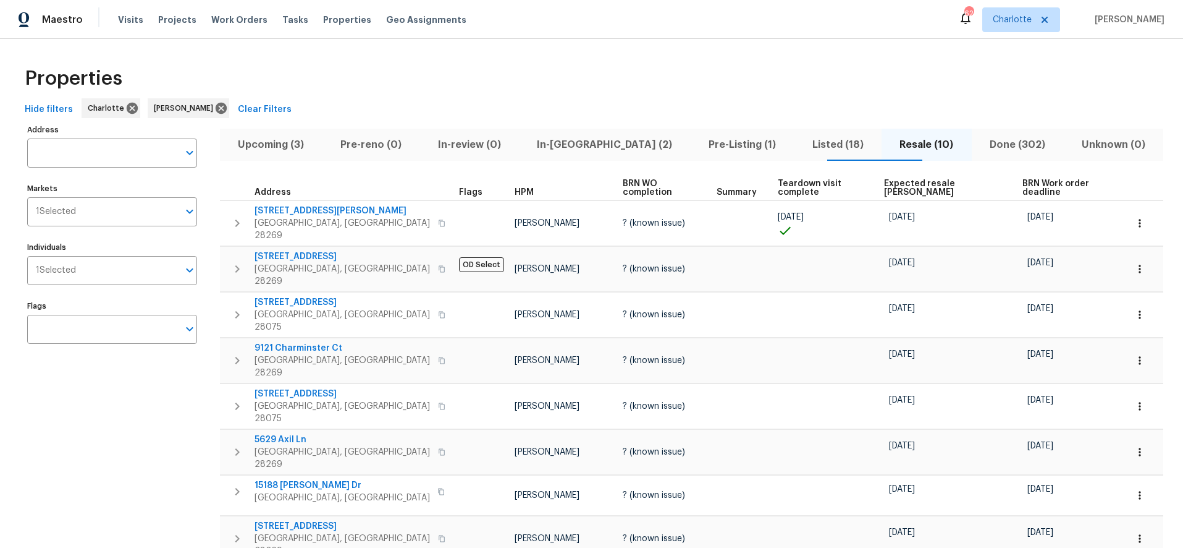
click at [659, 77] on div "Properties" at bounding box center [592, 79] width 1144 height 40
click at [971, 95] on div "Properties" at bounding box center [592, 79] width 1144 height 40
click at [802, 142] on span "Listed (18)" at bounding box center [838, 144] width 73 height 17
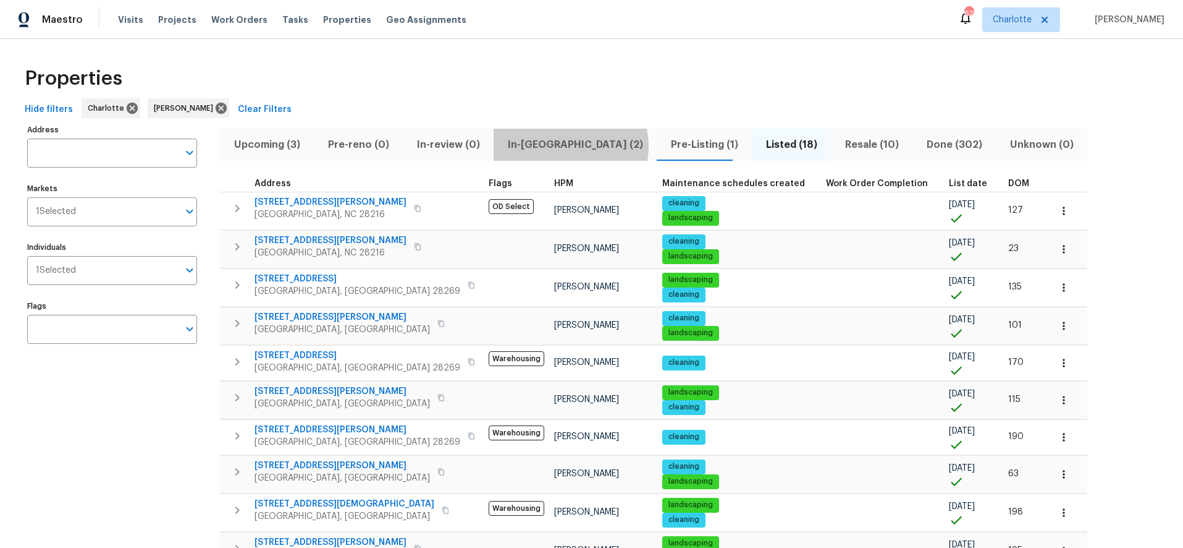
click at [562, 146] on button "In-reno (2)" at bounding box center [575, 145] width 163 height 32
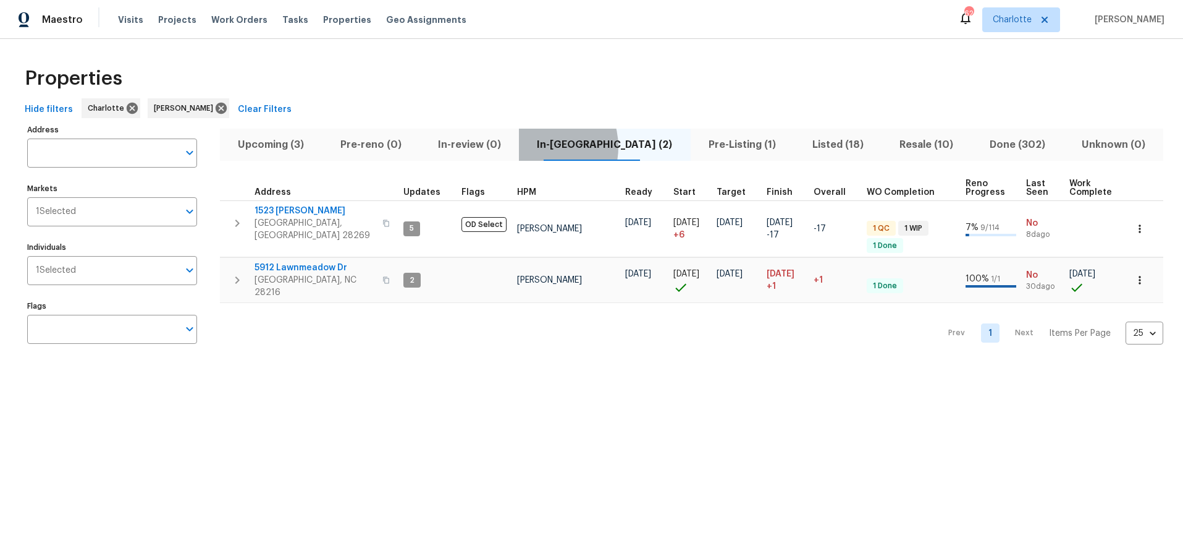
click at [563, 146] on span "In-reno (2)" at bounding box center [605, 144] width 157 height 17
click at [738, 147] on span "Pre-Listing (1)" at bounding box center [742, 144] width 89 height 17
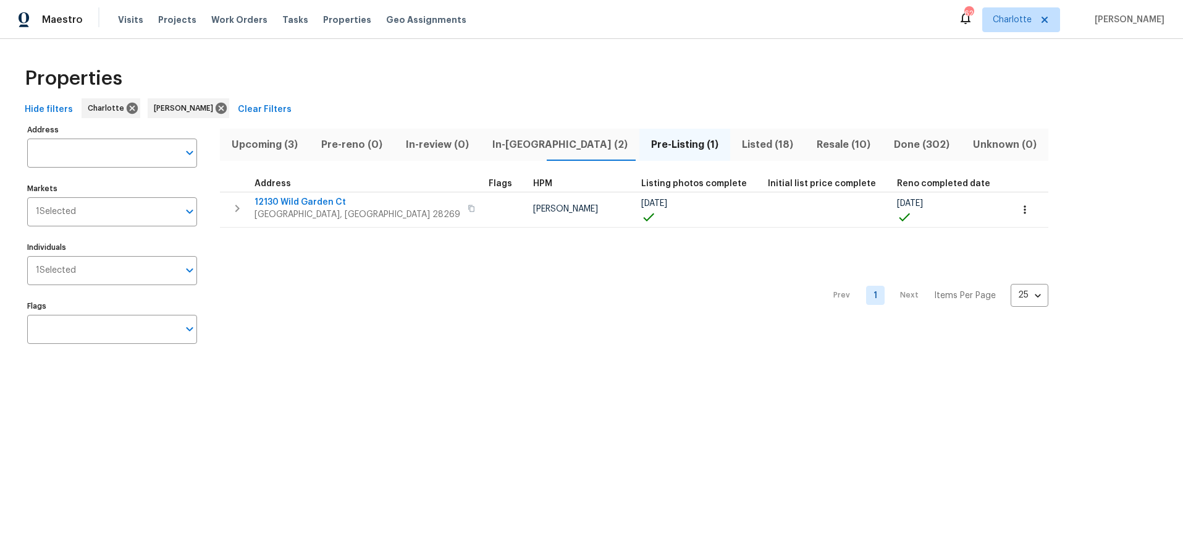
click at [412, 77] on div "Properties" at bounding box center [592, 79] width 1144 height 40
click at [254, 316] on div "Prev 1 Next Items Per Page 25 25 ​" at bounding box center [634, 291] width 829 height 129
drag, startPoint x: 384, startPoint y: 57, endPoint x: 384, endPoint y: 76, distance: 18.5
click at [384, 58] on div "Properties Hide filters Charlotte Dan Baquero Clear Filters Address Address Mar…" at bounding box center [591, 207] width 1183 height 337
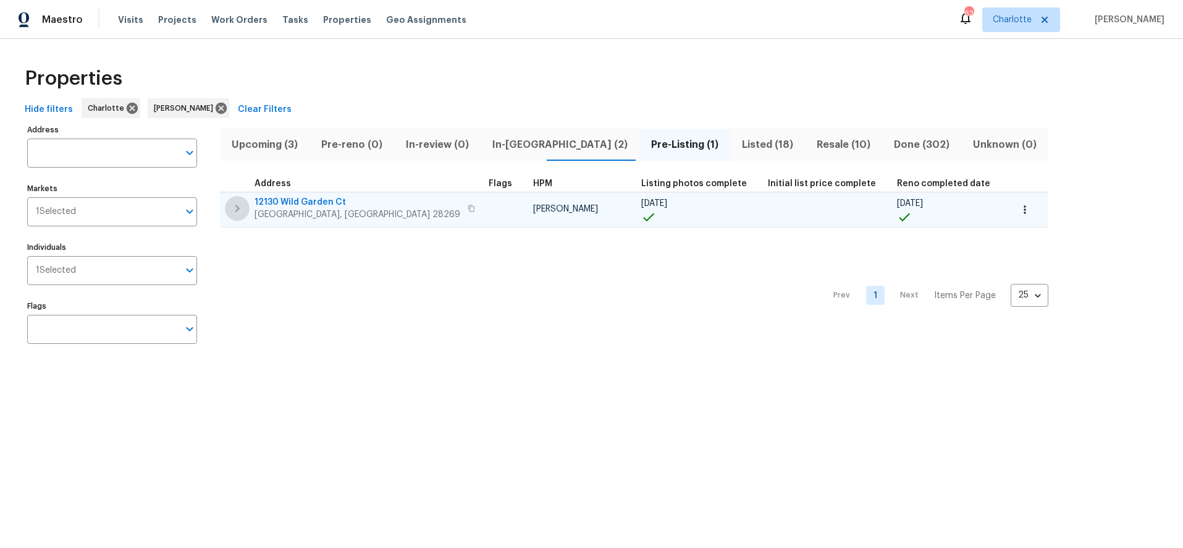
click at [240, 207] on icon "button" at bounding box center [237, 208] width 15 height 15
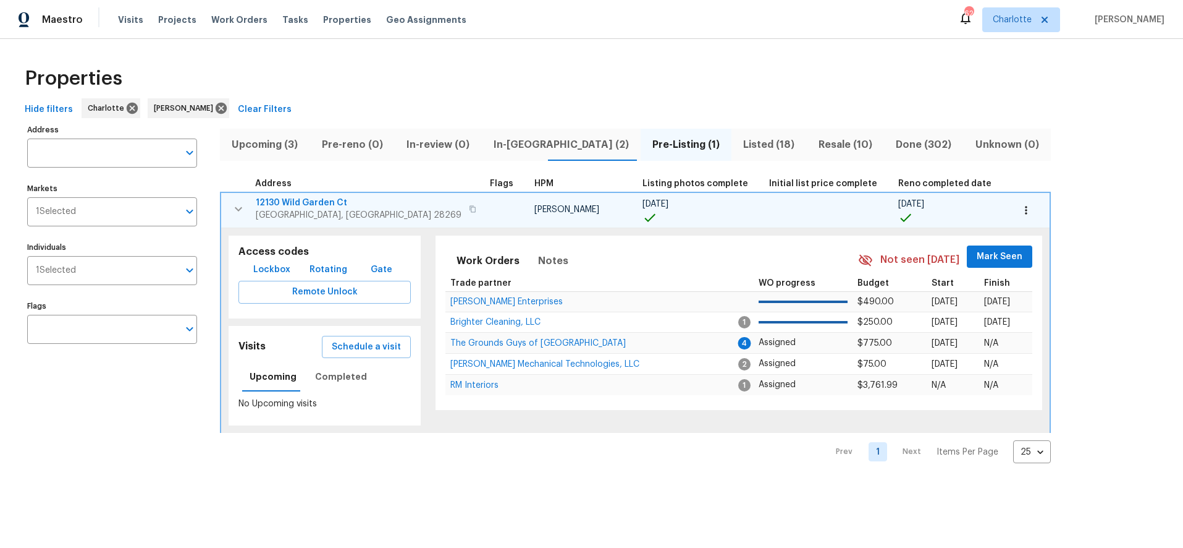
click at [366, 103] on div "Hide filters Charlotte Dan Baquero Clear Filters" at bounding box center [592, 109] width 1144 height 23
click at [362, 90] on div "Properties" at bounding box center [592, 79] width 1144 height 40
click at [327, 200] on span "12130 Wild Garden Ct" at bounding box center [359, 203] width 206 height 12
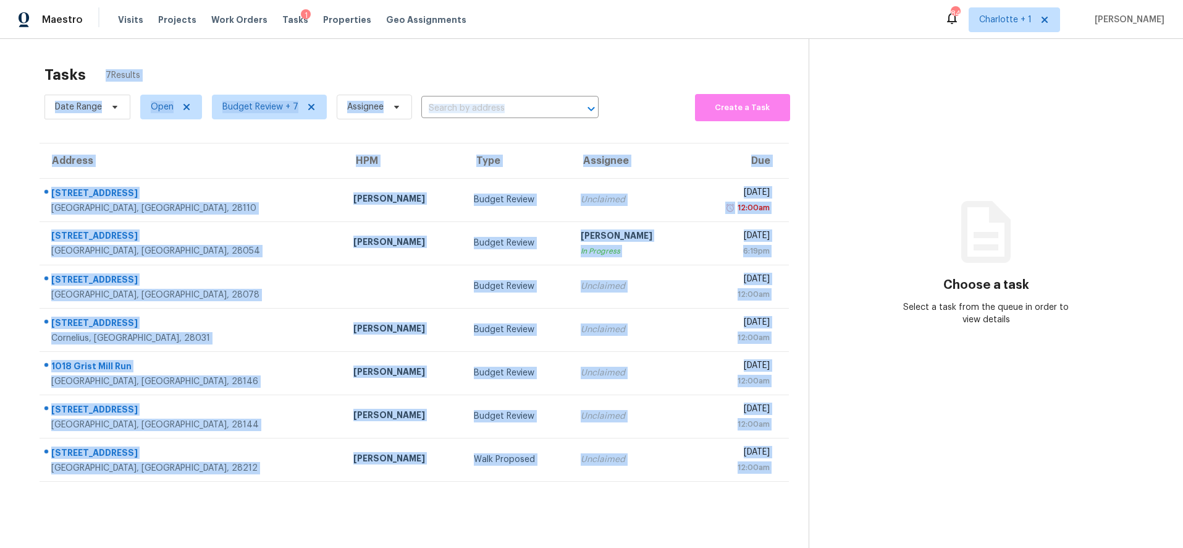
click at [192, 49] on div "Tasks 7 Results Date Range Open Budget Review + 7 Assignee ​ Create a Task Addr…" at bounding box center [591, 313] width 1183 height 548
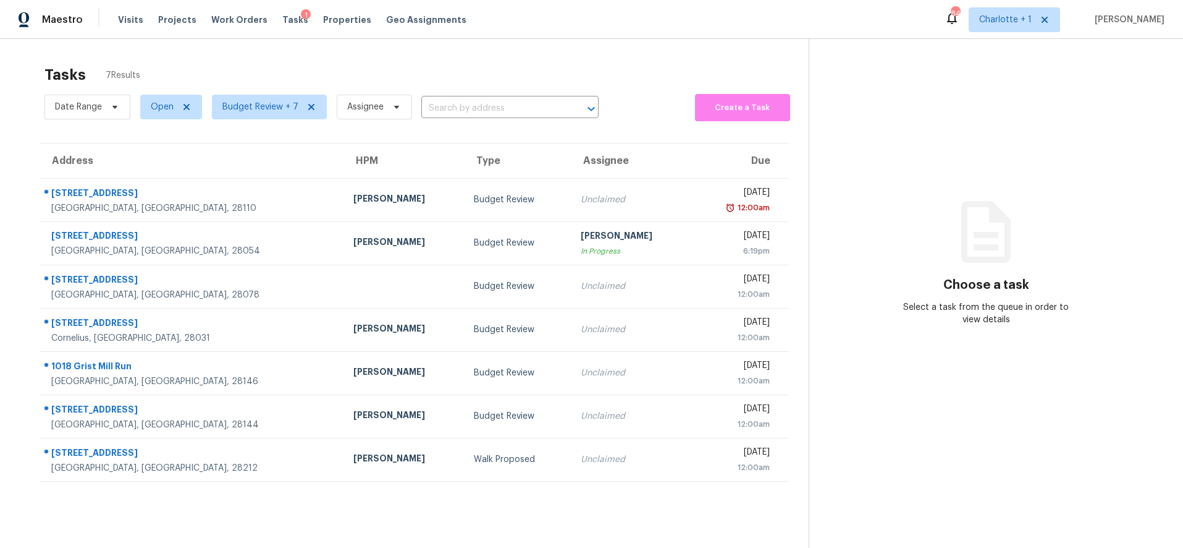
click at [286, 66] on div "Tasks 7 Results" at bounding box center [426, 75] width 764 height 32
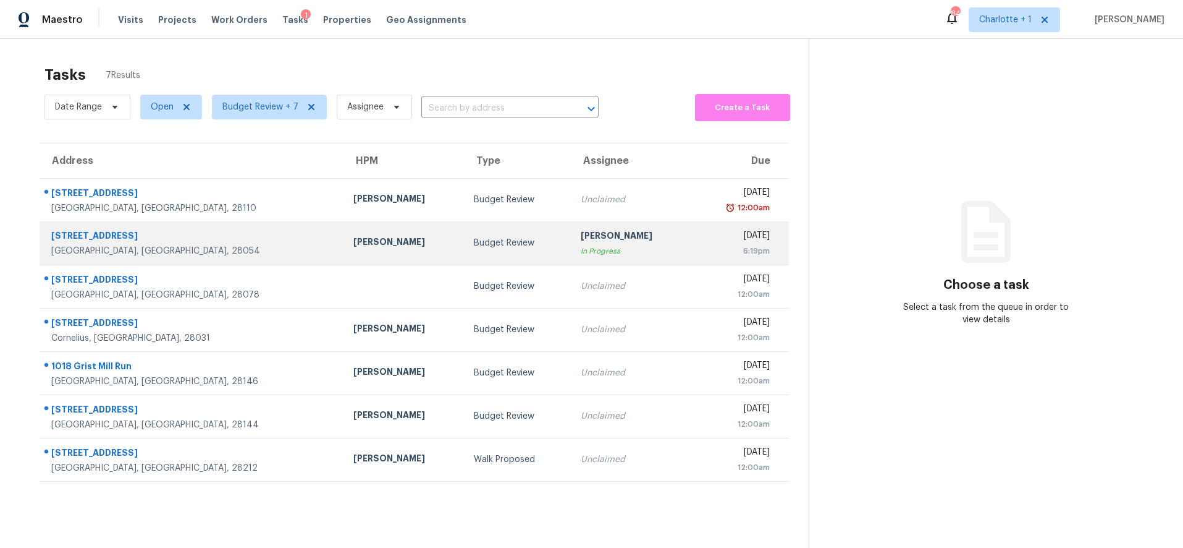
click at [193, 245] on div "Gastonia, NC, 28054" at bounding box center [192, 251] width 282 height 12
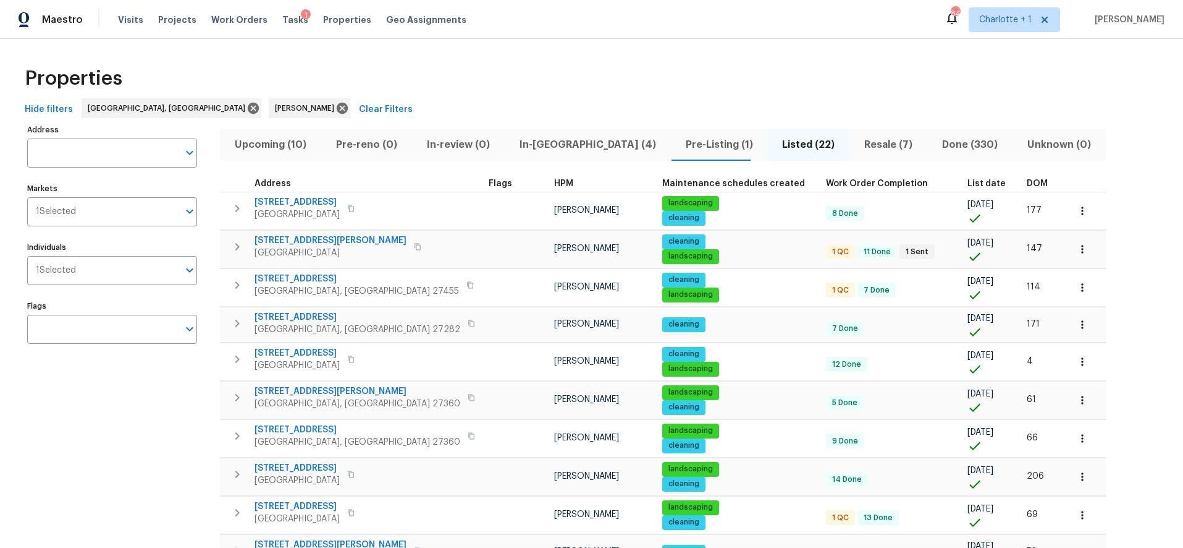
drag, startPoint x: 410, startPoint y: 88, endPoint x: 399, endPoint y: 89, distance: 11.8
click at [407, 88] on div "Properties" at bounding box center [592, 79] width 1144 height 40
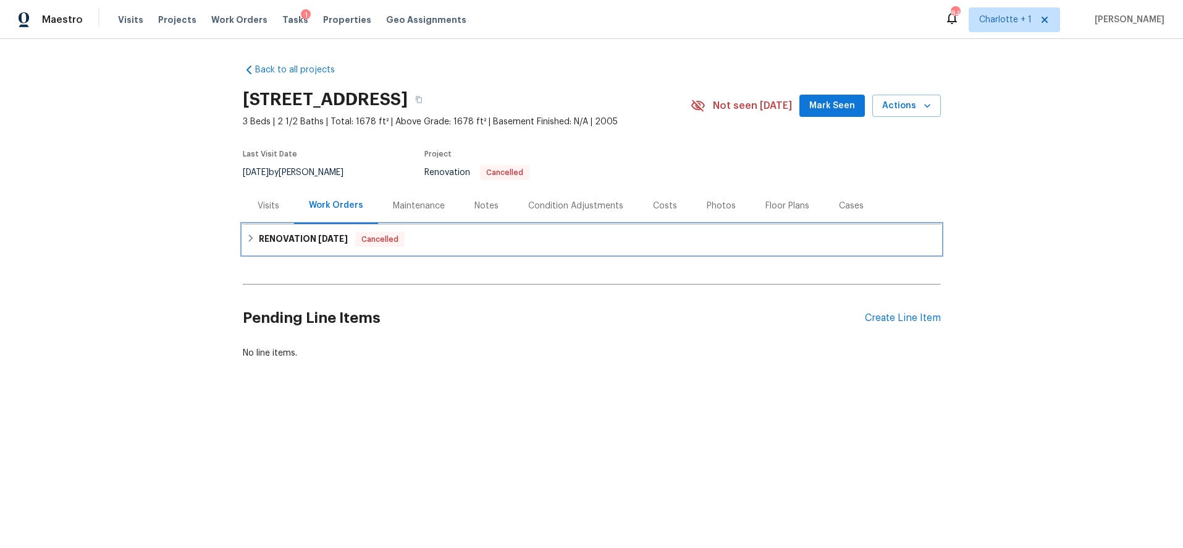
click at [247, 240] on icon at bounding box center [251, 238] width 9 height 9
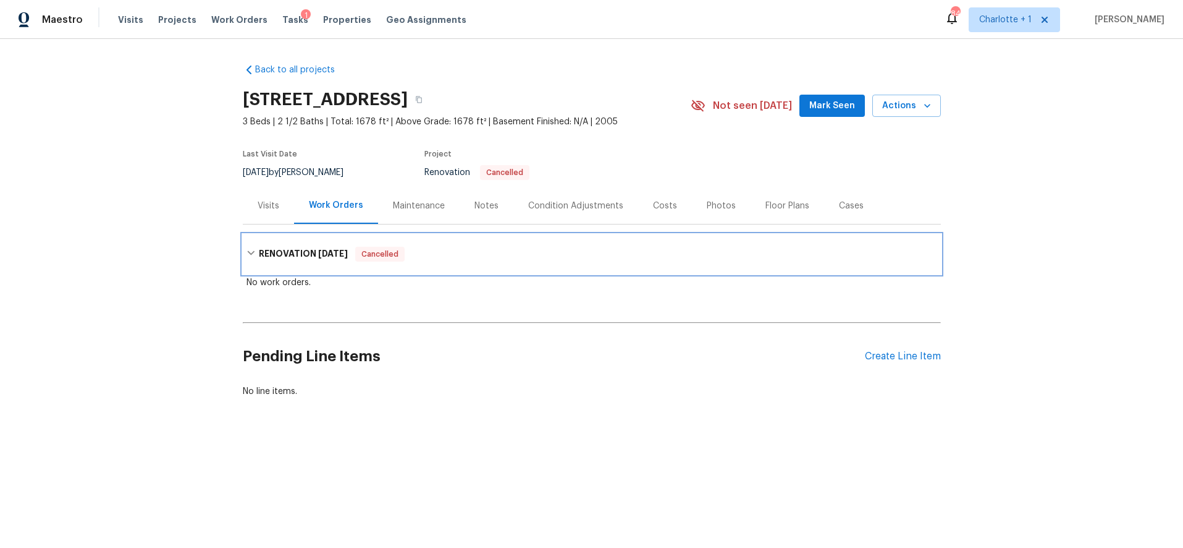
drag, startPoint x: 245, startPoint y: 240, endPoint x: 315, endPoint y: 98, distance: 157.8
click at [246, 239] on div "RENOVATION 9/17/25 Cancelled" at bounding box center [592, 254] width 698 height 40
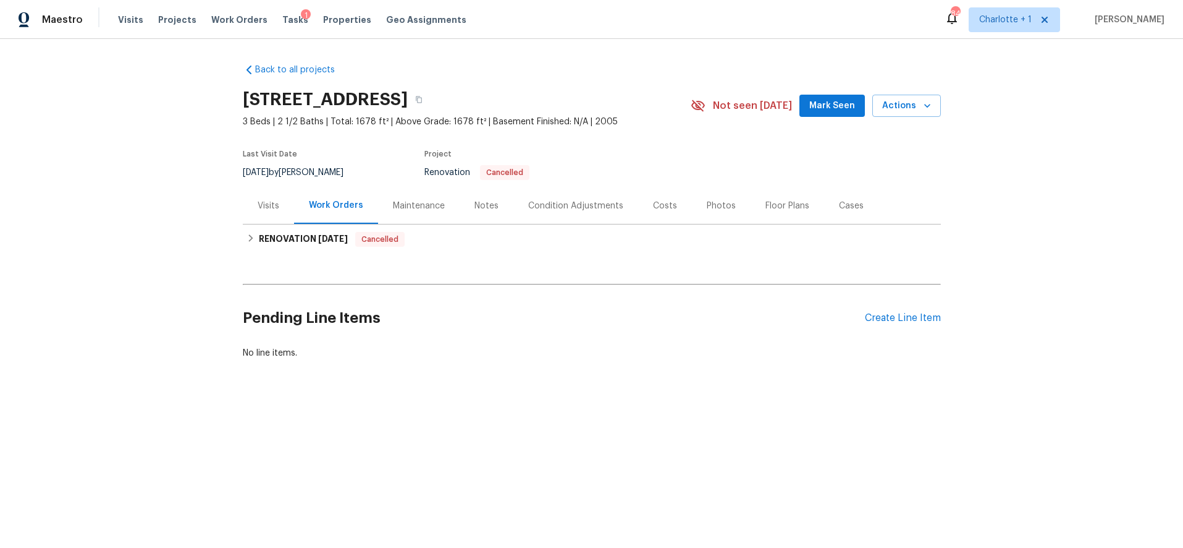
click at [216, 70] on div "Back to all projects 2220 Brandybuck Ln, Charlotte, NC 28269 3 Beds | 2 1/2 Bat…" at bounding box center [591, 241] width 1183 height 404
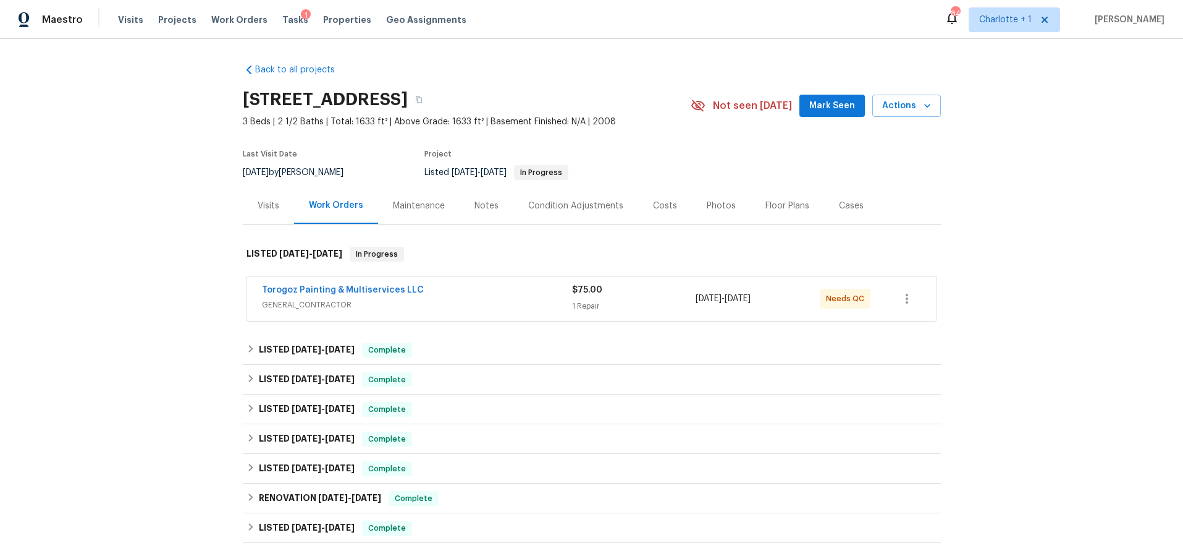
click at [506, 300] on span "GENERAL_CONTRACTOR" at bounding box center [417, 304] width 310 height 12
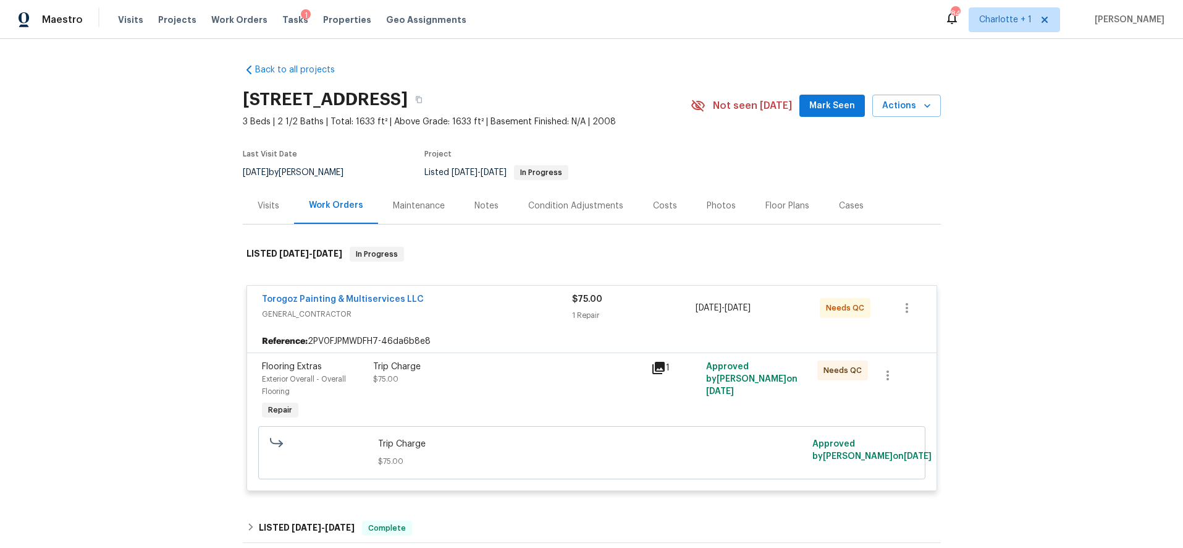
click at [661, 368] on div "1" at bounding box center [675, 367] width 48 height 15
click at [654, 370] on icon at bounding box center [659, 368] width 12 height 12
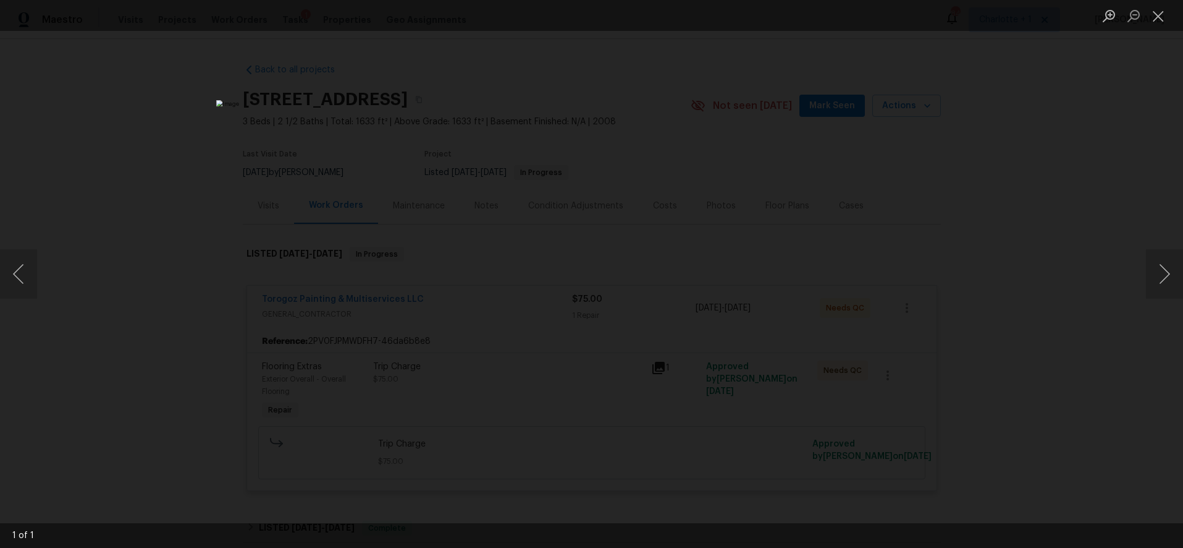
click at [996, 155] on div "Lightbox" at bounding box center [591, 274] width 1183 height 548
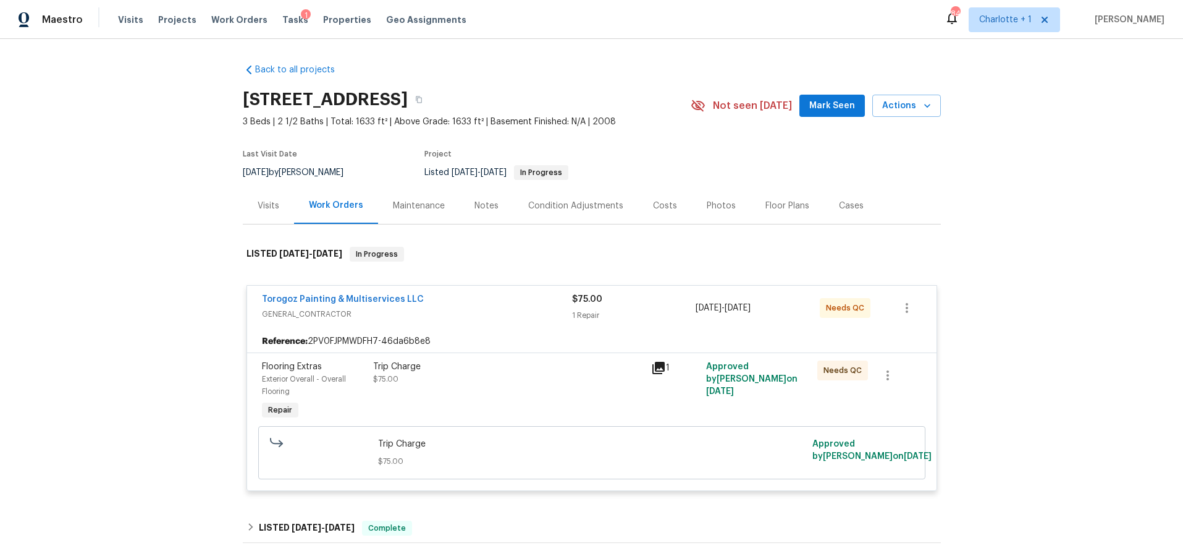
click at [493, 302] on div "Torogoz Painting & Multiservices LLC" at bounding box center [417, 300] width 310 height 15
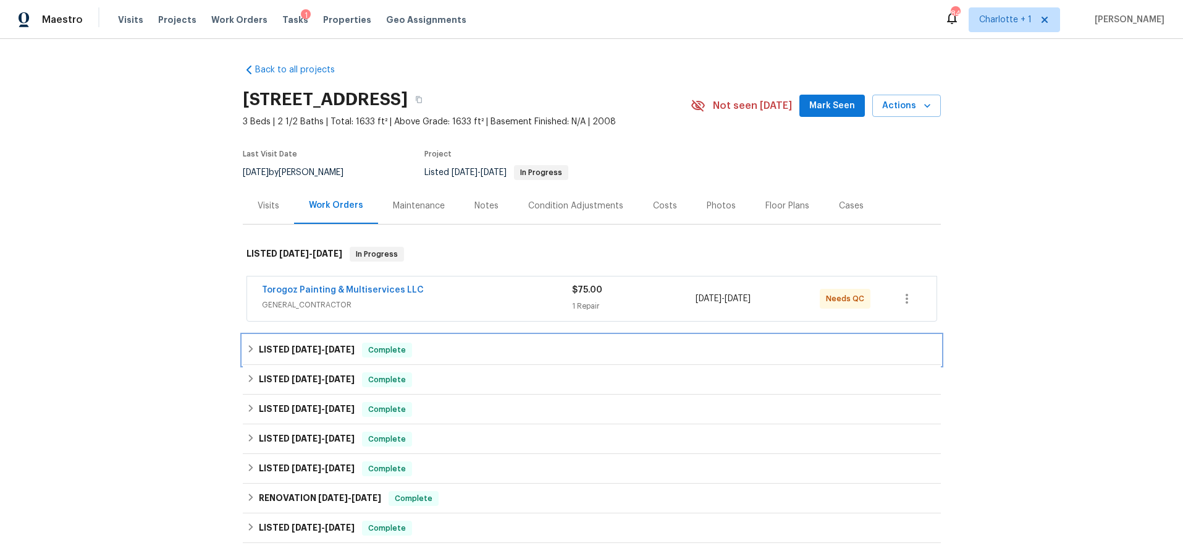
click at [433, 356] on div "LISTED 8/21/25 - 8/25/25 Complete" at bounding box center [592, 349] width 691 height 15
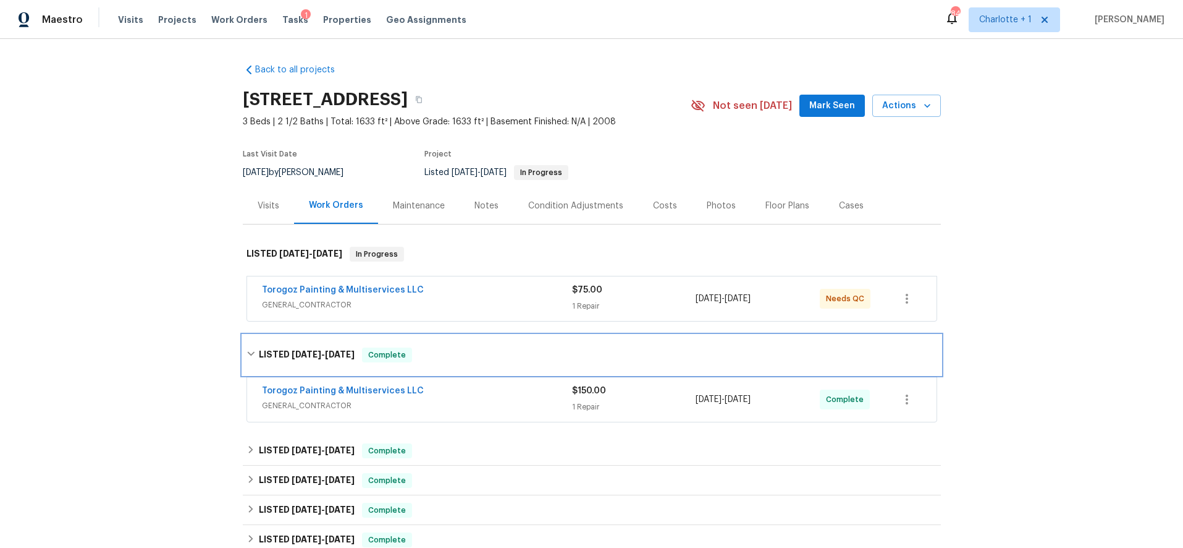
drag, startPoint x: 472, startPoint y: 358, endPoint x: 367, endPoint y: 281, distance: 130.8
click at [472, 358] on div "LISTED 8/21/25 - 8/25/25 Complete" at bounding box center [592, 354] width 691 height 15
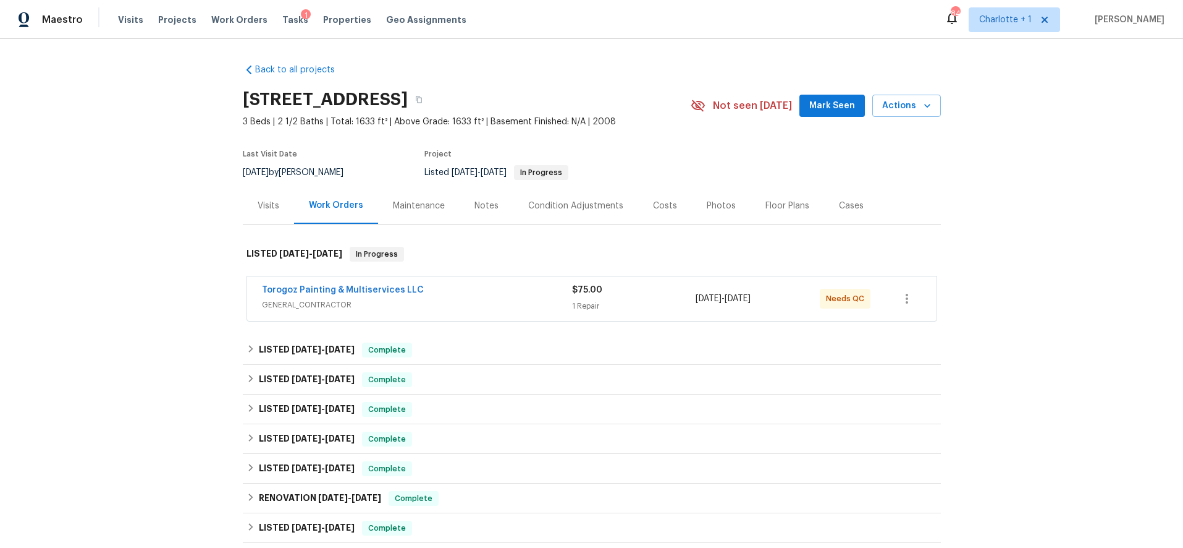
click at [273, 203] on div "Visits" at bounding box center [269, 206] width 22 height 12
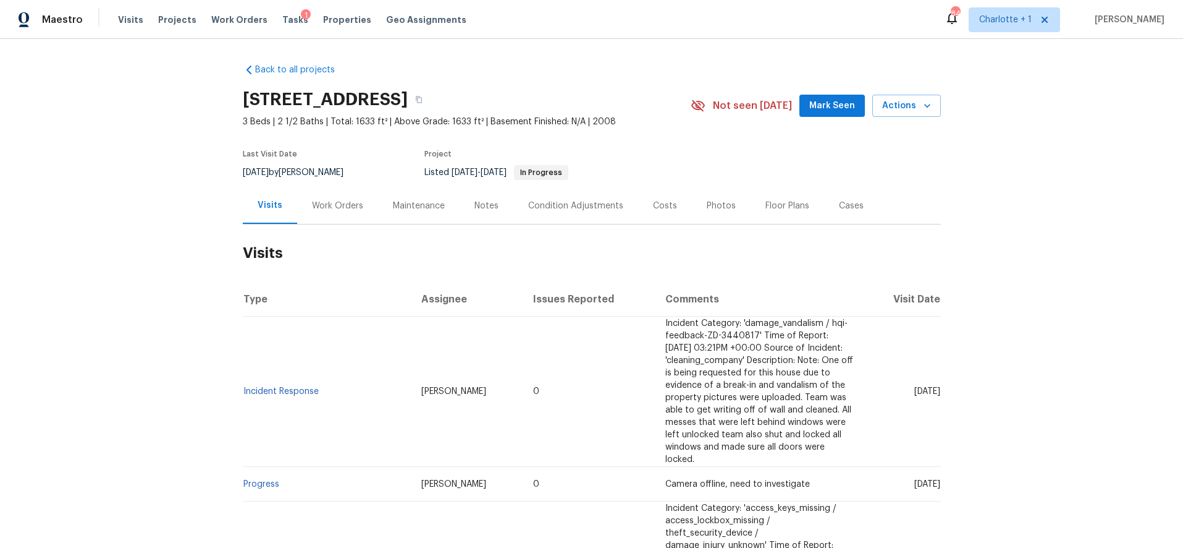
click at [133, 341] on div "Back to all projects 1121 Swearngan Ridge Ct, Charlotte, NC 28216 3 Beds | 2 1/…" at bounding box center [591, 293] width 1183 height 509
click at [422, 99] on icon "button" at bounding box center [419, 99] width 6 height 7
click at [213, 20] on span "Work Orders" at bounding box center [239, 20] width 56 height 12
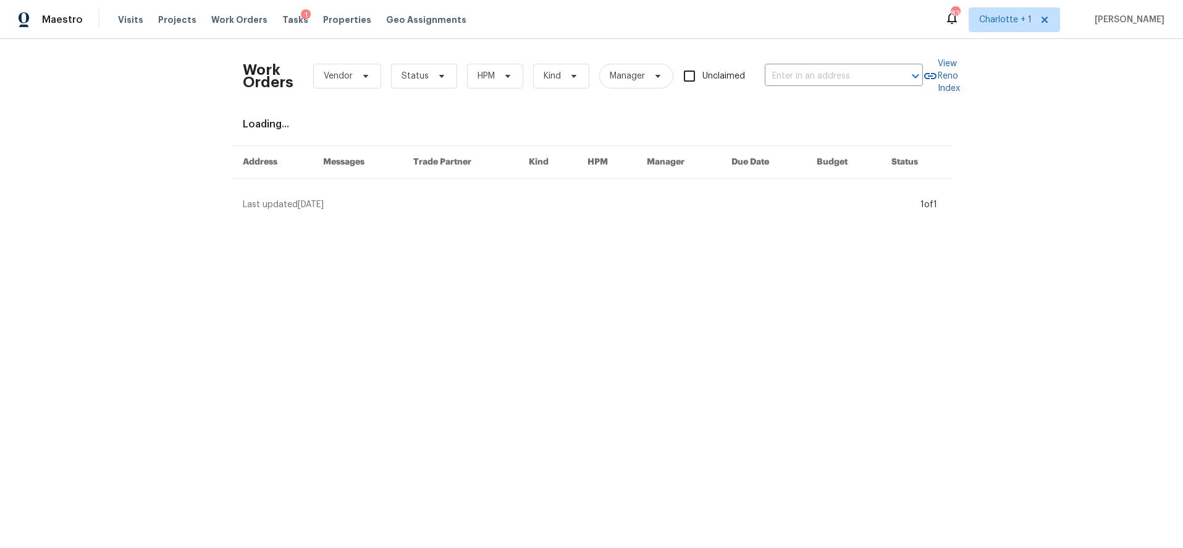
click at [127, 112] on div "Work Orders Vendor Status HPM Kind Manager Unclaimed ​ View Reno Index Loading.…" at bounding box center [591, 130] width 1183 height 182
click at [163, 74] on div "Work Orders Vendor Status HPM Kind Manager Unclaimed ​ View Reno Index Loading.…" at bounding box center [591, 130] width 1183 height 182
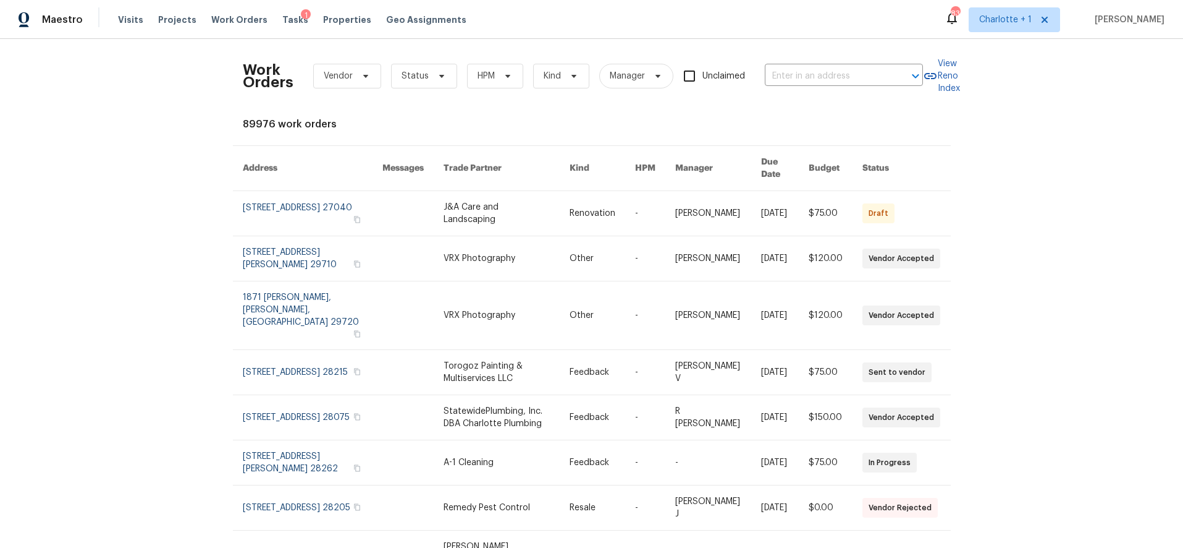
click at [107, 72] on div "Work Orders Vendor Status HPM Kind Manager Unclaimed ​ View Reno Index 89976 wo…" at bounding box center [591, 293] width 1183 height 509
click at [88, 85] on div "Work Orders Vendor Status HPM Kind Manager Unclaimed ​ View Reno Index 89976 wo…" at bounding box center [591, 293] width 1183 height 509
click at [189, 74] on div "Work Orders Vendor Status HPM Kind Manager Unclaimed ​ View Reno Index 89976 wo…" at bounding box center [591, 293] width 1183 height 509
click at [313, 74] on span "Vendor" at bounding box center [347, 76] width 68 height 25
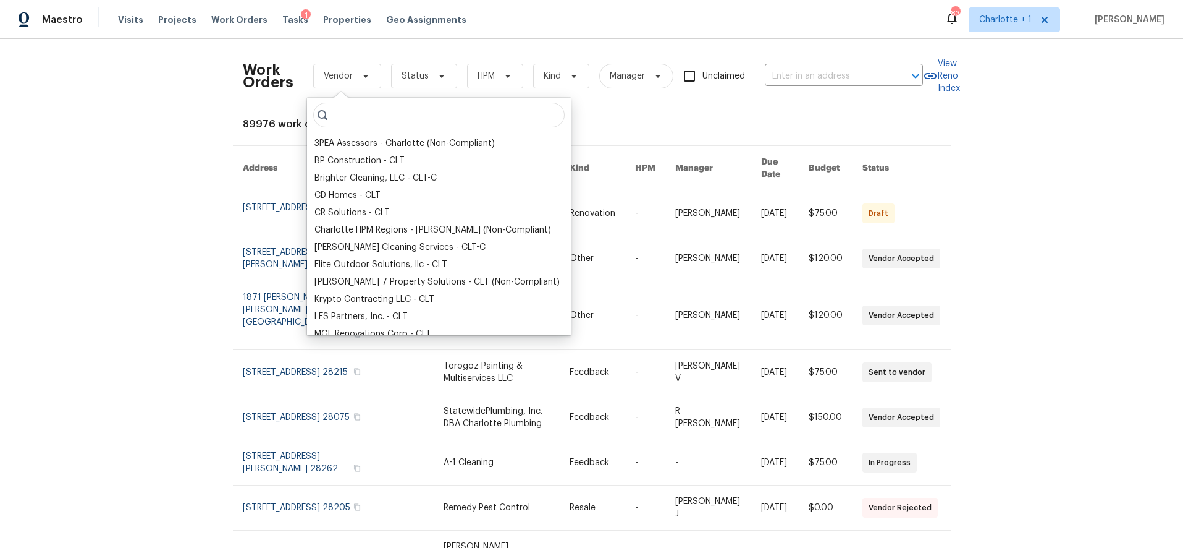
click at [359, 116] on input "search" at bounding box center [439, 115] width 252 height 25
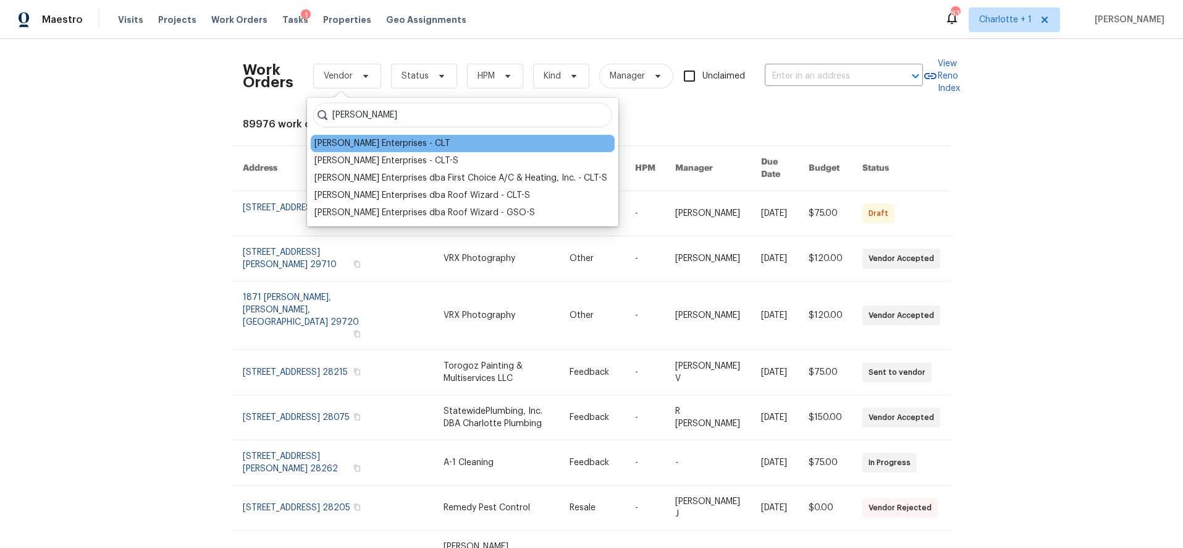
type input "nordman"
click at [376, 145] on div "[PERSON_NAME] Enterprises - CLT" at bounding box center [383, 143] width 136 height 12
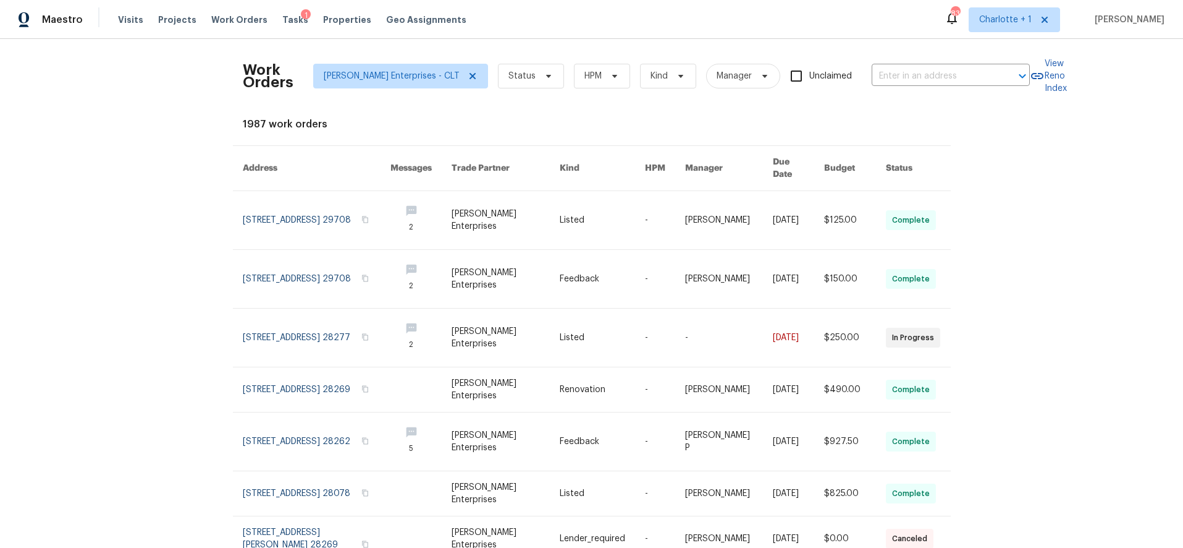
click at [109, 158] on div "Work Orders Nordman Enterprises - CLT Status HPM Kind Manager Unclaimed ​ View …" at bounding box center [591, 293] width 1183 height 509
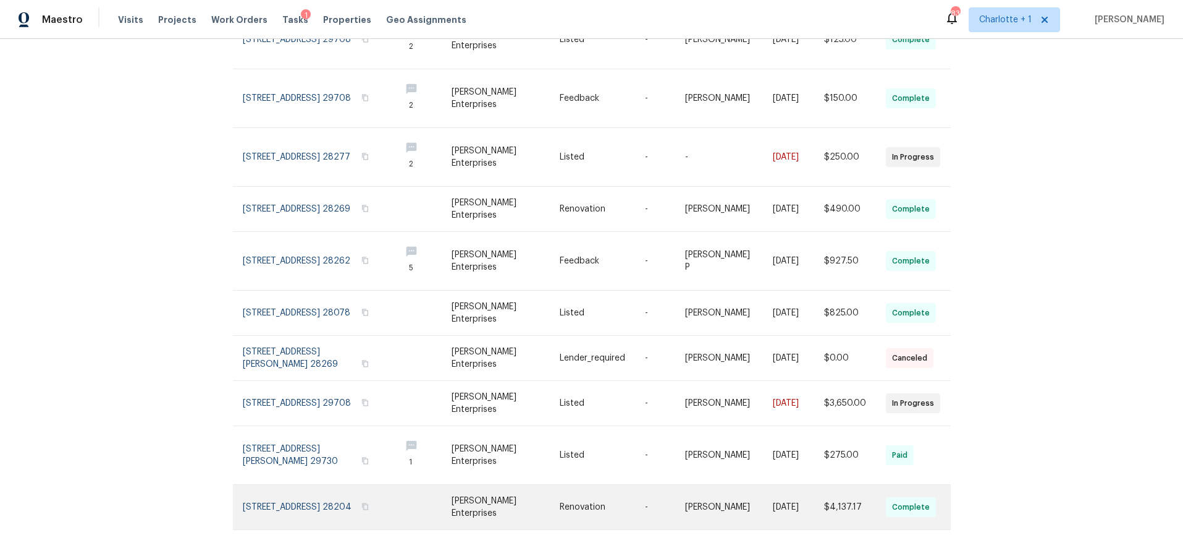
scroll to position [200, 0]
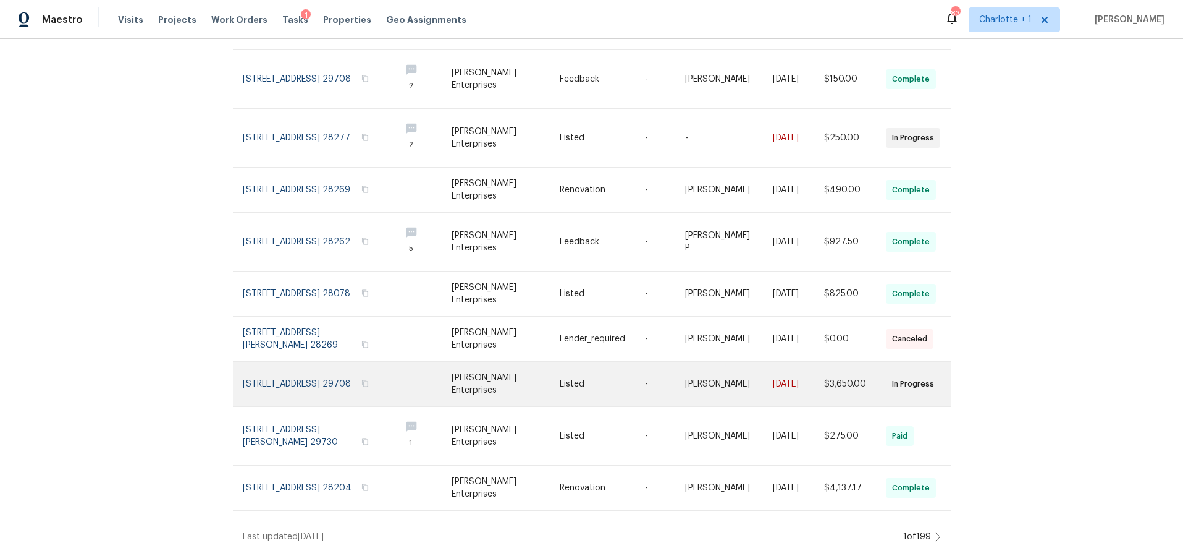
click at [426, 366] on link at bounding box center [421, 384] width 61 height 44
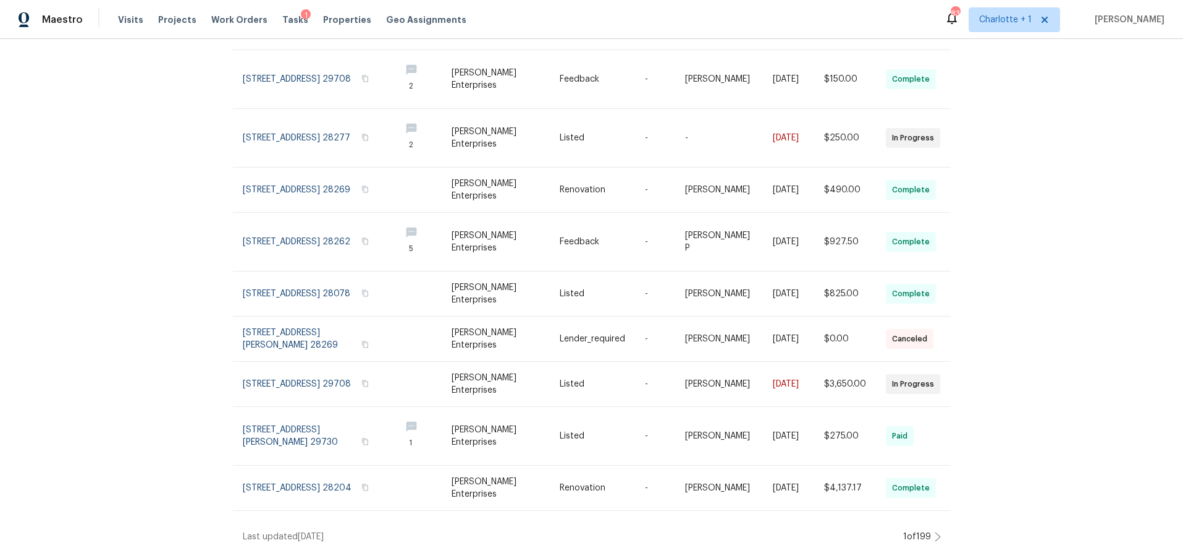
click at [935, 531] on icon at bounding box center [938, 536] width 6 height 10
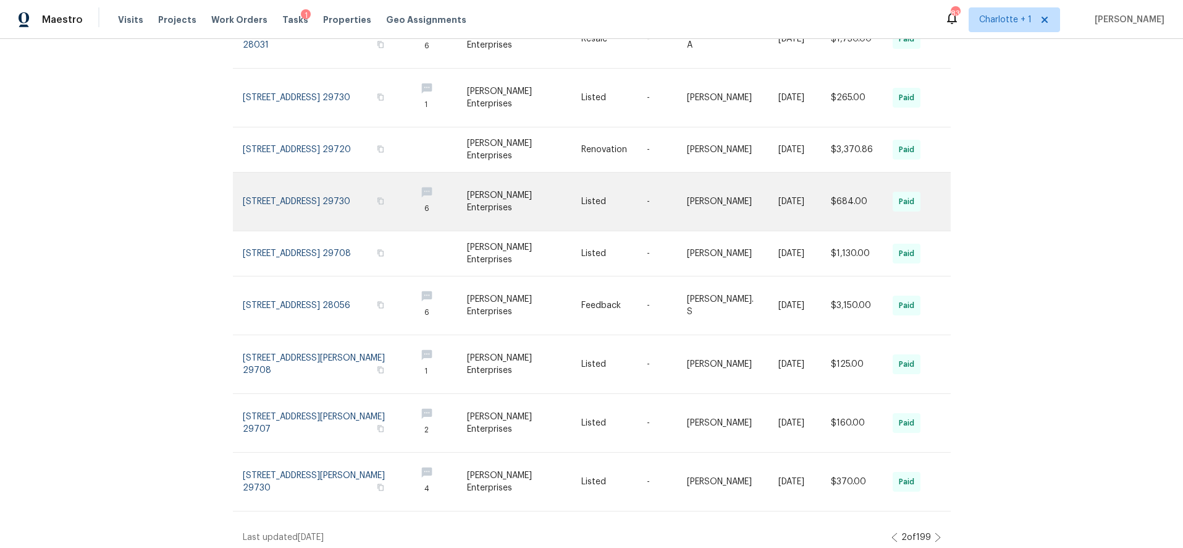
scroll to position [0, 0]
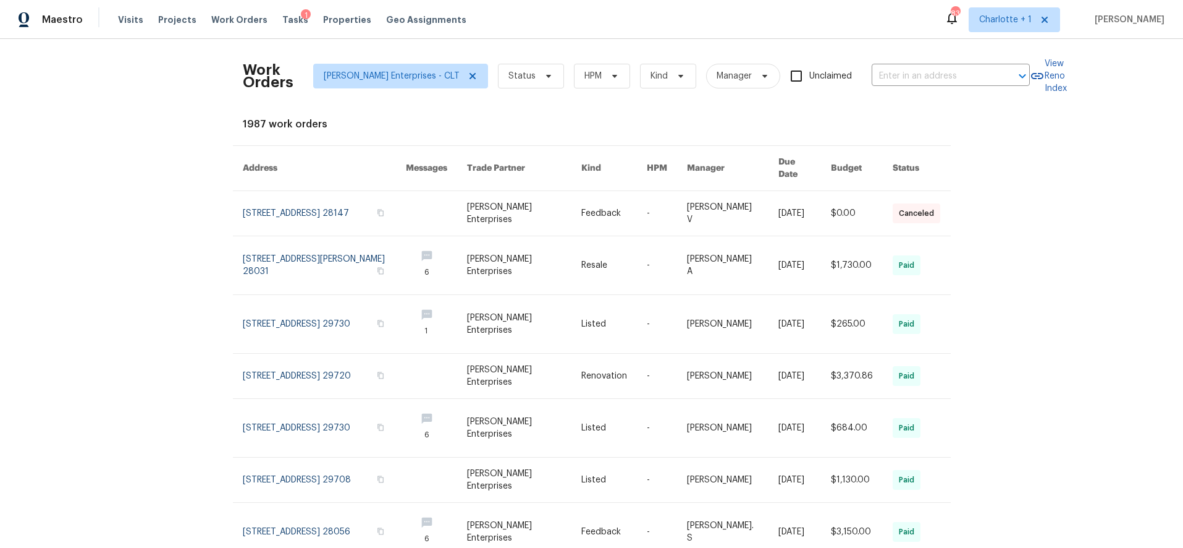
click at [1076, 171] on div "Work Orders Nordman Enterprises - CLT Status HPM Kind Manager Unclaimed ​ View …" at bounding box center [591, 293] width 1183 height 509
click at [468, 77] on icon at bounding box center [473, 76] width 10 height 10
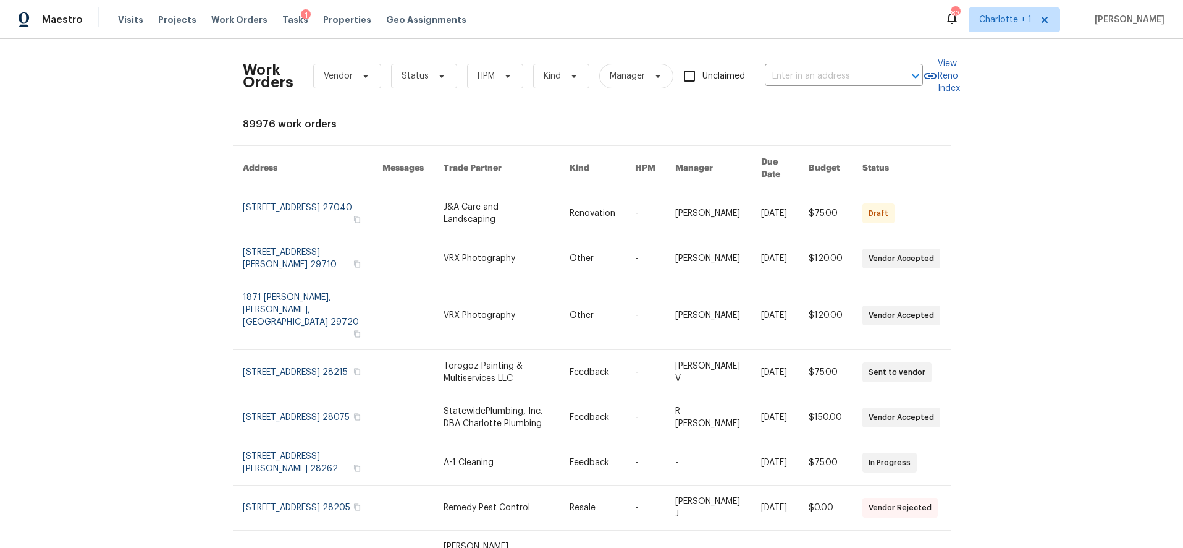
drag, startPoint x: 992, startPoint y: 153, endPoint x: 832, endPoint y: 154, distance: 160.7
click at [992, 153] on div "Work Orders Vendor Status HPM Kind Manager Unclaimed ​ View Reno Index 89976 wo…" at bounding box center [591, 293] width 1183 height 509
drag, startPoint x: 1014, startPoint y: 160, endPoint x: 700, endPoint y: 83, distance: 323.3
click at [1014, 160] on div "Work Orders Vendor Status HPM Kind Manager Unclaimed ​ View Reno Index 89976 wo…" at bounding box center [591, 293] width 1183 height 509
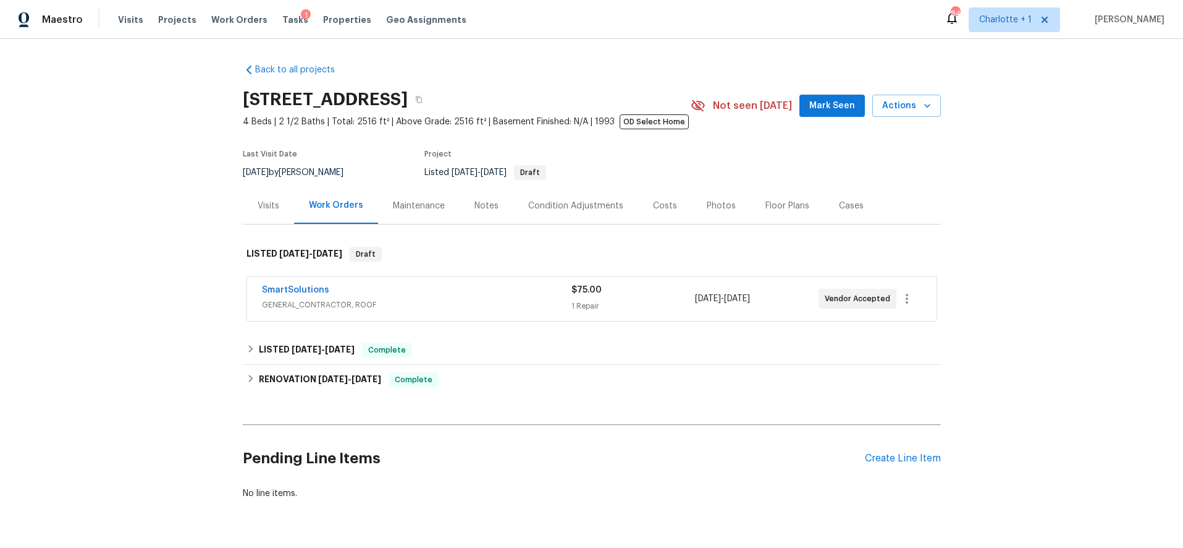
click at [641, 205] on div "Costs" at bounding box center [665, 205] width 54 height 36
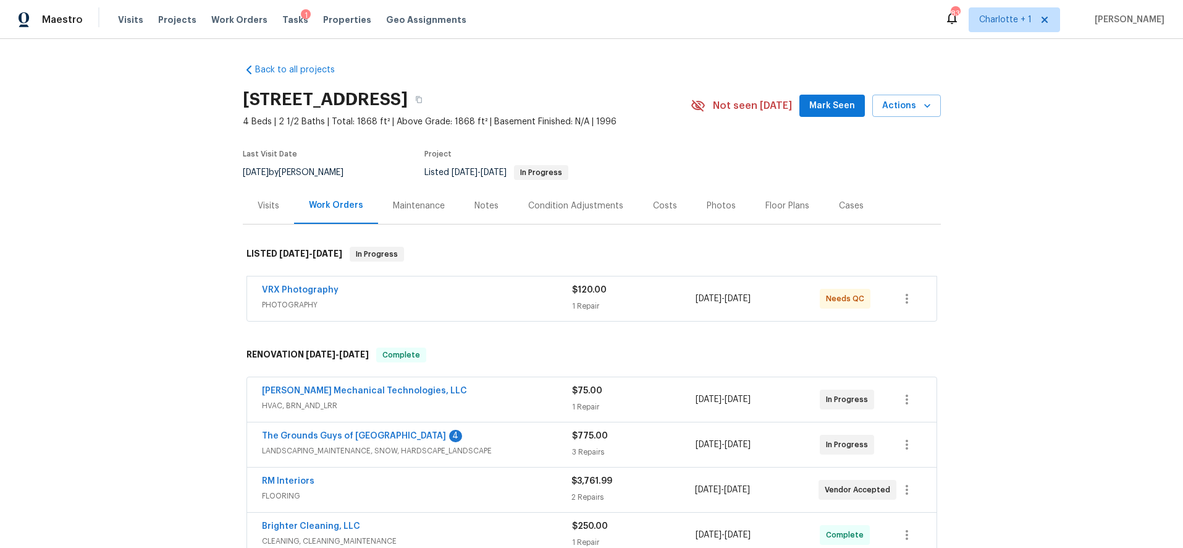
click at [658, 214] on div "Costs" at bounding box center [665, 205] width 54 height 36
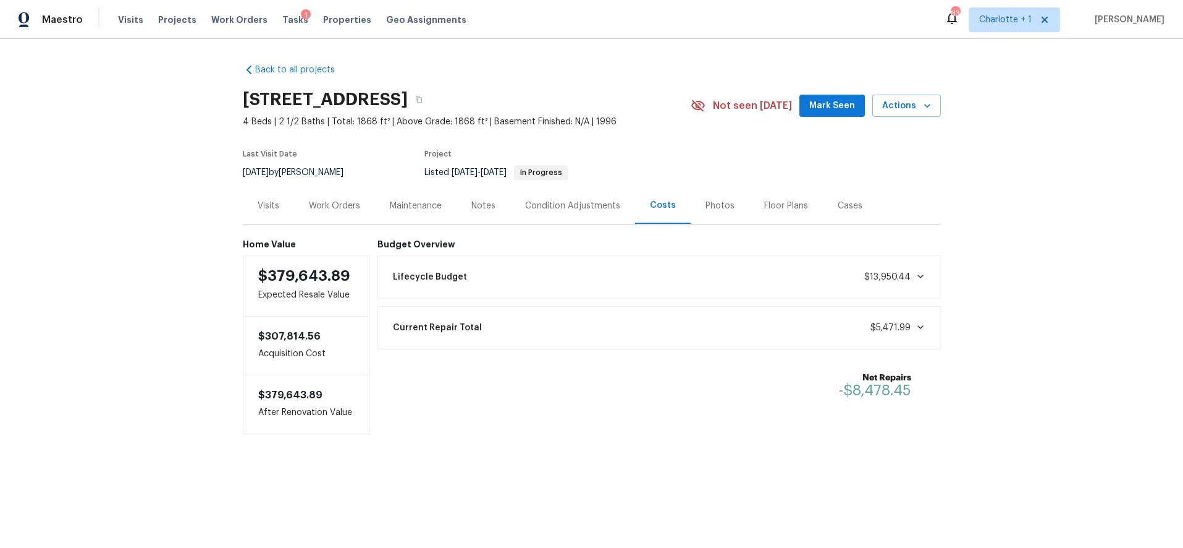
click at [706, 205] on div "Photos" at bounding box center [720, 206] width 29 height 12
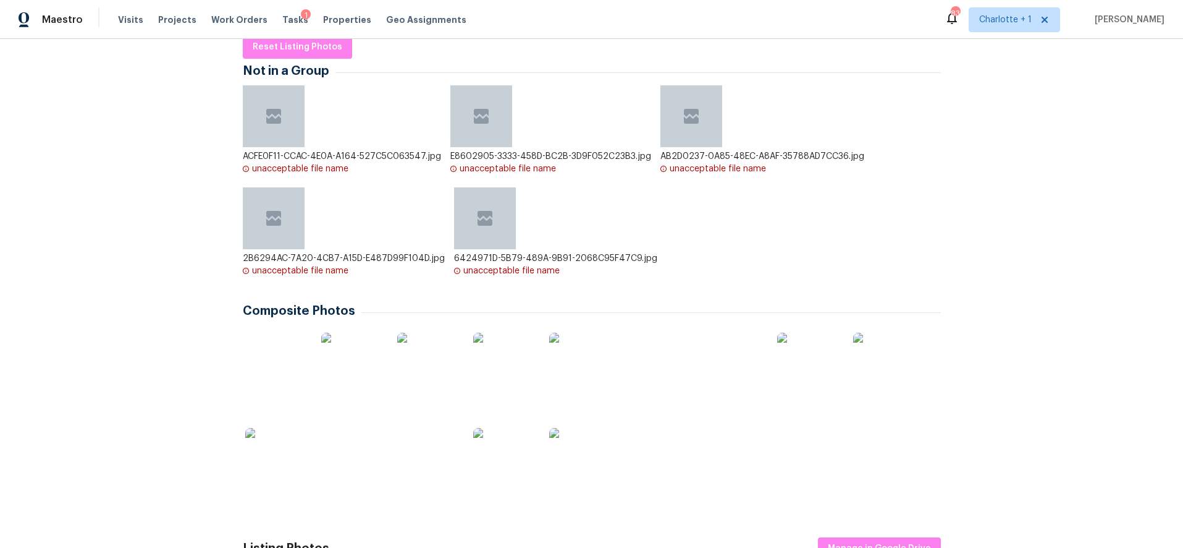
scroll to position [206, 0]
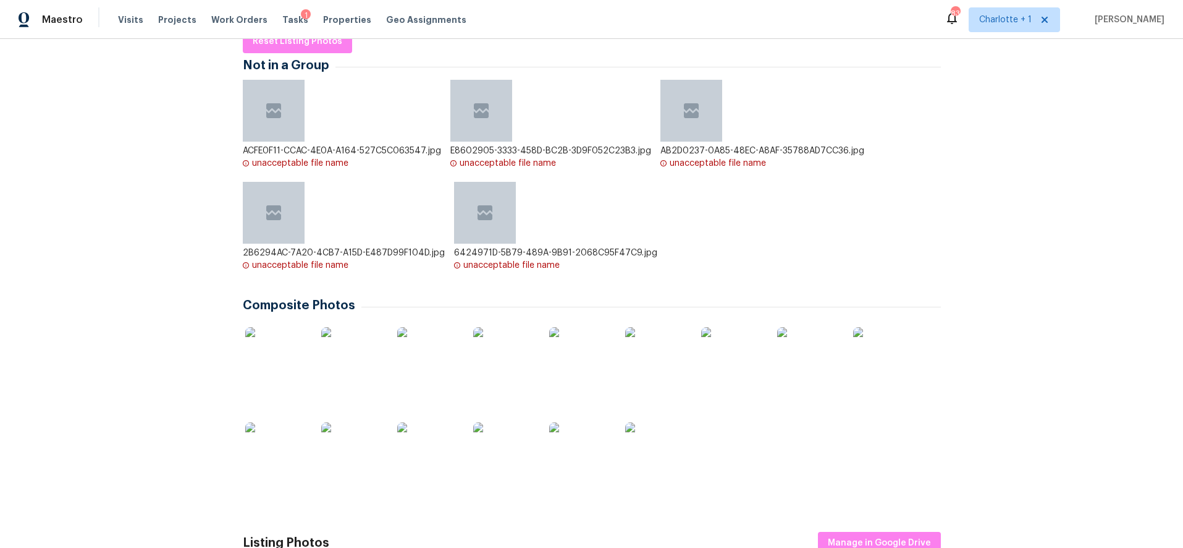
click at [271, 350] on img at bounding box center [276, 358] width 62 height 62
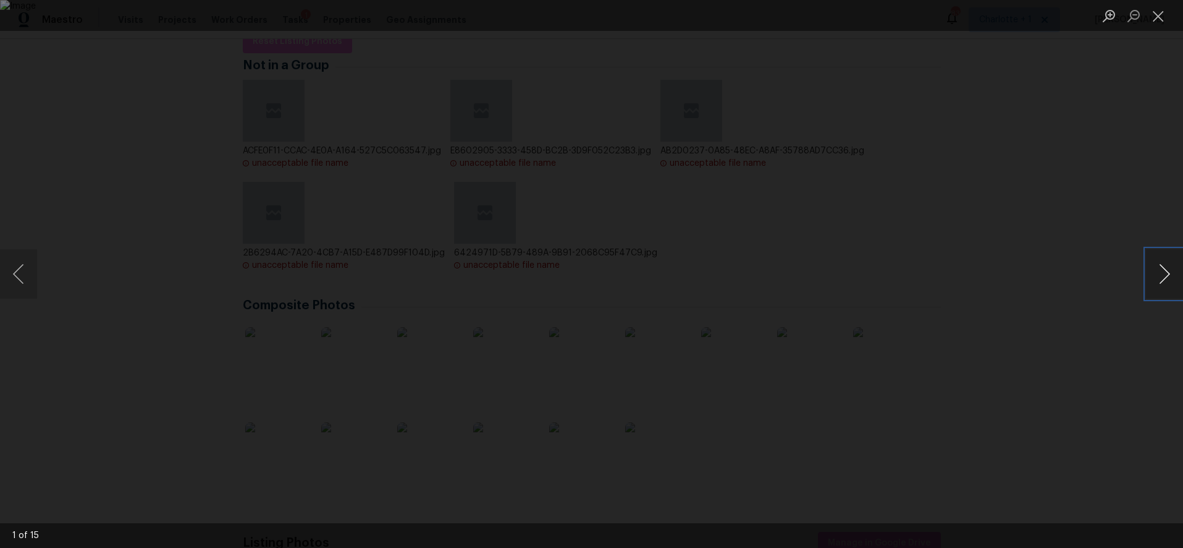
click at [1161, 277] on button "Next image" at bounding box center [1164, 273] width 37 height 49
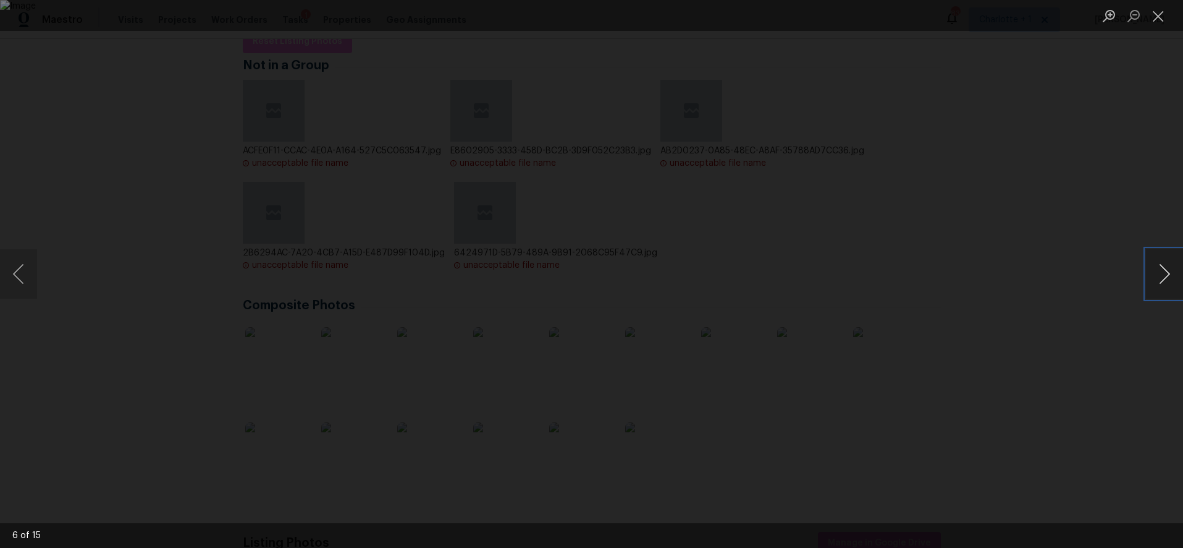
click at [1161, 277] on button "Next image" at bounding box center [1164, 273] width 37 height 49
drag, startPoint x: 1161, startPoint y: 277, endPoint x: 981, endPoint y: 265, distance: 180.3
click at [981, 265] on div "7 of 15" at bounding box center [591, 274] width 1183 height 548
click at [1149, 279] on button "Next image" at bounding box center [1164, 273] width 37 height 49
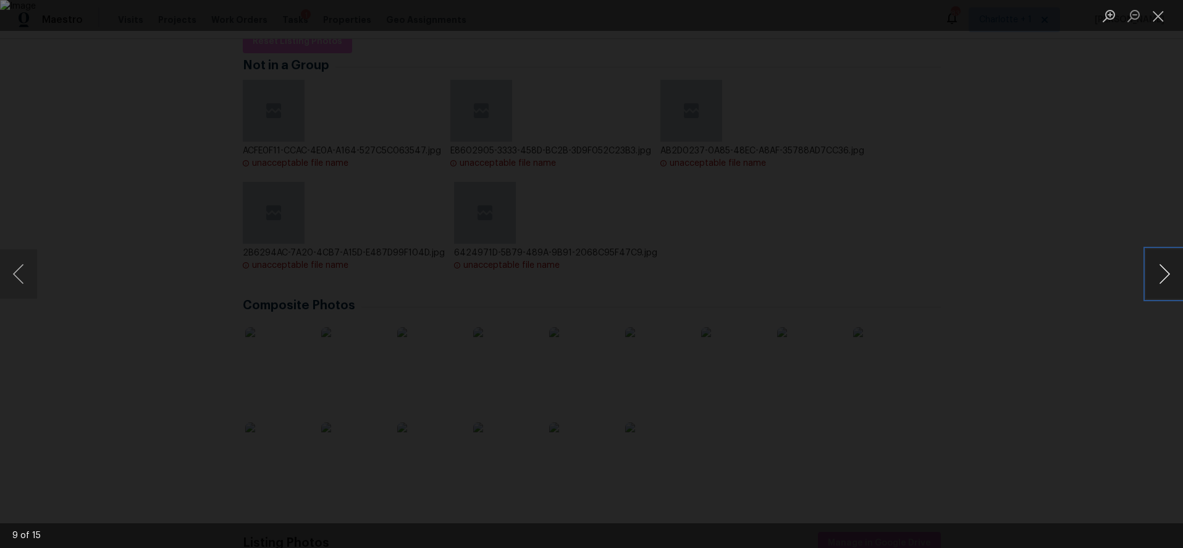
click at [1149, 279] on button "Next image" at bounding box center [1164, 273] width 37 height 49
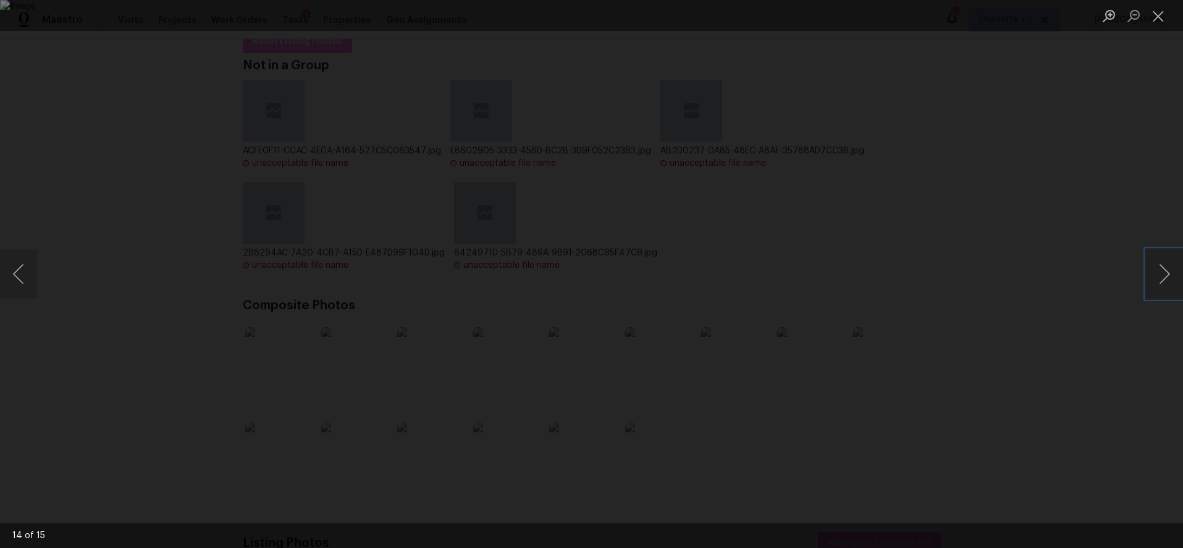
drag, startPoint x: 1149, startPoint y: 279, endPoint x: 908, endPoint y: 406, distance: 272.8
click at [908, 406] on div "14 of 15" at bounding box center [591, 274] width 1183 height 548
click at [1157, 272] on button "Next image" at bounding box center [1164, 273] width 37 height 49
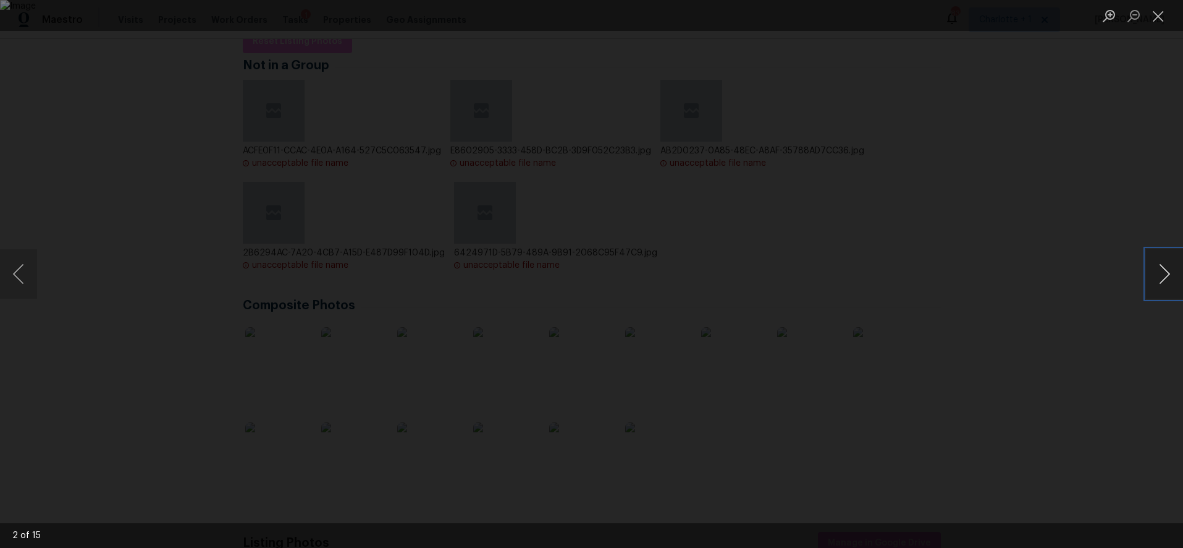
click at [1157, 272] on button "Next image" at bounding box center [1164, 273] width 37 height 49
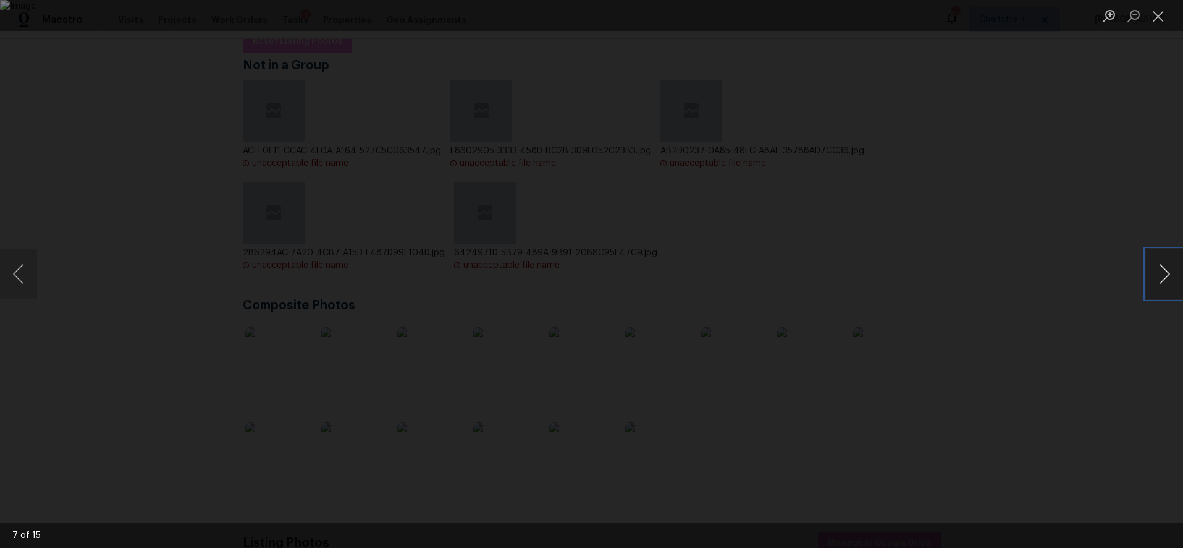
click at [1157, 272] on button "Next image" at bounding box center [1164, 273] width 37 height 49
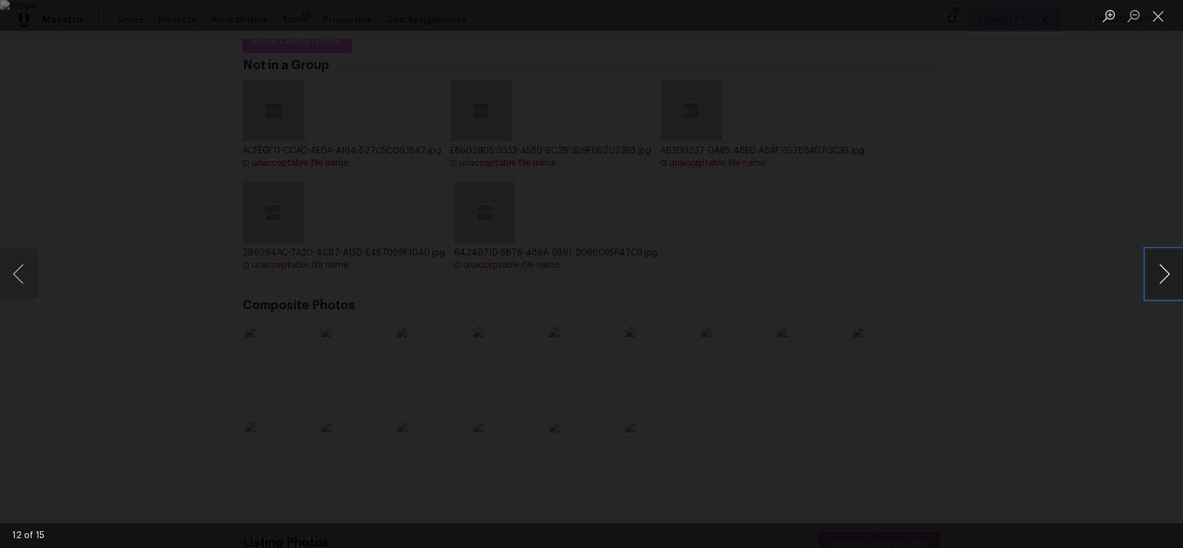
click at [1157, 272] on button "Next image" at bounding box center [1164, 273] width 37 height 49
click at [519, 264] on img "Lightbox" at bounding box center [591, 274] width 1183 height 548
click at [27, 282] on button "Previous image" at bounding box center [18, 273] width 37 height 49
drag, startPoint x: 27, startPoint y: 282, endPoint x: 734, endPoint y: 298, distance: 707.1
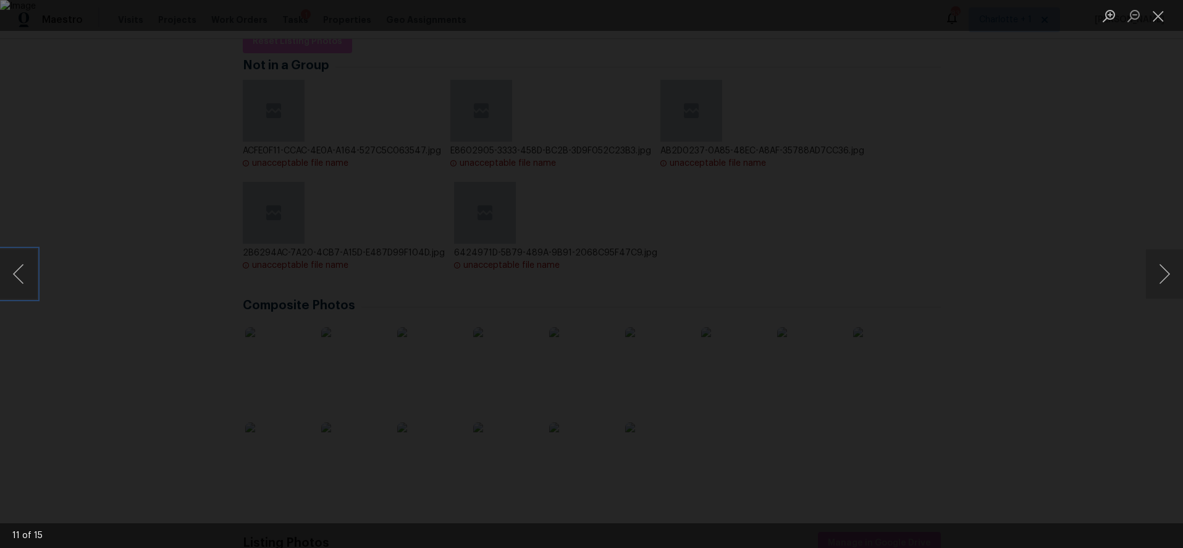
click at [689, 308] on div "11 of 15" at bounding box center [591, 274] width 1183 height 548
click at [20, 279] on button "Previous image" at bounding box center [18, 273] width 37 height 49
drag, startPoint x: 1136, startPoint y: 275, endPoint x: 1147, endPoint y: 274, distance: 10.5
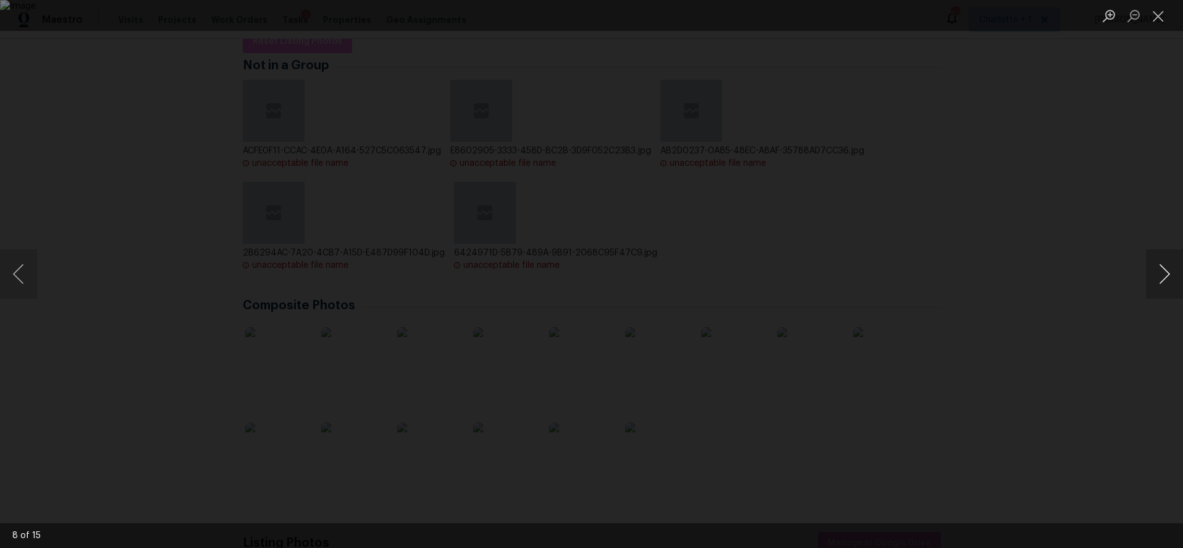
click at [1136, 276] on div "Lightbox" at bounding box center [591, 274] width 1183 height 548
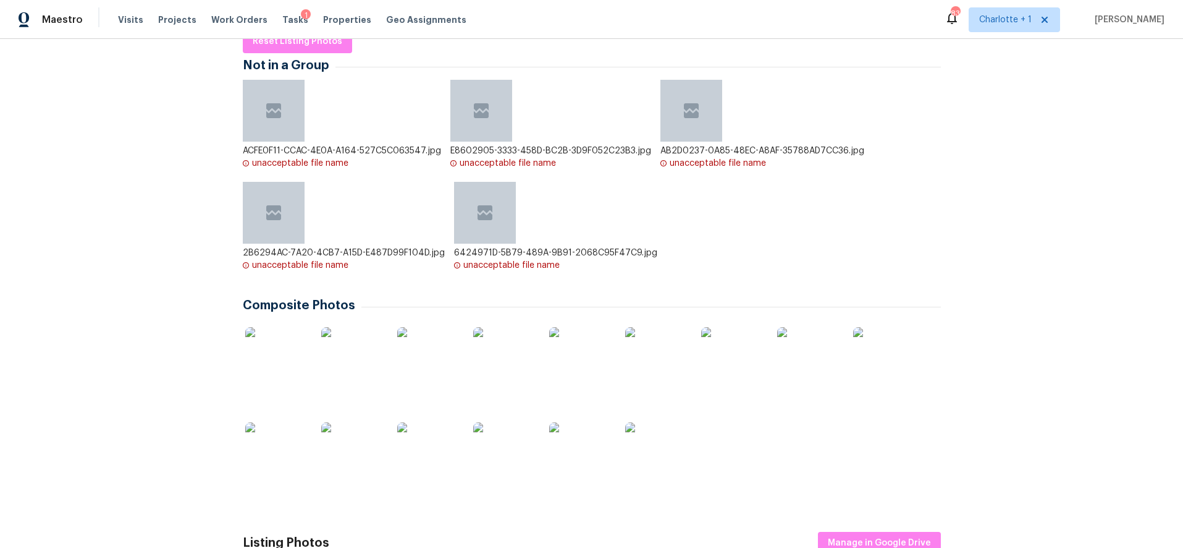
click at [1160, 274] on div "Back to all projects 12130 Wild Garden Ct, Charlotte, NC 28269 4 Beds | 2 1/2 B…" at bounding box center [591, 293] width 1183 height 509
click at [1018, 208] on div "Back to all projects 12130 Wild Garden Ct, Charlotte, NC 28269 4 Beds | 2 1/2 B…" at bounding box center [591, 293] width 1183 height 509
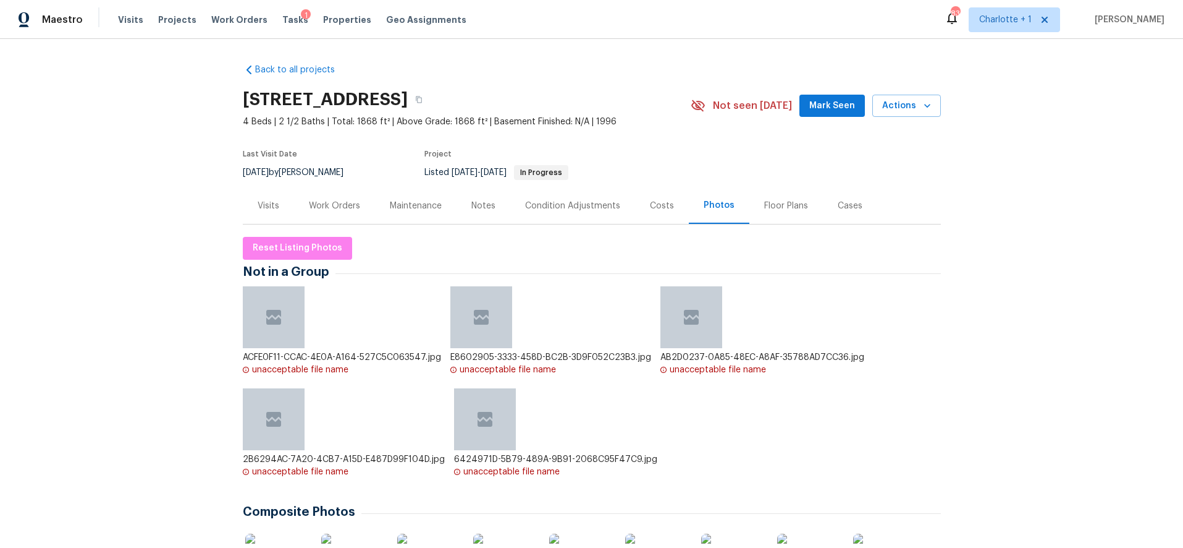
click at [650, 205] on div "Costs" at bounding box center [662, 206] width 24 height 12
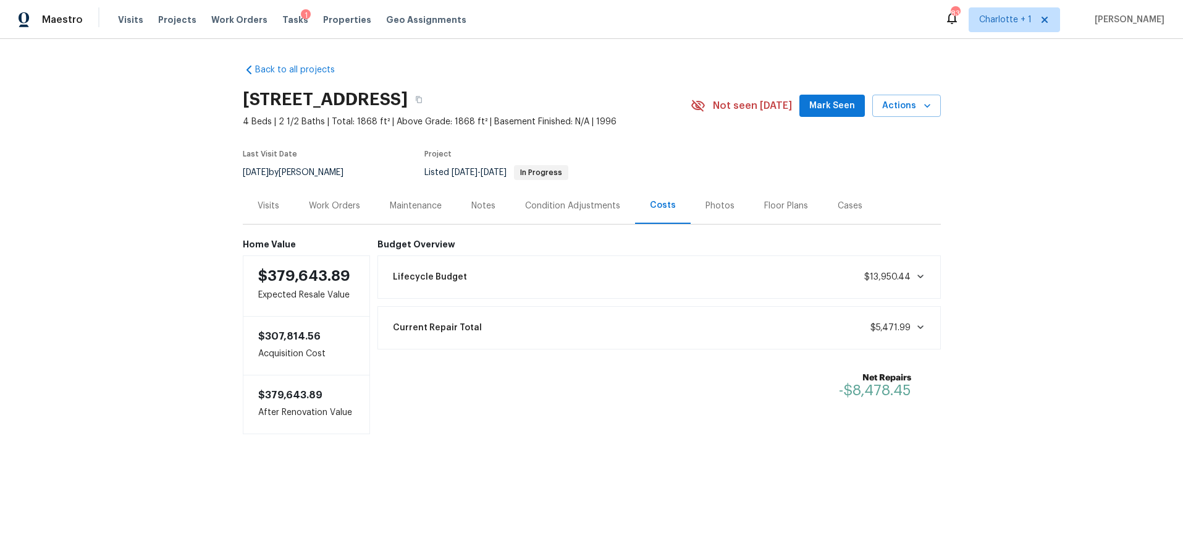
click at [764, 360] on div "Net Repairs -$8,478.45" at bounding box center [660, 385] width 564 height 57
click at [981, 172] on div "Back to all projects 12130 Wild Garden Ct, Charlotte, NC 28269 4 Beds | 2 1/2 B…" at bounding box center [591, 273] width 1183 height 469
drag, startPoint x: 1020, startPoint y: 193, endPoint x: 704, endPoint y: 203, distance: 315.9
click at [1019, 194] on div "Back to all projects 12130 Wild Garden Ct, Charlotte, NC 28269 4 Beds | 2 1/2 B…" at bounding box center [591, 273] width 1183 height 469
click at [1052, 170] on div "Back to all projects 12130 Wild Garden Ct, Charlotte, NC 28269 4 Beds | 2 1/2 B…" at bounding box center [591, 273] width 1183 height 469
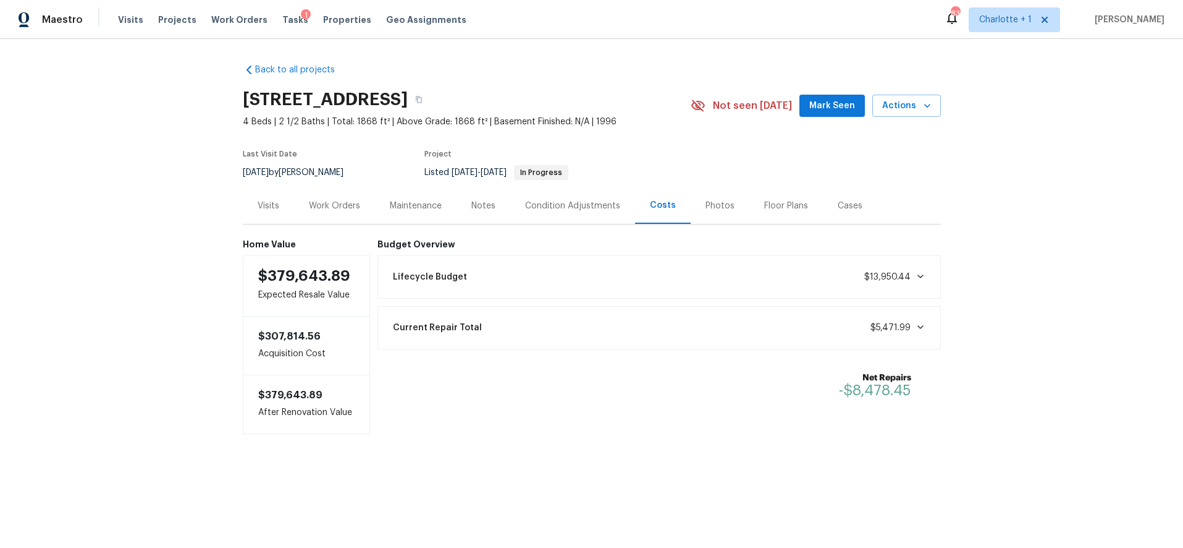
click at [200, 183] on div "Back to all projects 12130 Wild Garden Ct, Charlotte, NC 28269 4 Beds | 2 1/2 B…" at bounding box center [591, 273] width 1183 height 469
click at [191, 240] on div "Back to all projects 12130 Wild Garden Ct, Charlotte, NC 28269 4 Beds | 2 1/2 B…" at bounding box center [591, 273] width 1183 height 469
click at [266, 206] on div "Visits" at bounding box center [269, 206] width 22 height 12
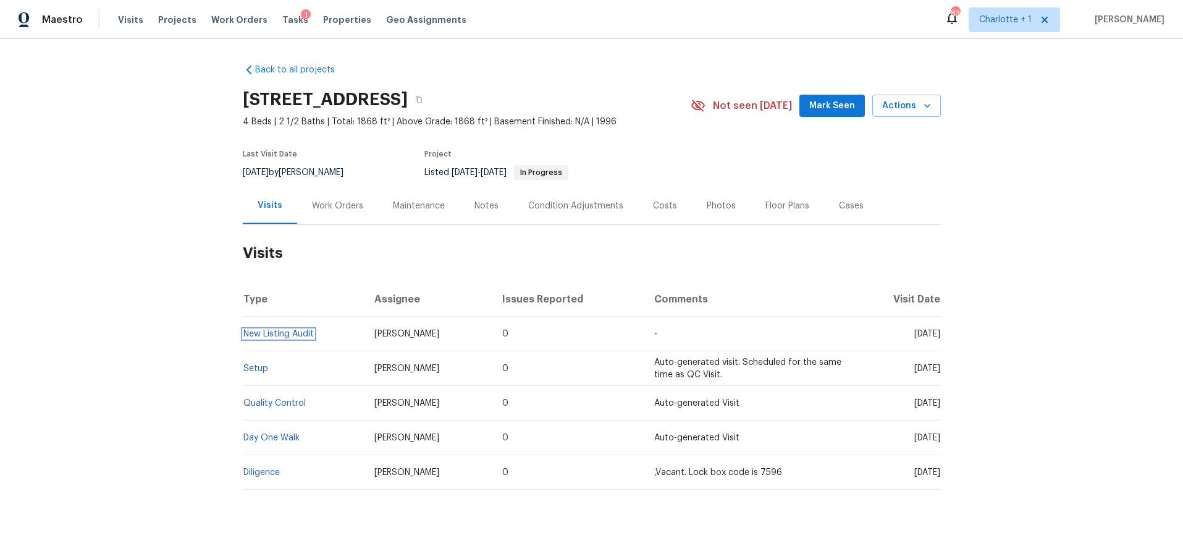
click at [274, 335] on link "New Listing Audit" at bounding box center [278, 333] width 70 height 9
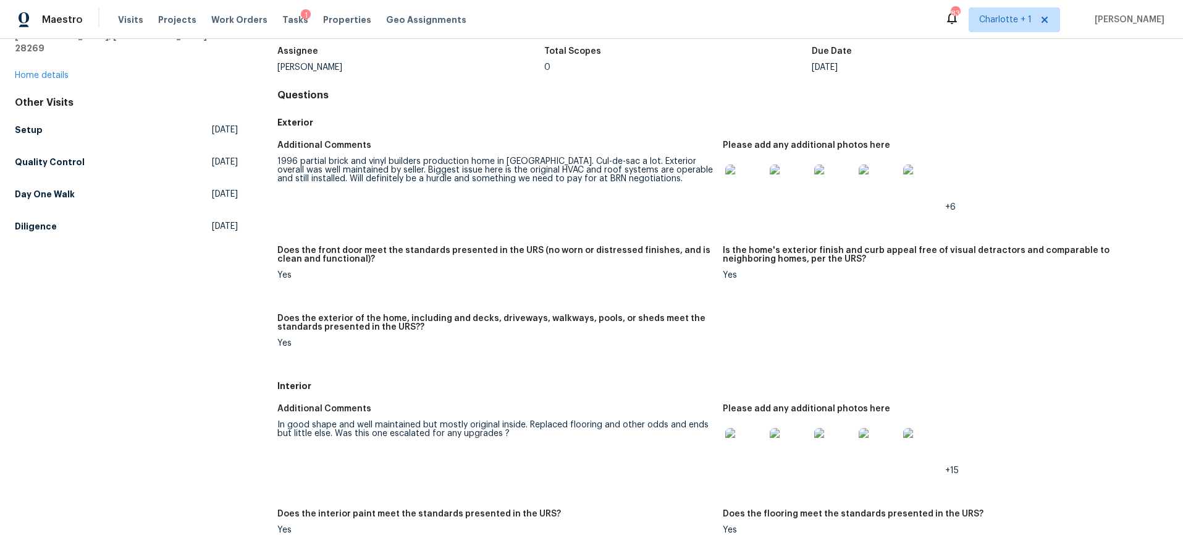
scroll to position [79, 0]
click at [746, 192] on img at bounding box center [746, 184] width 40 height 40
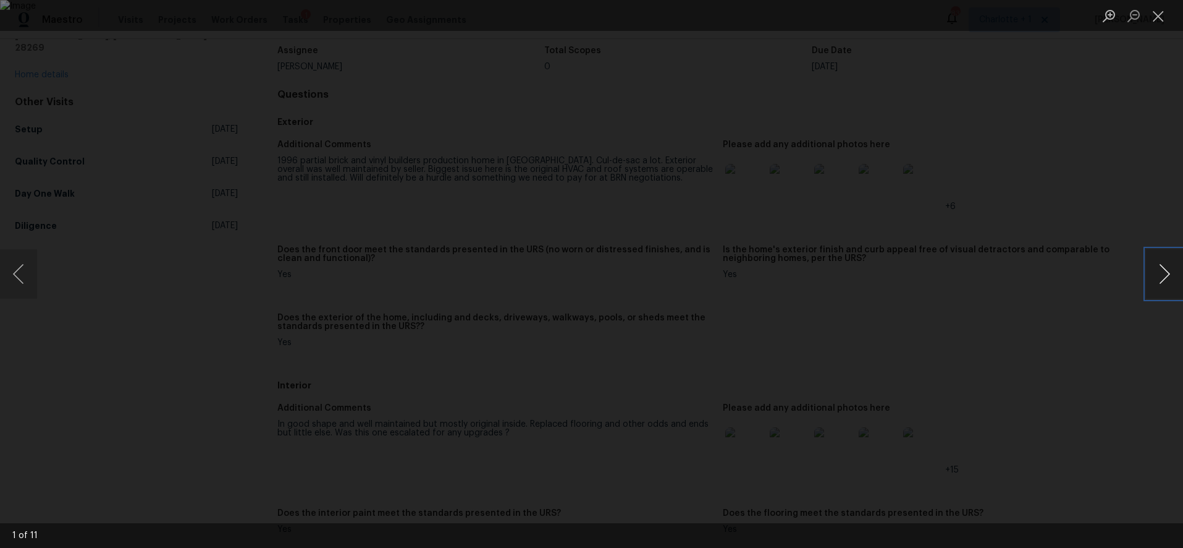
click at [1168, 273] on button "Next image" at bounding box center [1164, 273] width 37 height 49
drag, startPoint x: 1168, startPoint y: 273, endPoint x: 724, endPoint y: 316, distance: 445.8
click at [832, 321] on div "2 of 11" at bounding box center [591, 274] width 1183 height 548
click at [1177, 279] on button "Next image" at bounding box center [1164, 273] width 37 height 49
click at [1122, 229] on div "Lightbox" at bounding box center [591, 274] width 1183 height 548
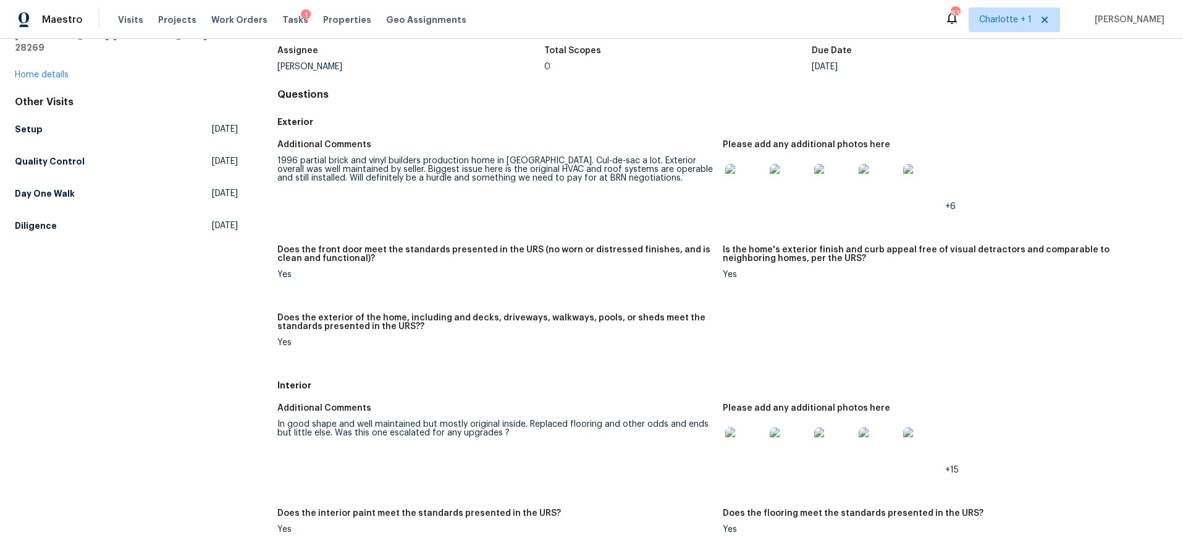
scroll to position [0, 0]
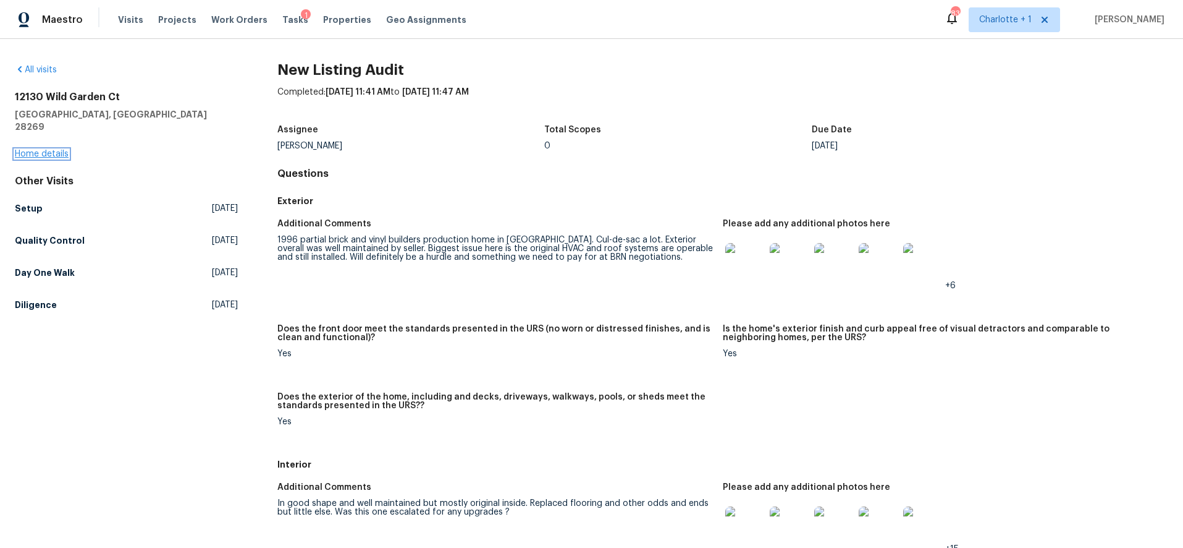
click at [56, 150] on link "Home details" at bounding box center [42, 154] width 54 height 9
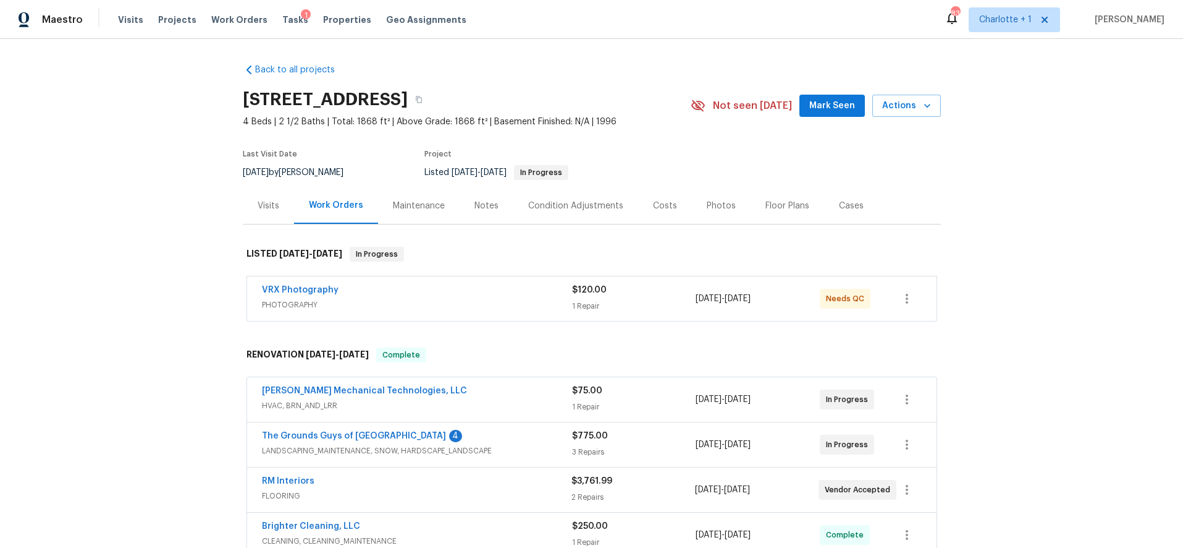
click at [676, 211] on div "Costs" at bounding box center [665, 205] width 54 height 36
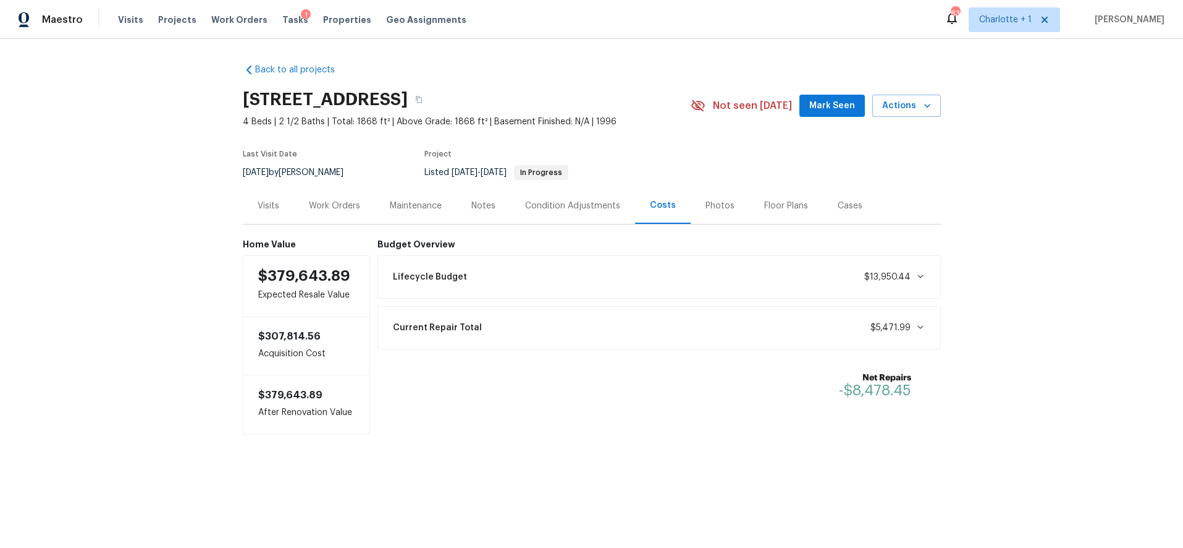
click at [970, 136] on div "Back to all projects 12130 Wild Garden Ct, Charlotte, NC 28269 4 Beds | 2 1/2 B…" at bounding box center [591, 273] width 1183 height 469
click at [969, 136] on div "Back to all projects 12130 Wild Garden Ct, Charlotte, NC 28269 4 Beds | 2 1/2 B…" at bounding box center [591, 273] width 1183 height 469
click at [759, 154] on section "12130 Wild Garden Ct, Charlotte, NC 28269 4 Beds | 2 1/2 Baths | Total: 1868 ft…" at bounding box center [592, 135] width 698 height 104
click at [777, 208] on div "Floor Plans" at bounding box center [786, 206] width 44 height 12
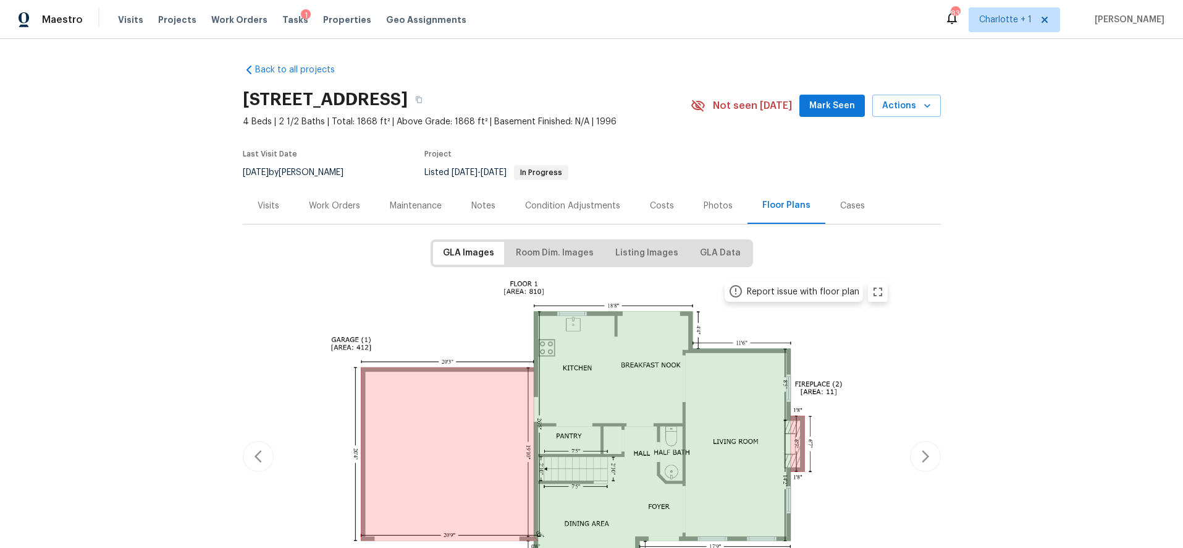
click at [1025, 172] on div "Back to all projects 12130 Wild Garden Ct, Charlotte, NC 28269 4 Beds | 2 1/2 B…" at bounding box center [591, 293] width 1183 height 509
click at [294, 208] on div "Work Orders" at bounding box center [334, 205] width 81 height 36
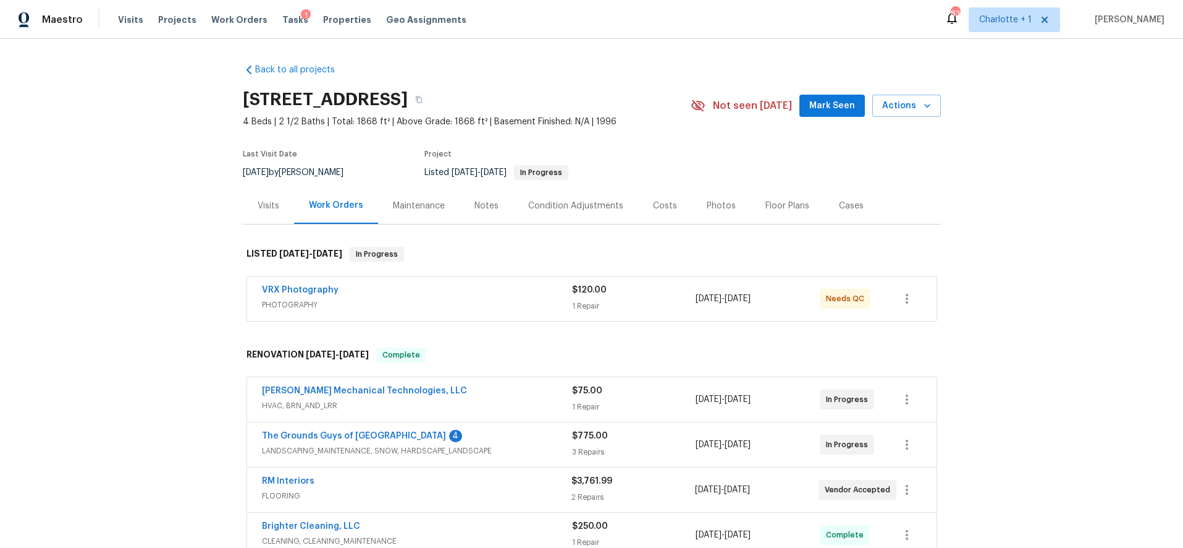
click at [255, 212] on div "Visits" at bounding box center [268, 205] width 51 height 36
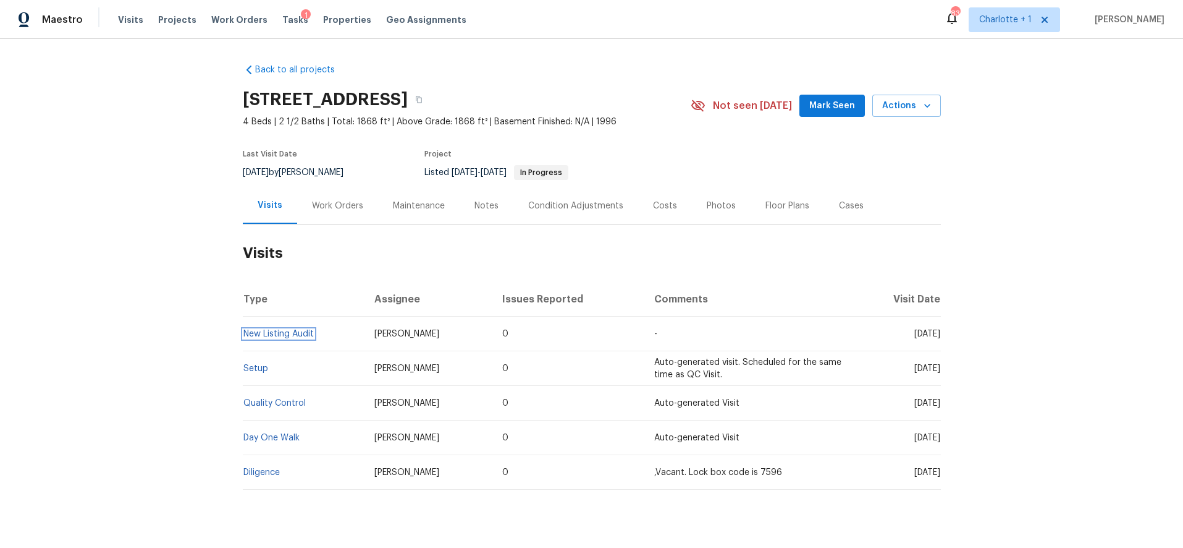
click at [263, 333] on link "New Listing Audit" at bounding box center [278, 333] width 70 height 9
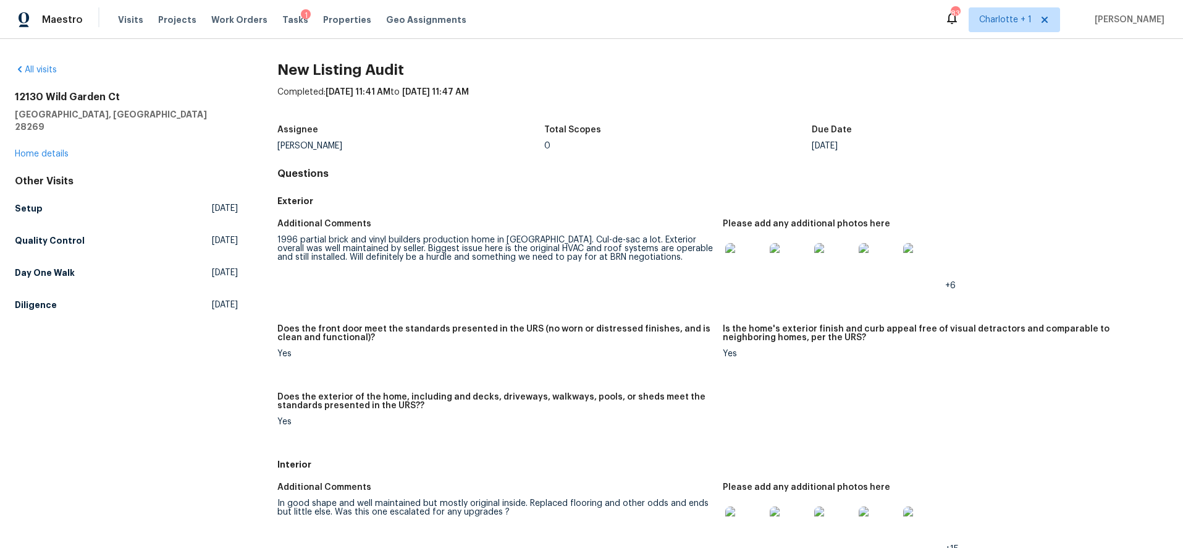
click at [743, 264] on img at bounding box center [746, 263] width 40 height 40
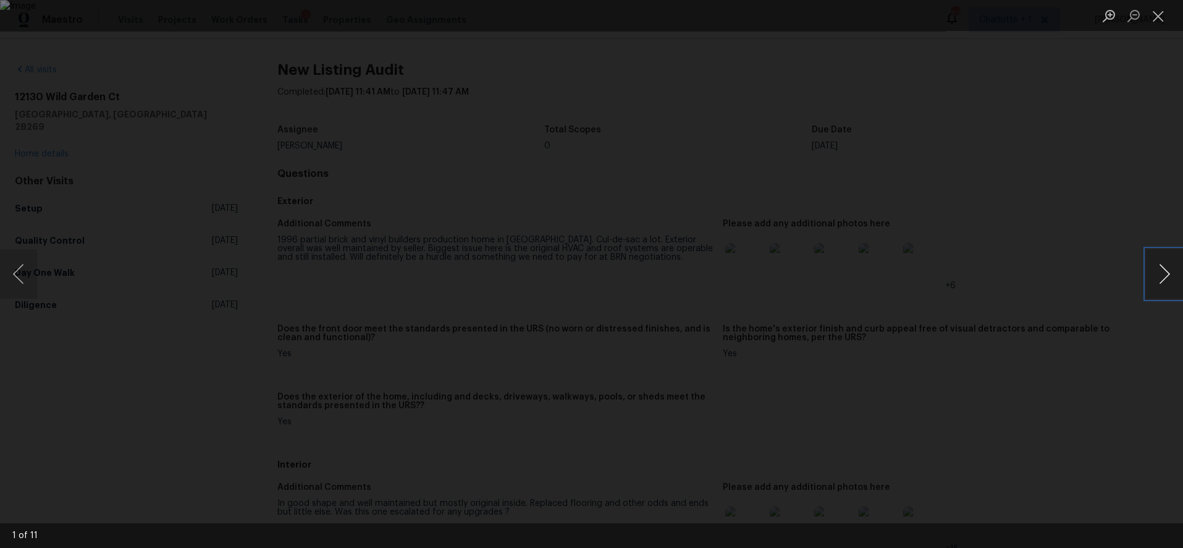
click at [1150, 268] on button "Next image" at bounding box center [1164, 273] width 37 height 49
click at [33, 278] on button "Previous image" at bounding box center [18, 273] width 37 height 49
click at [1045, 120] on div "Lightbox" at bounding box center [591, 274] width 1183 height 548
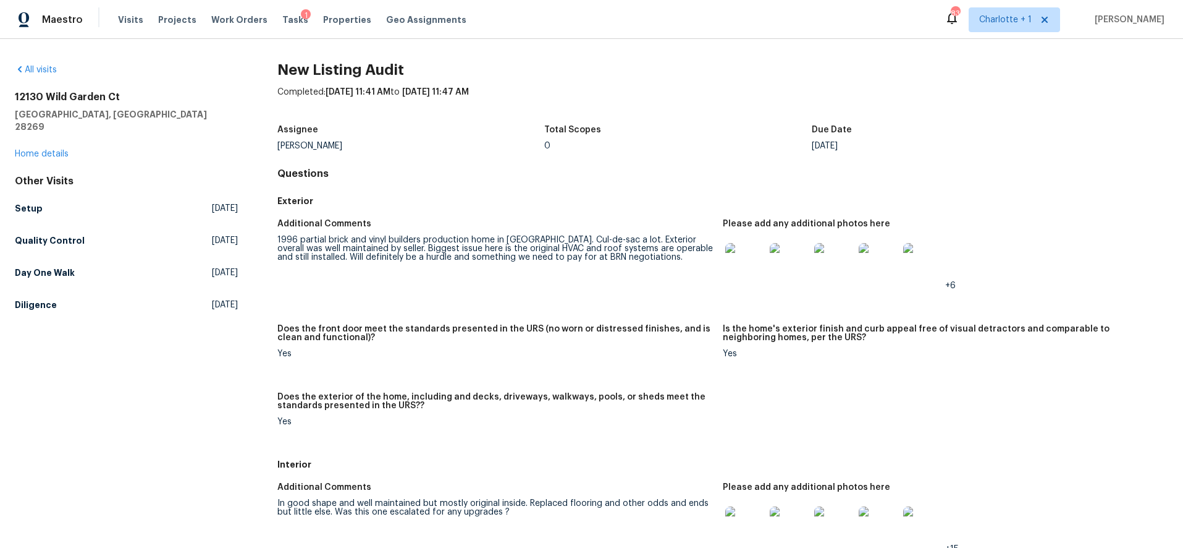
click at [672, 132] on div "Total Scopes" at bounding box center [678, 133] width 268 height 16
click at [1143, 211] on div "Exterior" at bounding box center [722, 201] width 891 height 22
